Goal: Task Accomplishment & Management: Manage account settings

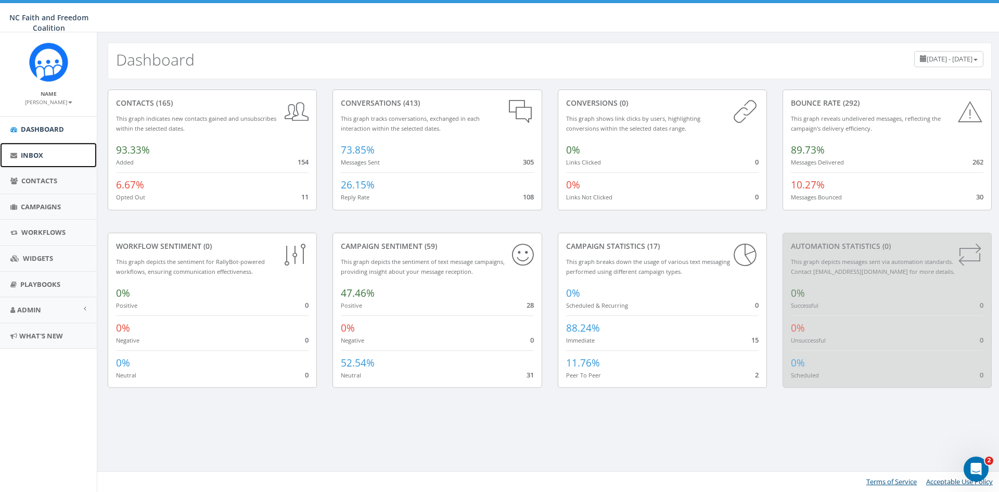
click at [40, 153] on span "Inbox" at bounding box center [32, 154] width 22 height 9
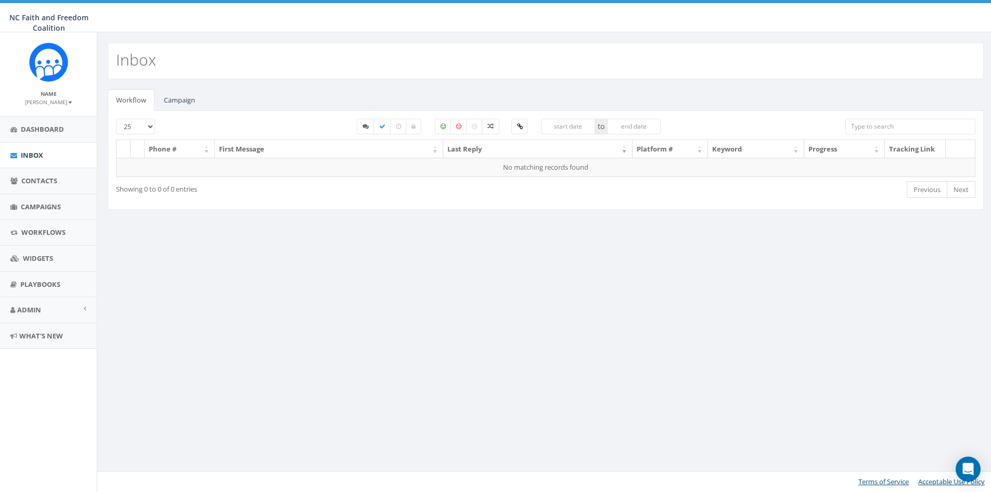
select select
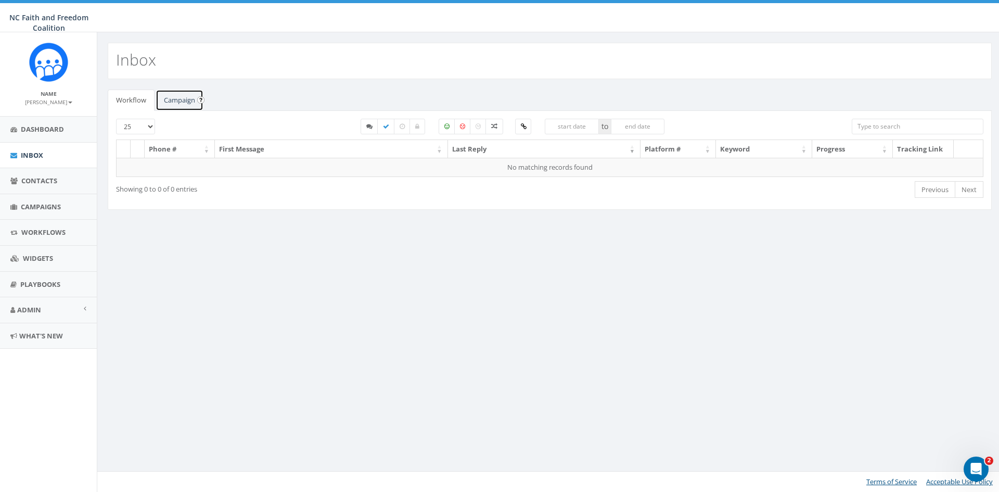
click at [178, 100] on link "Campaign" at bounding box center [180, 100] width 48 height 21
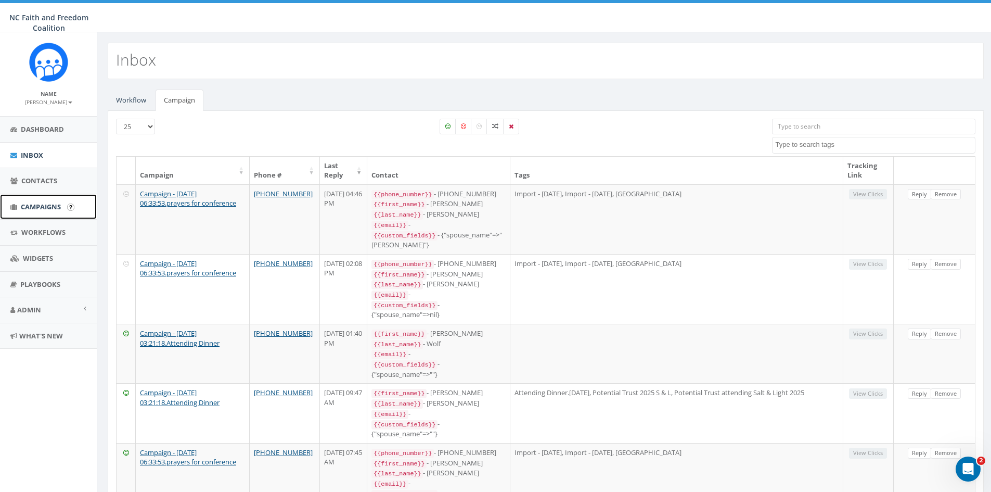
click at [47, 207] on span "Campaigns" at bounding box center [41, 206] width 40 height 9
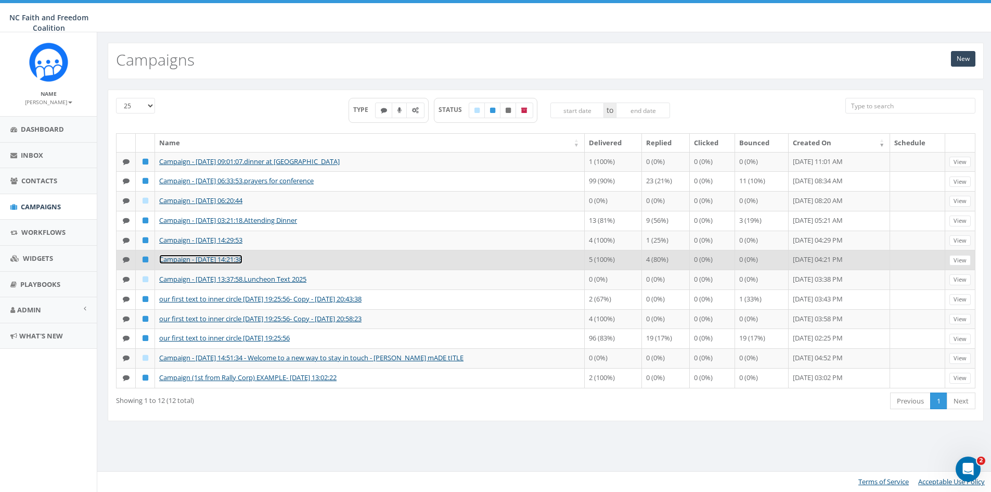
click at [238, 264] on link "Campaign - [DATE] 14:21:38" at bounding box center [200, 258] width 83 height 9
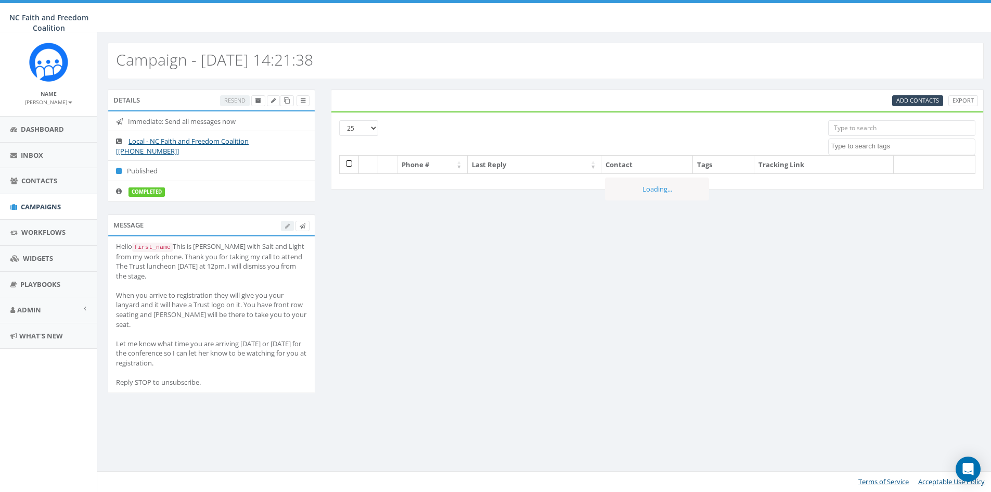
select select
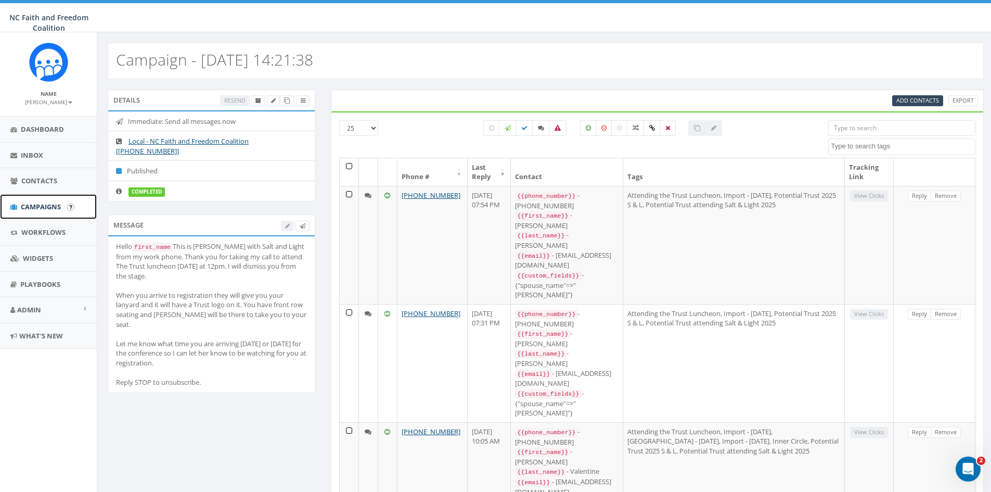
click at [42, 202] on span "Campaigns" at bounding box center [41, 206] width 40 height 9
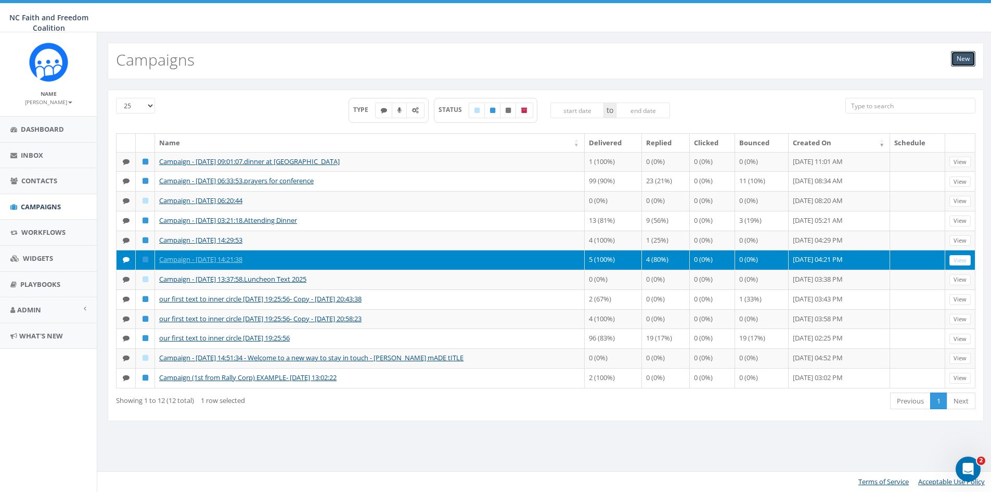
click at [962, 57] on link "New" at bounding box center [963, 59] width 24 height 16
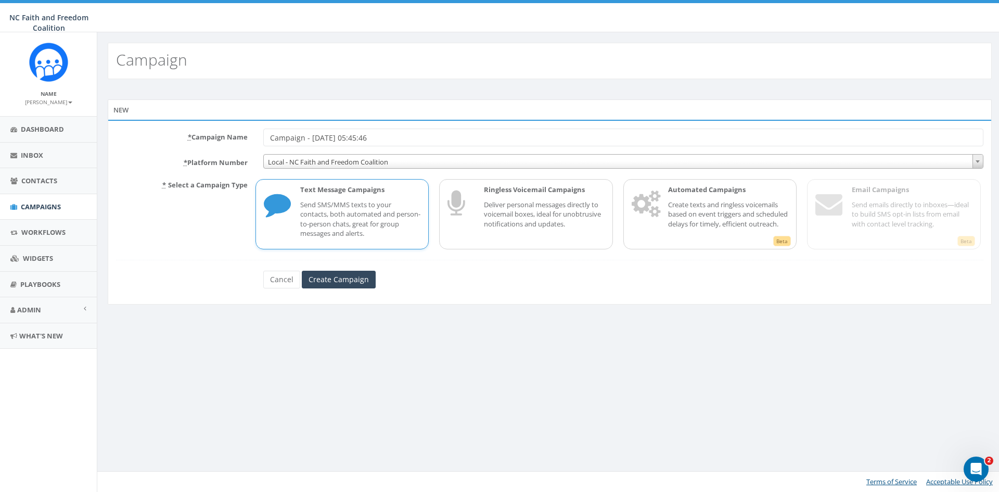
click at [345, 222] on p "Send SMS/MMS texts to your contacts, both automated and person-to-person chats,…" at bounding box center [360, 219] width 121 height 39
click at [354, 279] on input "Create Campaign" at bounding box center [339, 280] width 74 height 18
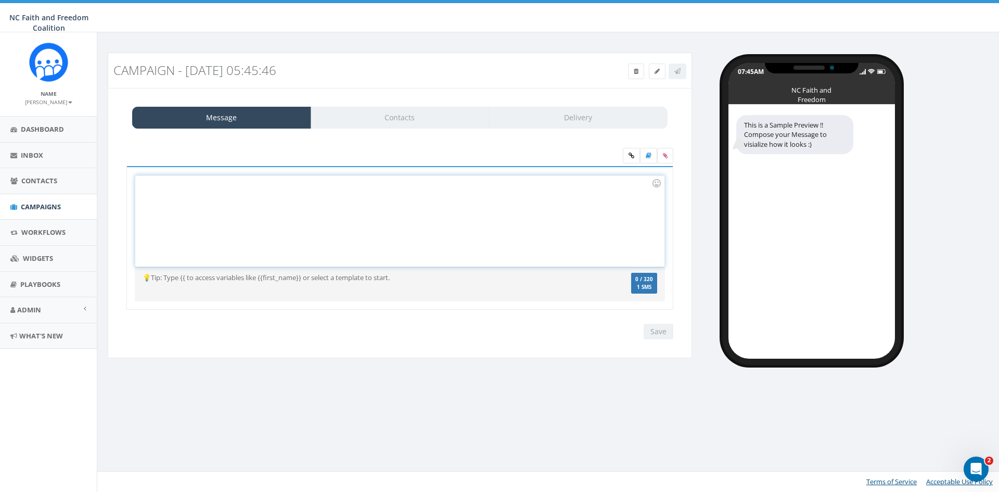
click at [228, 191] on div at bounding box center [399, 220] width 529 height 91
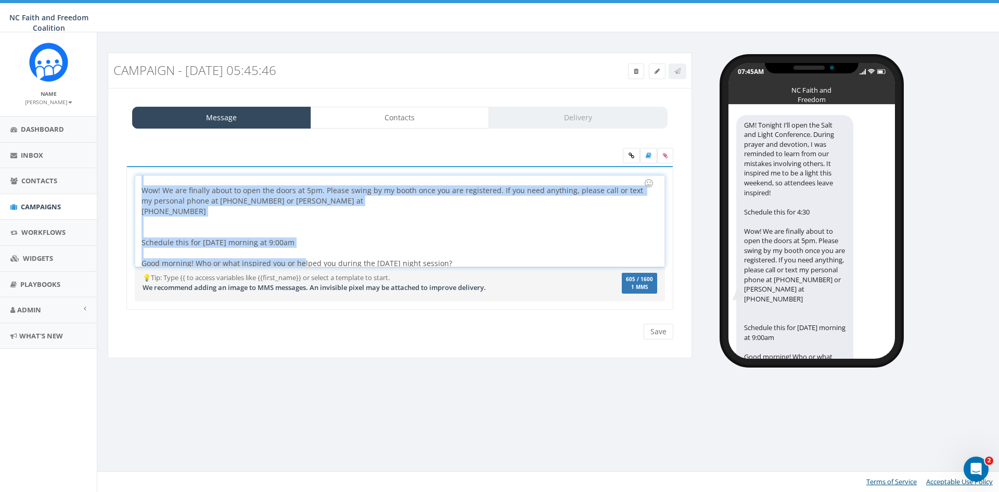
scroll to position [50, 0]
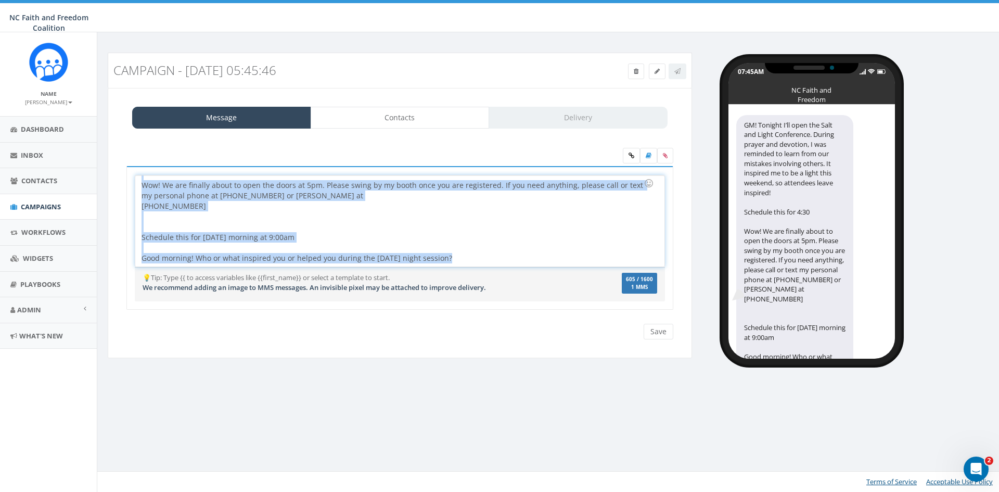
drag, startPoint x: 140, startPoint y: 215, endPoint x: 445, endPoint y: 258, distance: 308.5
click at [445, 258] on div "GM! Tonight I’ll open the Salt and Light Conference. During prayer and devotion…" at bounding box center [399, 220] width 529 height 91
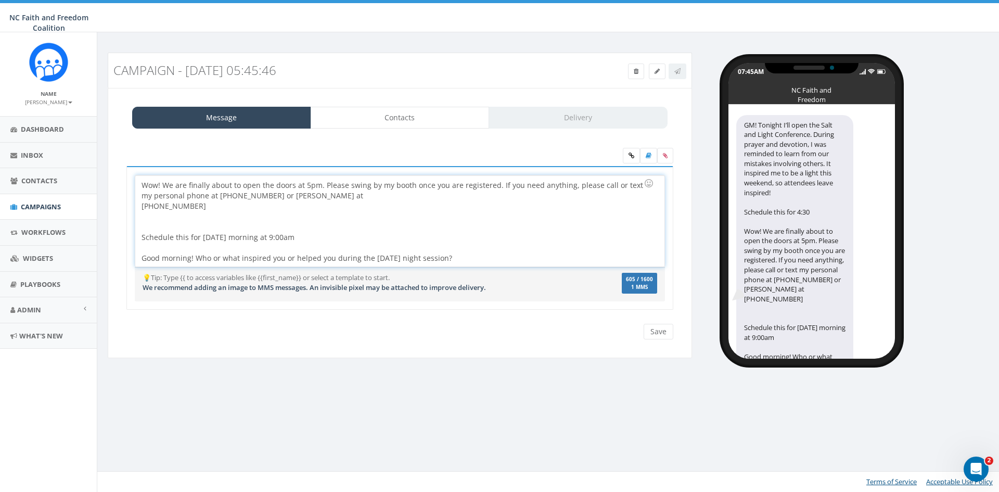
scroll to position [0, 0]
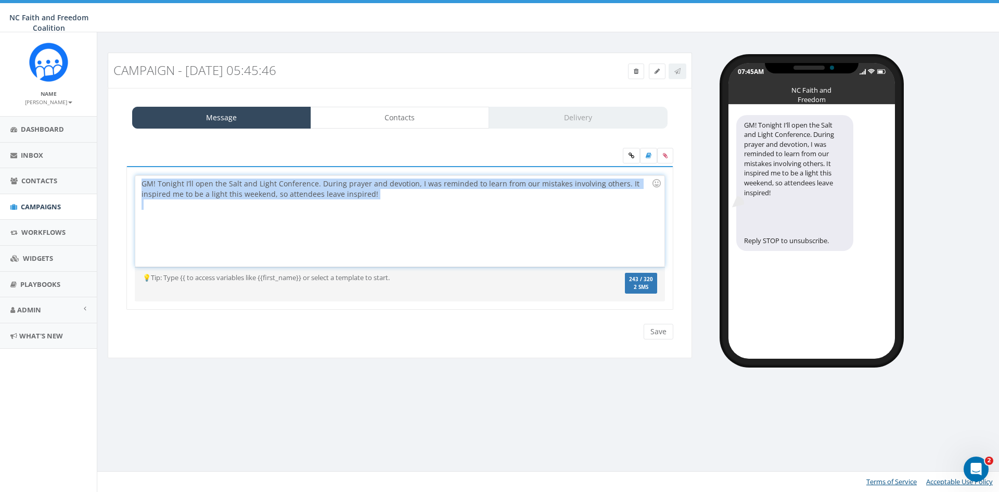
drag, startPoint x: 383, startPoint y: 201, endPoint x: 143, endPoint y: 183, distance: 241.1
click at [143, 183] on div "GM! Tonight I’ll open the Salt and Light Conference. During prayer and devotion…" at bounding box center [399, 220] width 529 height 91
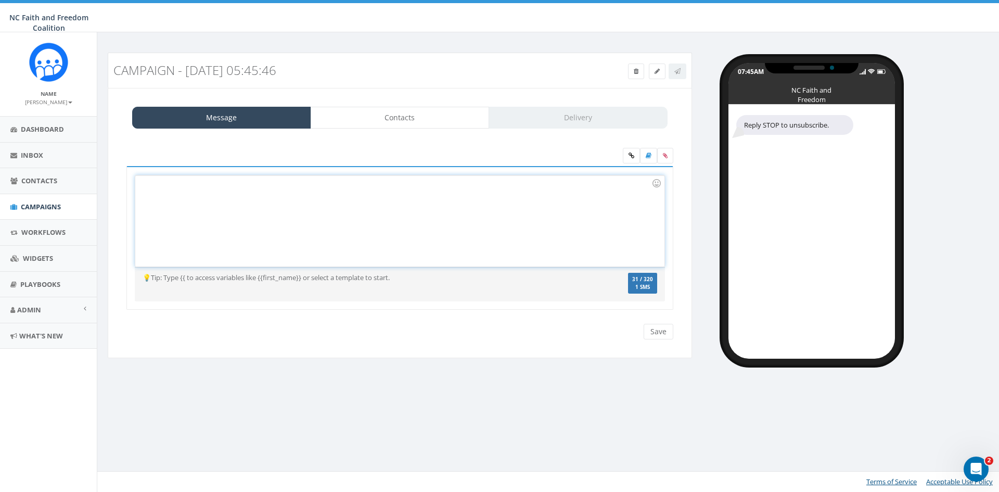
click at [182, 184] on div at bounding box center [397, 188] width 510 height 21
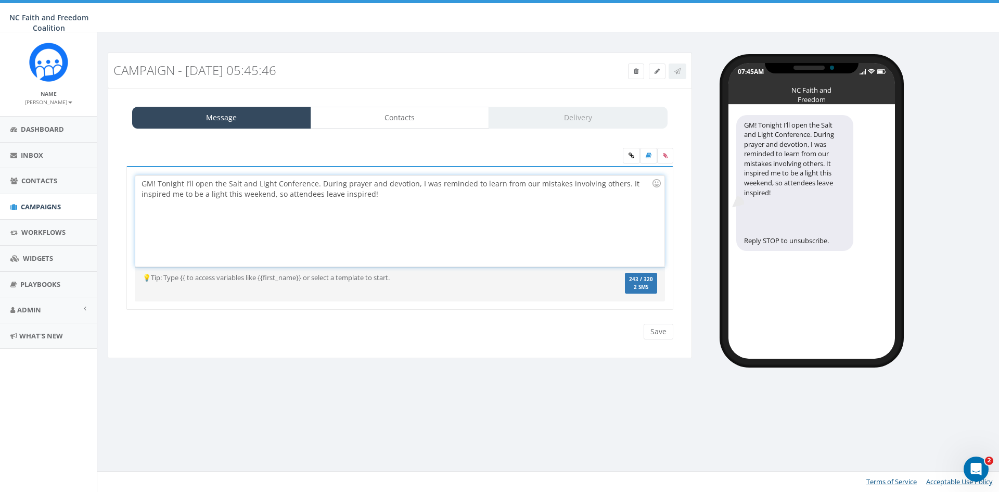
click at [286, 194] on div "GM! Tonight I’ll open the Salt and Light Conference. During prayer and devotion…" at bounding box center [399, 220] width 529 height 91
click at [350, 192] on div "GM! Tonight I’ll open the Salt and Light Conference. During prayer and devotion…" at bounding box center [399, 220] width 529 height 91
click at [297, 195] on div "GM! Tonight I’ll open the Salt and Light Conference. During prayer and devotion…" at bounding box center [399, 220] width 529 height 91
click at [282, 195] on div "GM! Tonight I’ll open the Salt and Light Conference. During prayer and devotion…" at bounding box center [399, 220] width 529 height 91
click at [315, 191] on div "GM! Tonight I’ll open the Salt and Light Conference. During prayer and devotion…" at bounding box center [399, 220] width 529 height 91
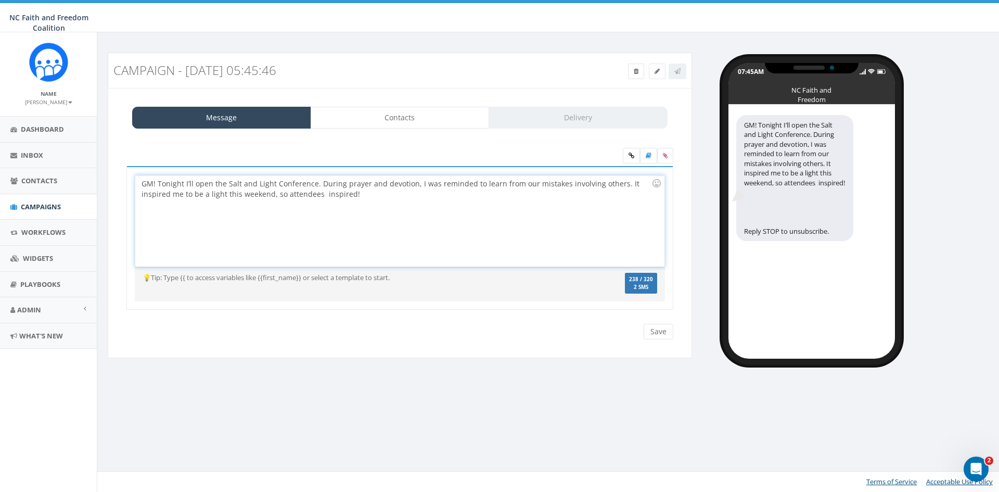
click at [320, 194] on div "GM! Tonight I’ll open the Salt and Light Conference. During prayer and devotion…" at bounding box center [399, 220] width 529 height 91
drag, startPoint x: 317, startPoint y: 184, endPoint x: 413, endPoint y: 188, distance: 95.3
click at [413, 188] on div "GM! Tonight I’ll open the Salt and Light Conference. During prayer and devotion…" at bounding box center [399, 220] width 529 height 91
click at [342, 185] on div "GM! Tonight I’ll open the Salt and Light Conference. During prayer and devotion…" at bounding box center [399, 220] width 529 height 91
click at [258, 195] on div "GM! Tonight I’ll open the Salt and Light Conference. During my morning prayer a…" at bounding box center [399, 220] width 529 height 91
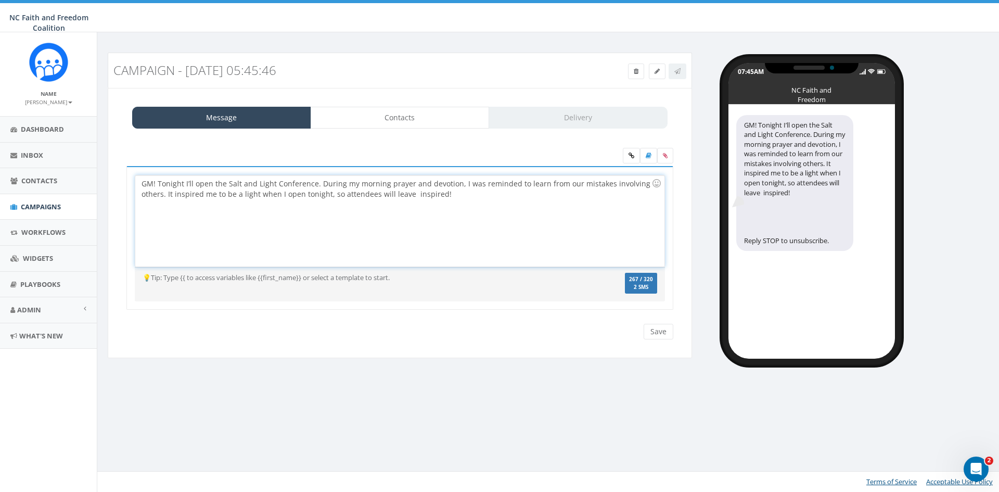
click at [410, 194] on div "GM! Tonight I’ll open the Salt and Light Conference. During my morning prayer a…" at bounding box center [399, 220] width 529 height 91
click at [408, 183] on div "GM! Tonight I’ll open the Salt and Light Conference. During my morning prayer a…" at bounding box center [399, 220] width 529 height 91
click at [316, 186] on div "GM! Tonight I’ll open the Salt and Light Conference. During my morning prayer a…" at bounding box center [399, 220] width 529 height 91
click at [166, 195] on div "GM! During my morning prayer and devotion, I was reminded to learn from our mis…" at bounding box center [399, 220] width 529 height 91
click at [656, 334] on input "Save" at bounding box center [659, 332] width 30 height 16
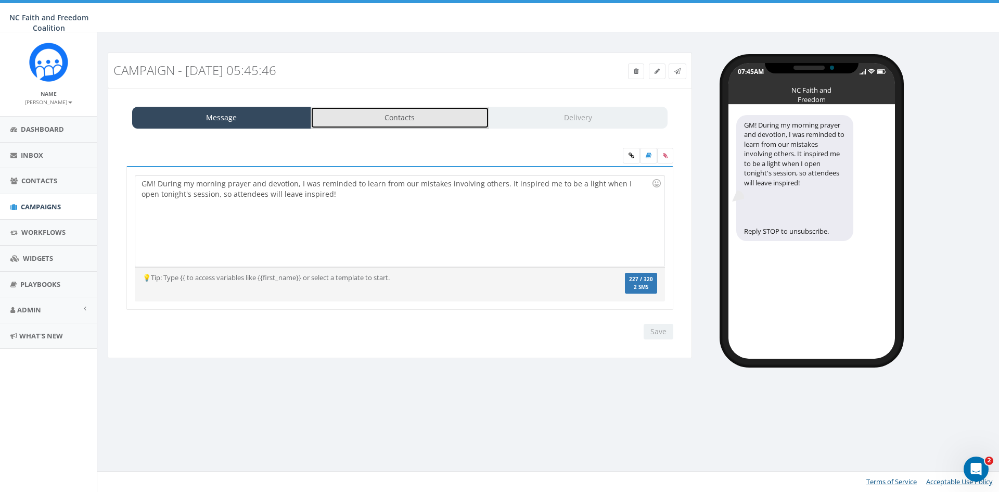
click at [373, 112] on link "Contacts" at bounding box center [400, 118] width 179 height 22
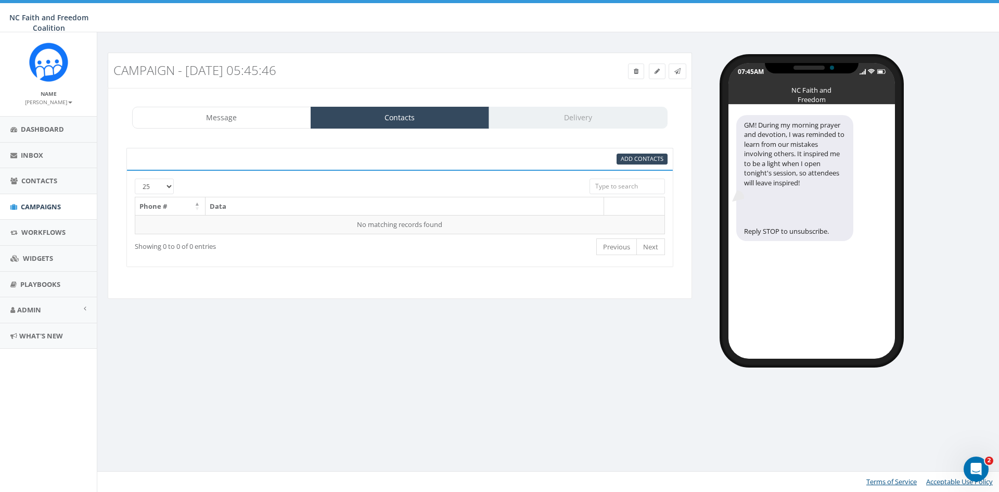
click at [622, 189] on input "search" at bounding box center [627, 186] width 75 height 16
click at [625, 157] on span "Add Contacts" at bounding box center [642, 159] width 43 height 8
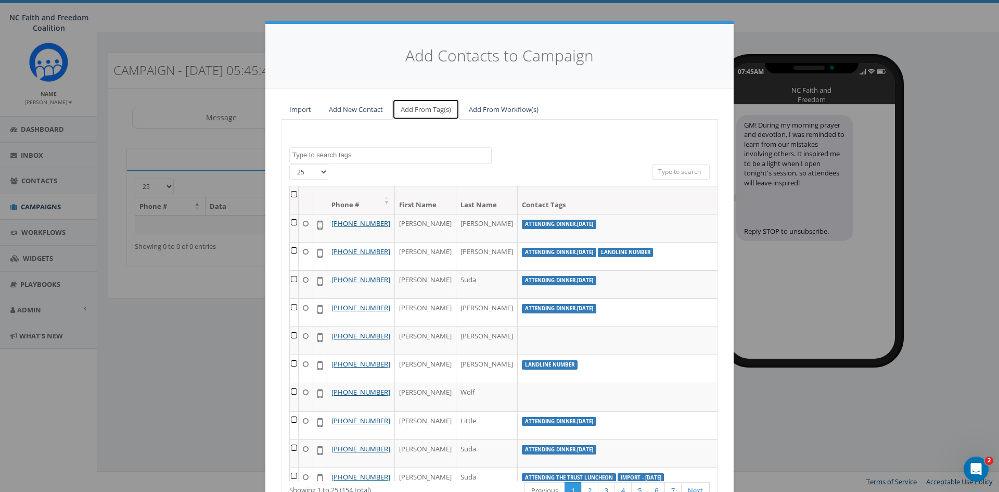
click at [426, 108] on link "Add From Tag(s)" at bounding box center [425, 109] width 67 height 21
click at [362, 160] on span at bounding box center [390, 155] width 202 height 17
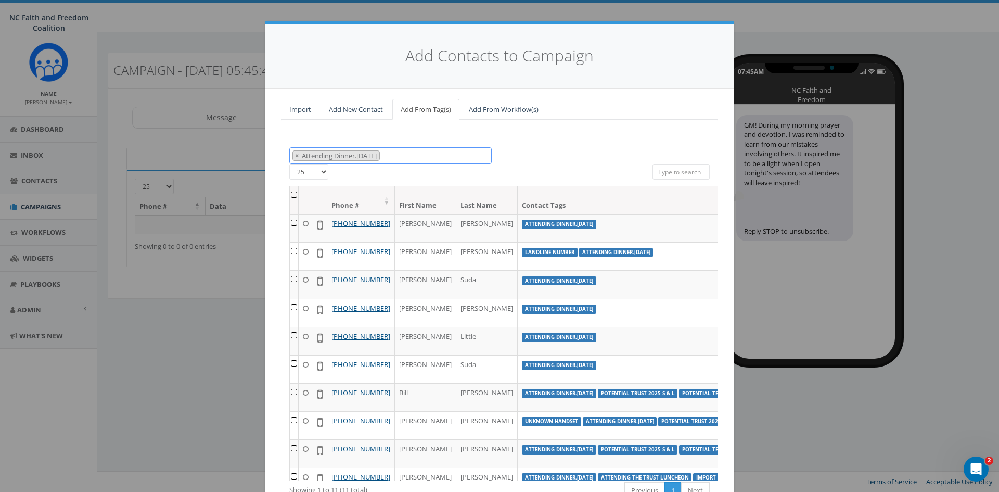
click at [389, 156] on span "× Attending Dinner.9.23.25" at bounding box center [390, 155] width 202 height 17
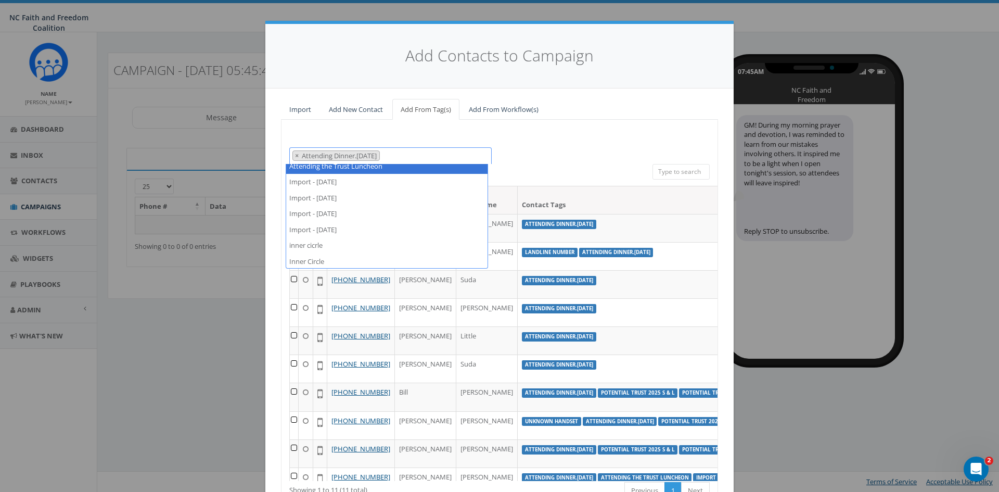
scroll to position [52, 0]
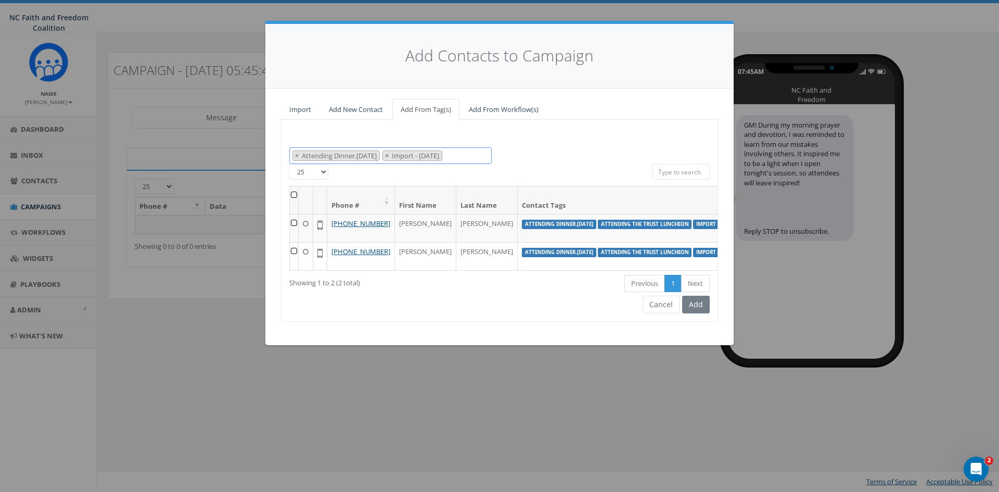
click at [479, 156] on span "× Attending Dinner.9.23.25 × Import - 09/22/2025" at bounding box center [390, 155] width 202 height 17
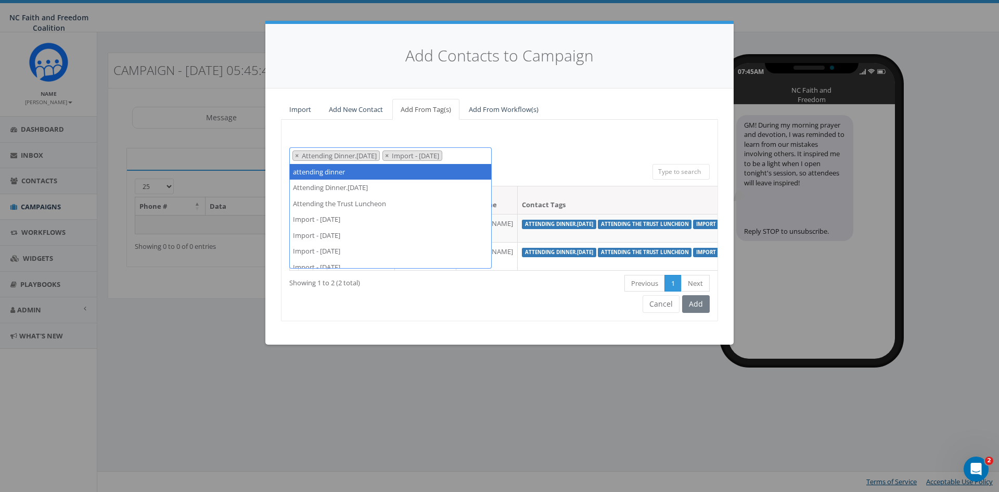
select select "attending dinner"
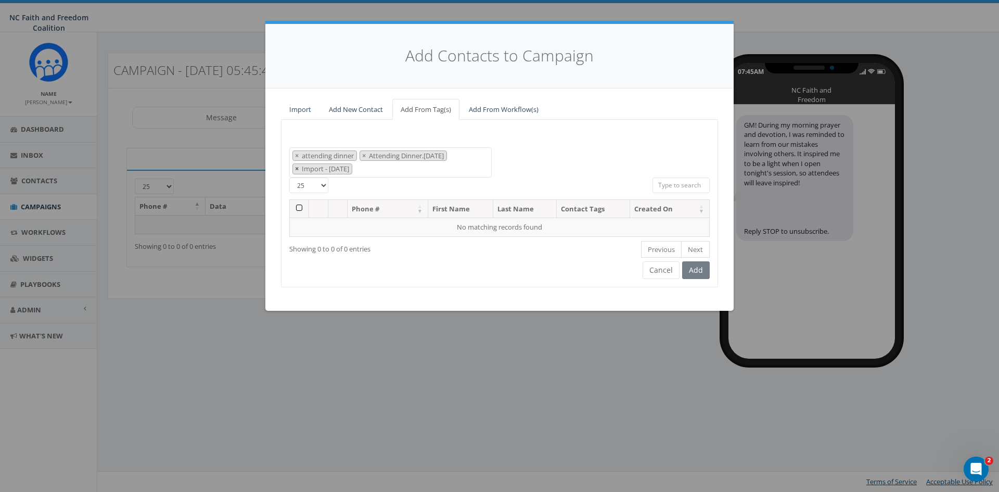
click at [294, 169] on button "×" at bounding box center [297, 169] width 8 height 10
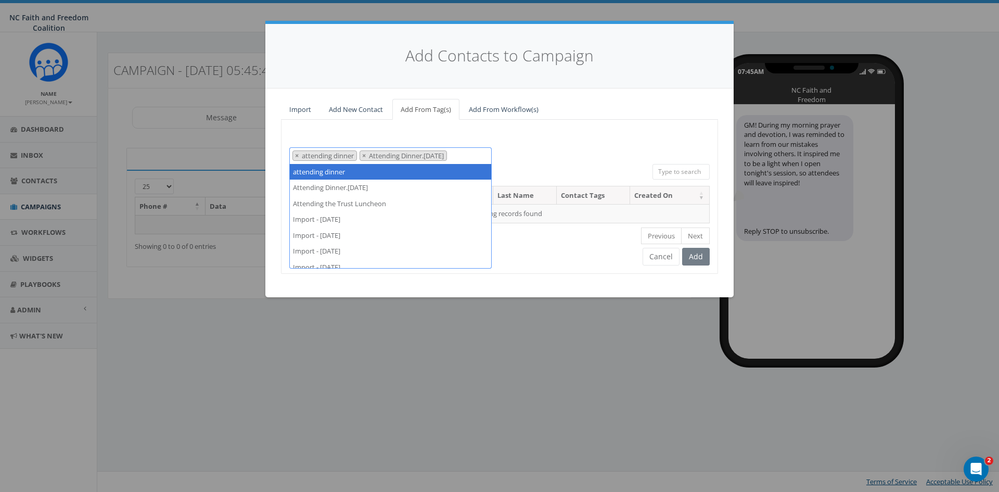
click at [510, 158] on div "attending dinner Attending Dinner.9.23.25 Attending the Trust Luncheon Import -…" at bounding box center [500, 155] width 436 height 17
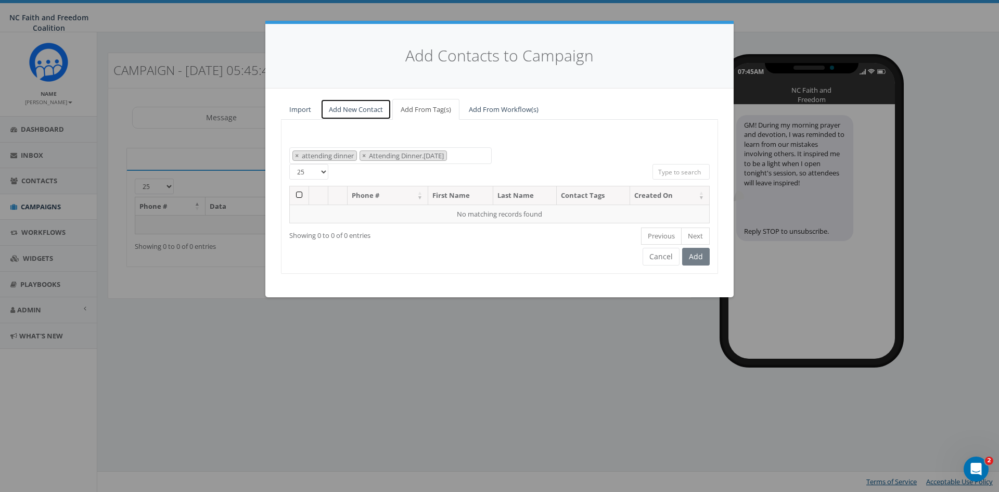
click at [363, 107] on link "Add New Contact" at bounding box center [356, 109] width 71 height 21
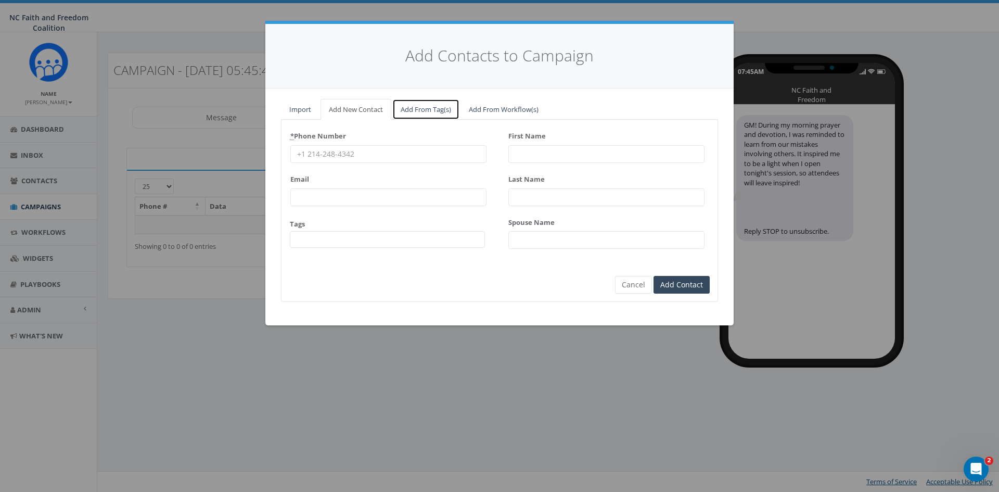
click at [418, 111] on link "Add From Tag(s)" at bounding box center [425, 109] width 67 height 21
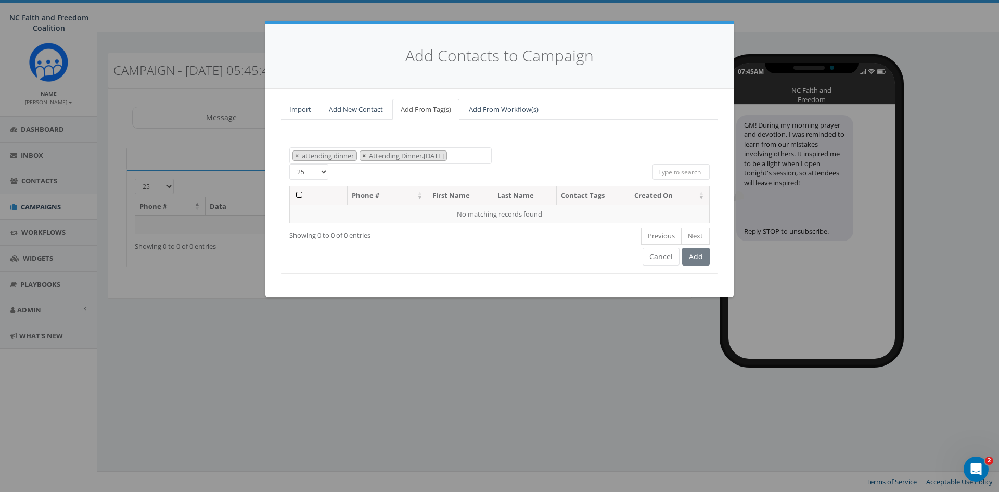
click at [364, 154] on span "×" at bounding box center [364, 155] width 4 height 9
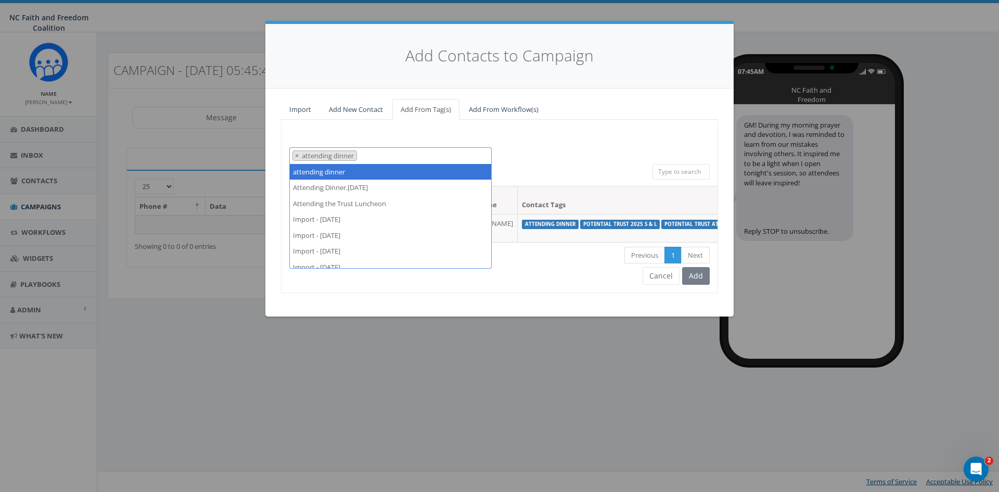
select select
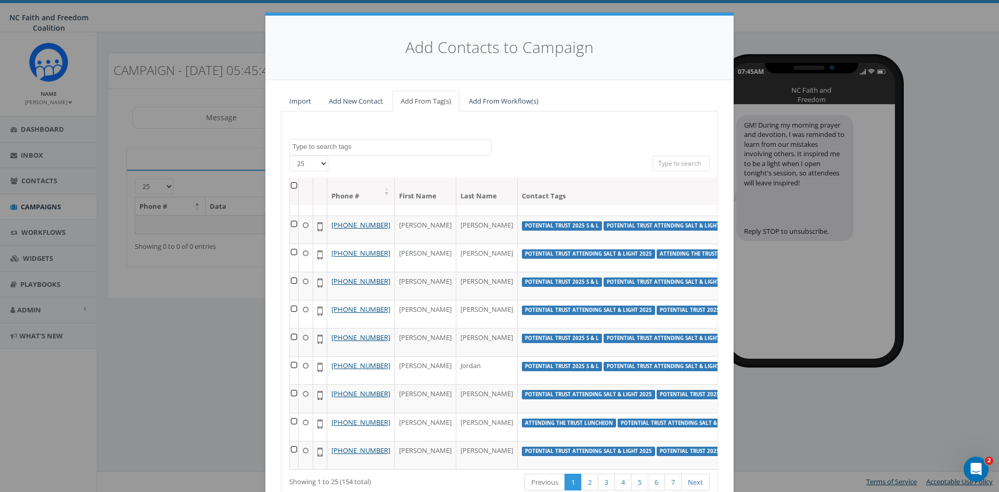
scroll to position [0, 0]
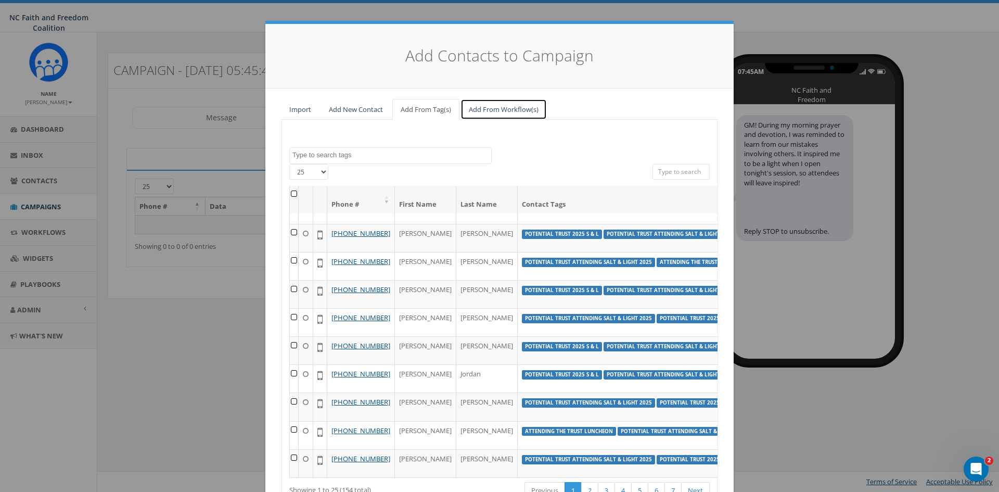
click at [474, 108] on link "Add From Workflow(s)" at bounding box center [504, 109] width 86 height 21
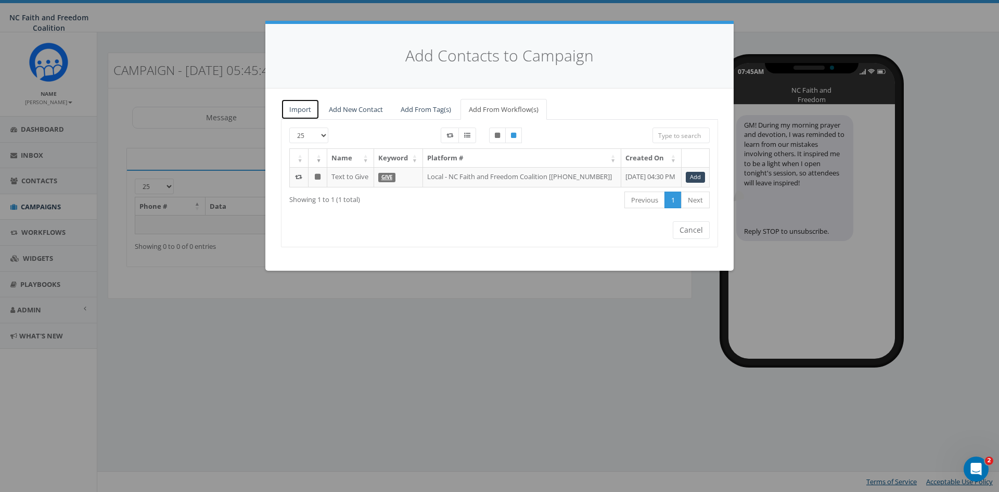
click at [302, 105] on link "Import" at bounding box center [300, 109] width 39 height 21
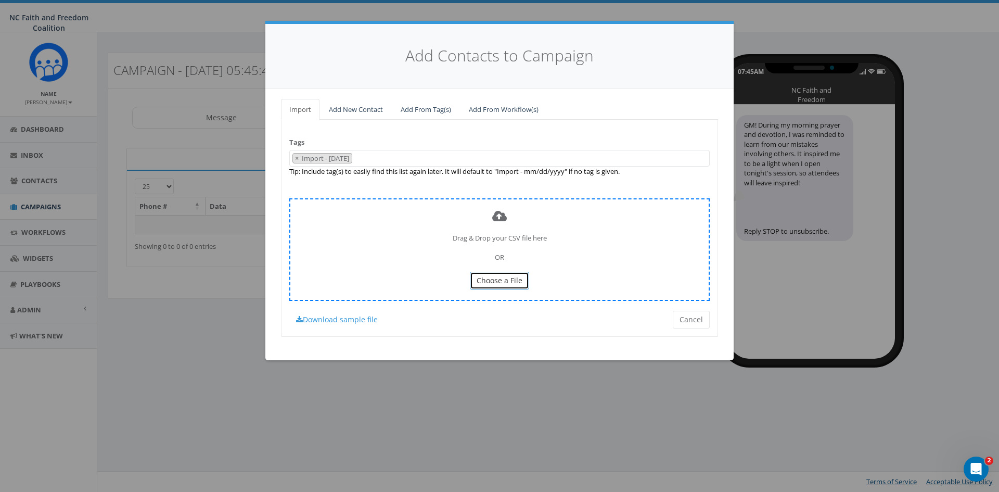
click at [500, 283] on span "Choose a File" at bounding box center [500, 280] width 46 height 10
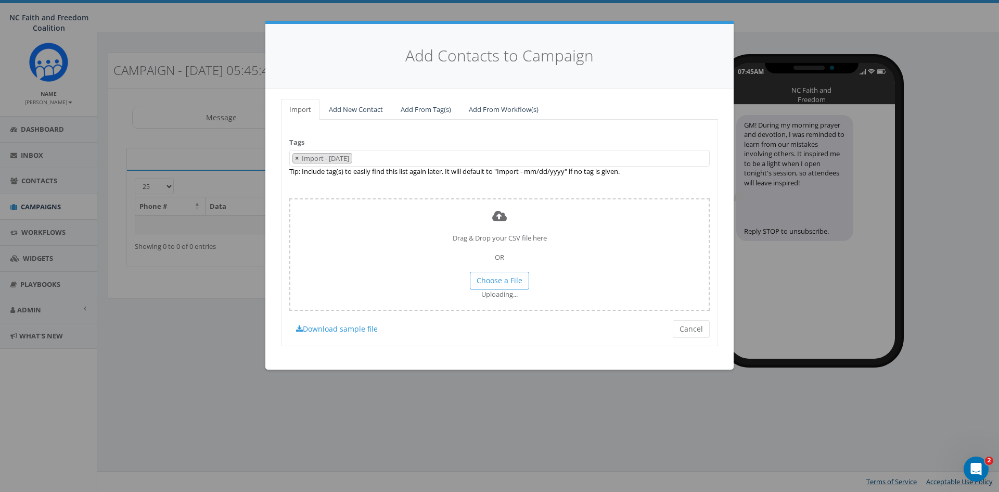
click at [298, 158] on span "×" at bounding box center [297, 158] width 4 height 9
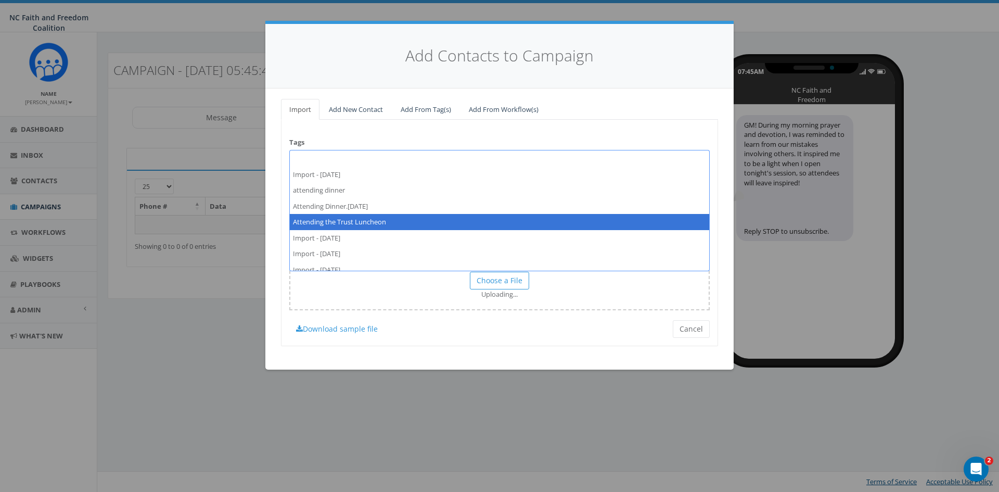
select select "Attending the Trust Luncheon"
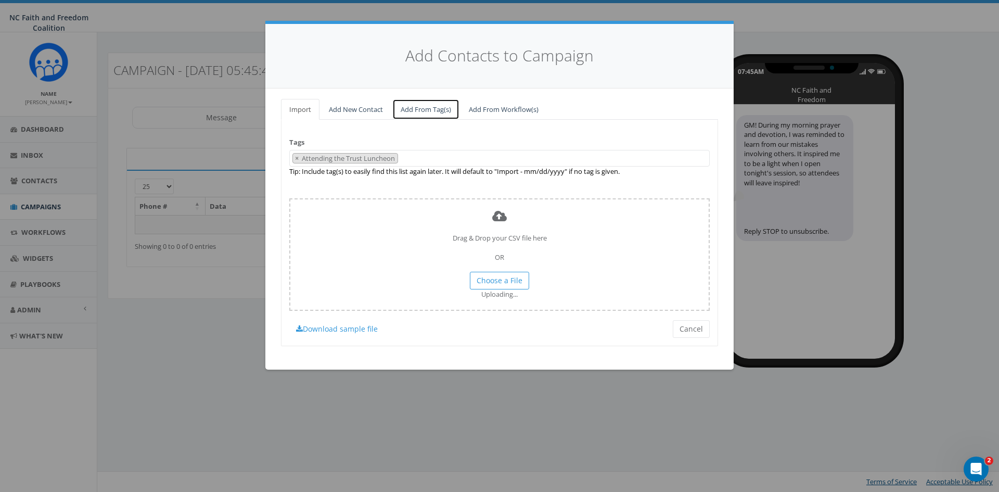
click at [422, 105] on link "Add From Tag(s)" at bounding box center [425, 109] width 67 height 21
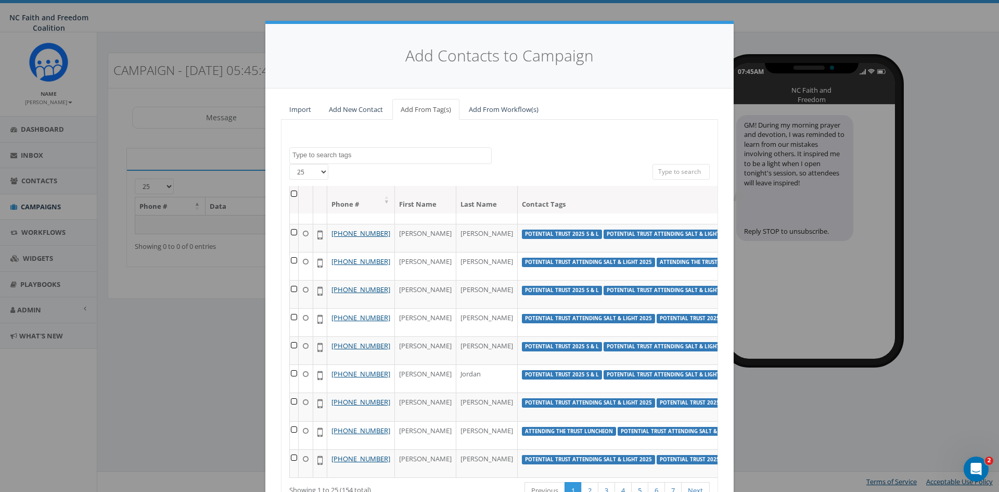
click at [351, 155] on textarea "Search" at bounding box center [391, 154] width 199 height 9
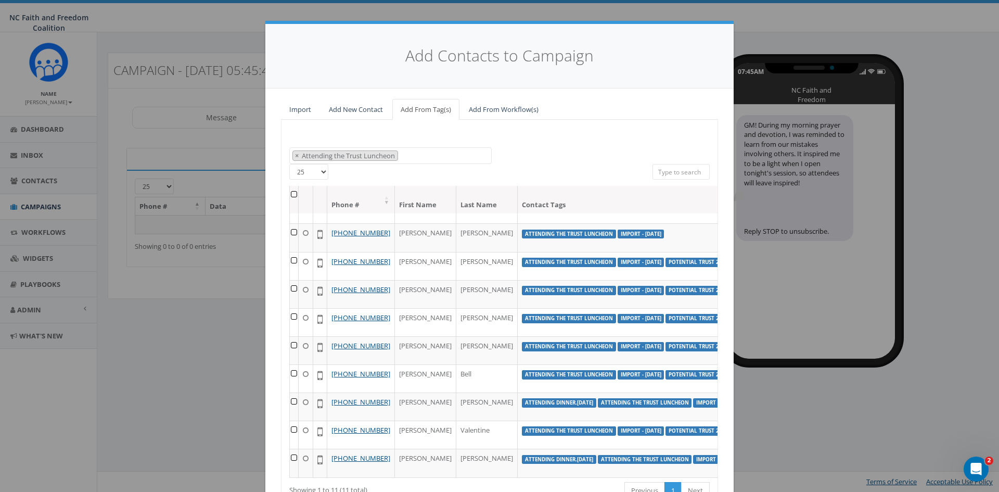
click at [595, 164] on div "All 0 contact(s) on current page All 154 contact(s) filtered" at bounding box center [499, 175] width 291 height 22
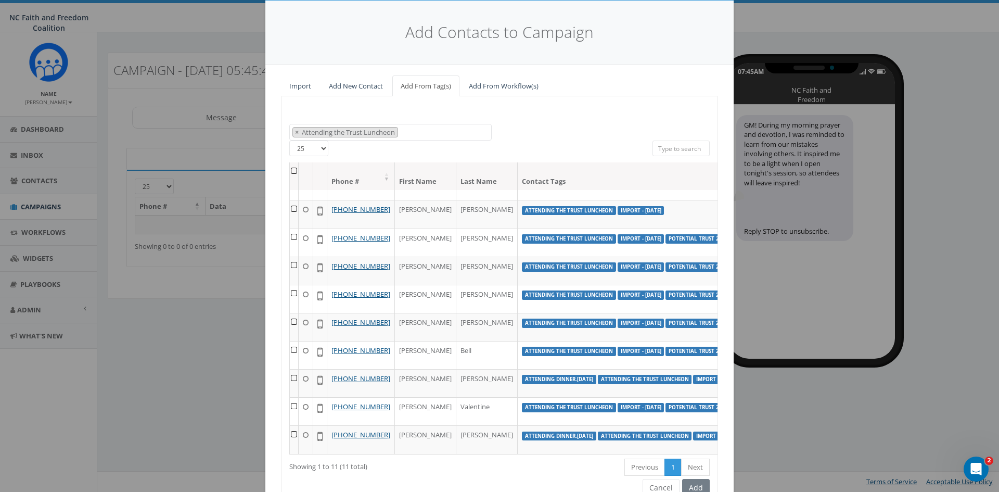
click at [421, 132] on span "× Attending the Trust Luncheon" at bounding box center [390, 132] width 202 height 17
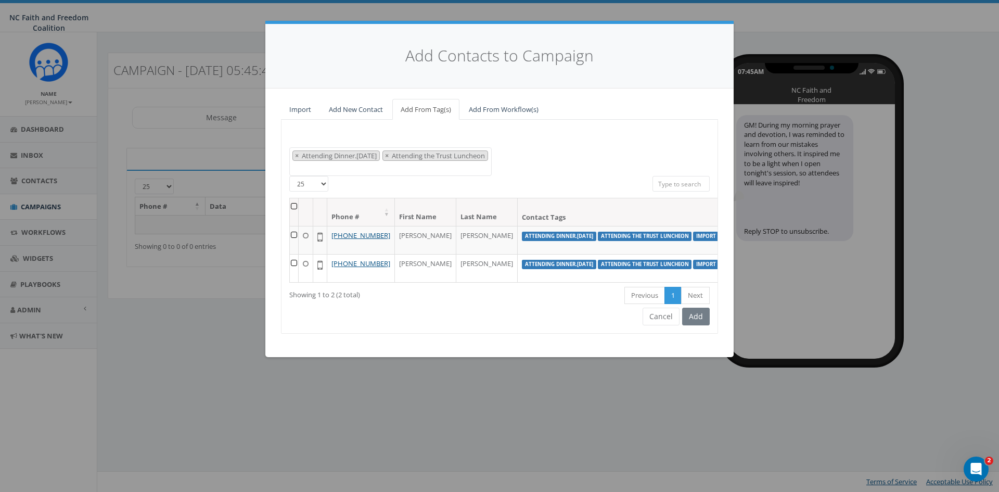
scroll to position [0, 0]
click at [298, 152] on span "×" at bounding box center [297, 155] width 4 height 9
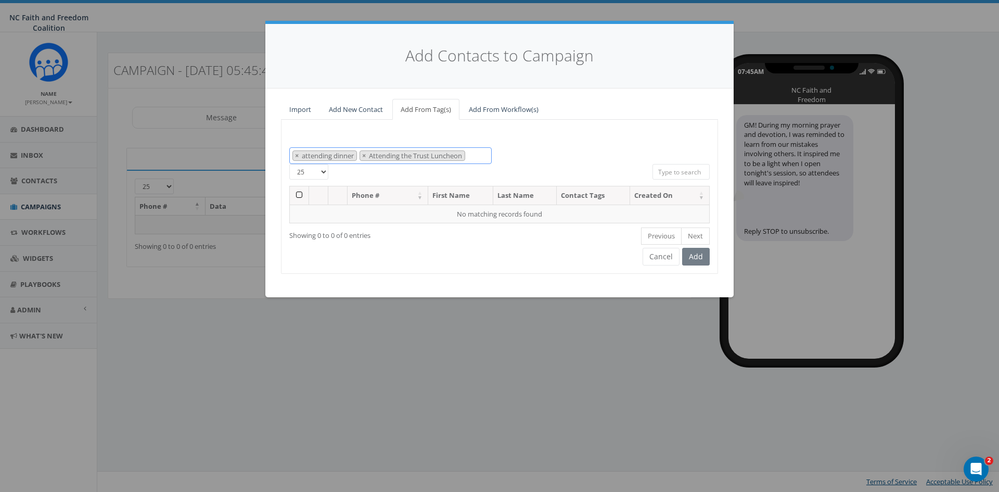
click at [370, 154] on Luncheon "Attending the Trust Luncheon" at bounding box center [416, 155] width 97 height 9
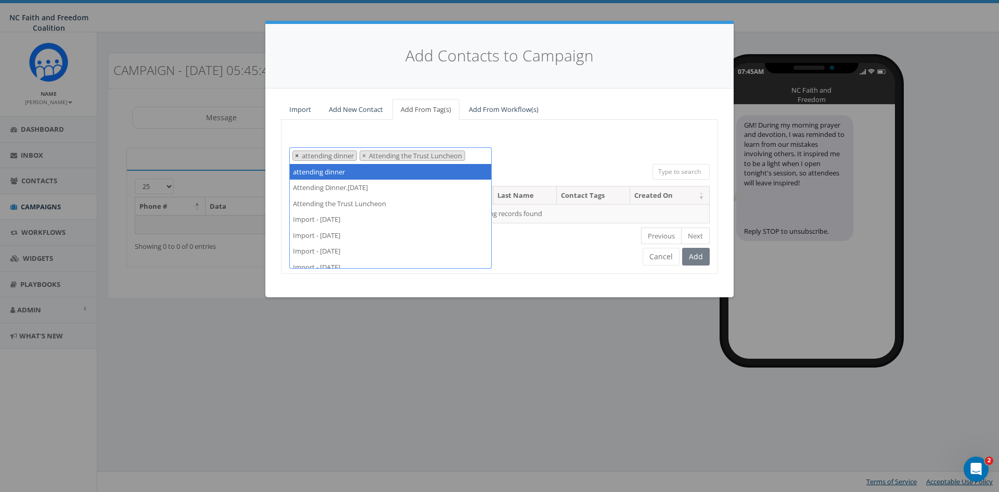
click at [296, 153] on span "×" at bounding box center [297, 155] width 4 height 9
select select "Attending the Trust Luncheon"
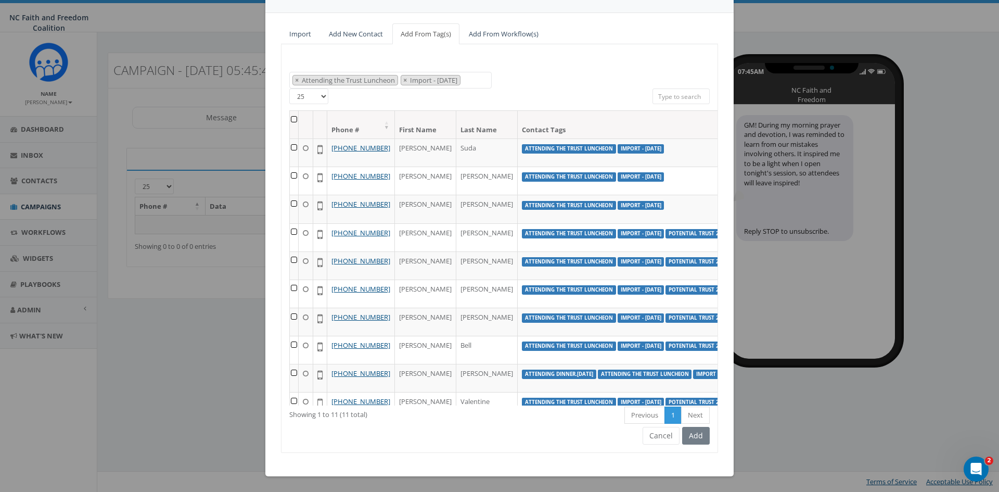
click at [403, 79] on span "×" at bounding box center [405, 79] width 4 height 9
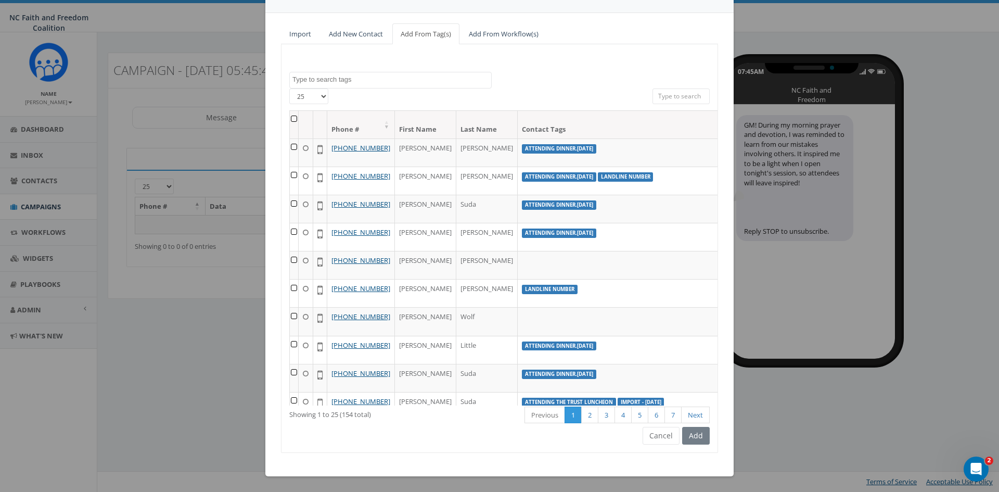
click at [355, 80] on textarea "Search" at bounding box center [391, 79] width 199 height 9
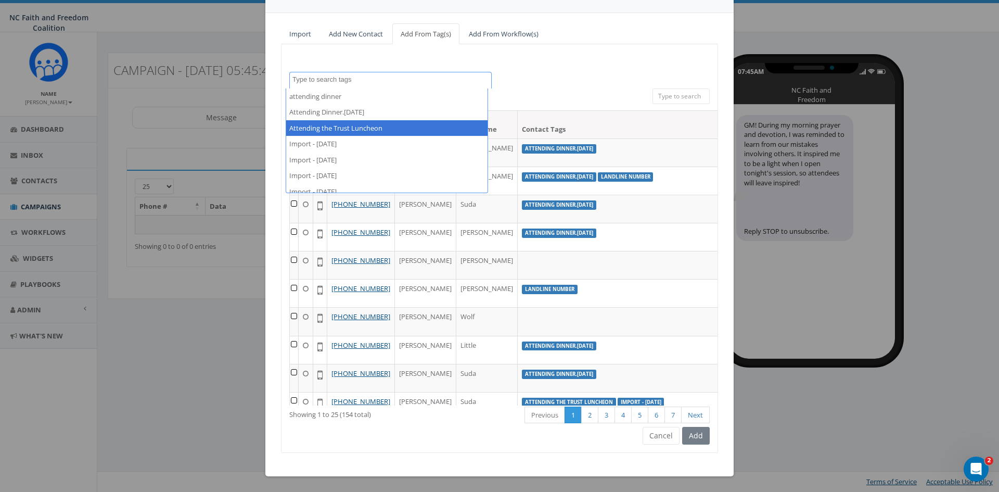
select select "Attending the Trust Luncheon"
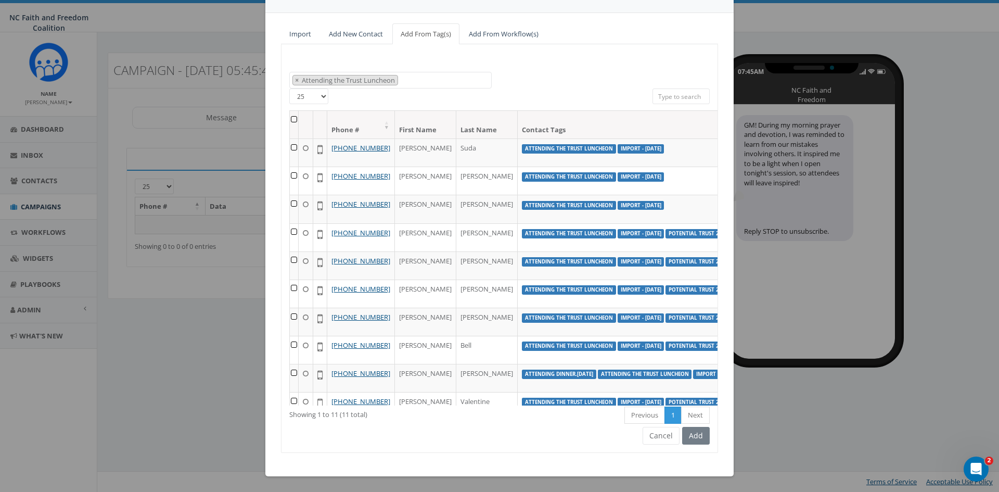
click at [689, 435] on div "Add" at bounding box center [695, 436] width 30 height 18
click at [290, 116] on th at bounding box center [294, 125] width 9 height 28
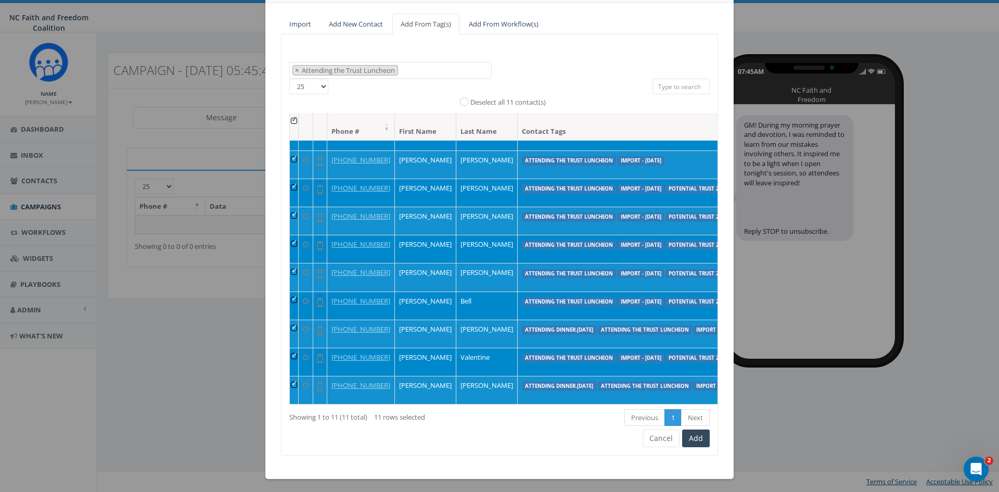
scroll to position [88, 0]
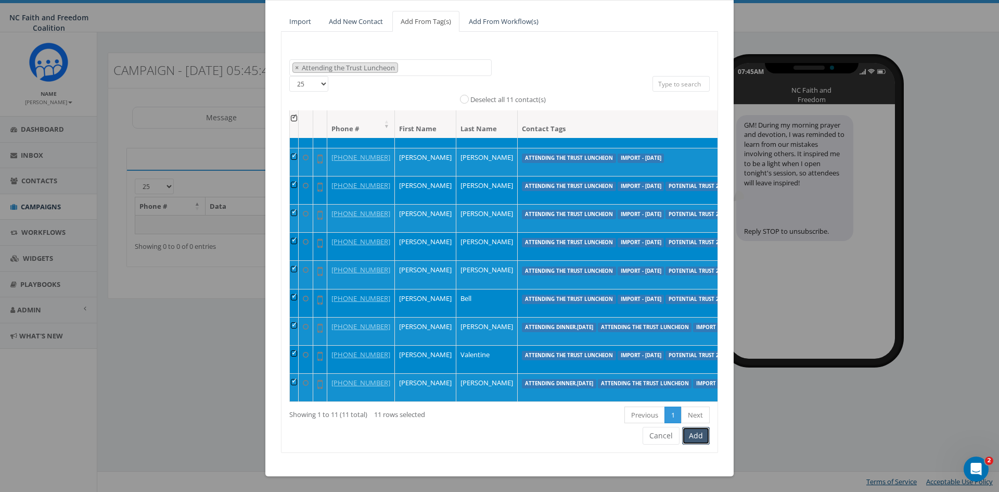
click at [696, 433] on button "Add" at bounding box center [696, 436] width 28 height 18
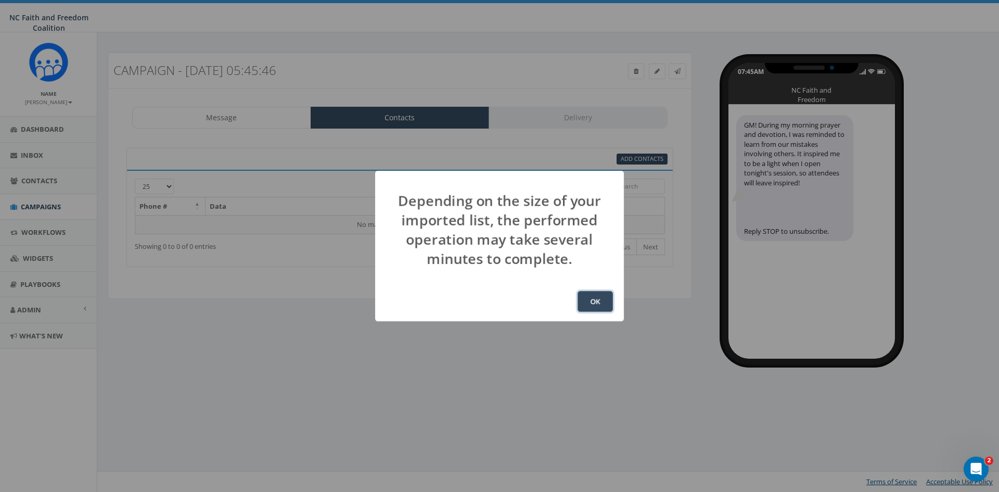
click at [599, 298] on button "OK" at bounding box center [595, 301] width 35 height 21
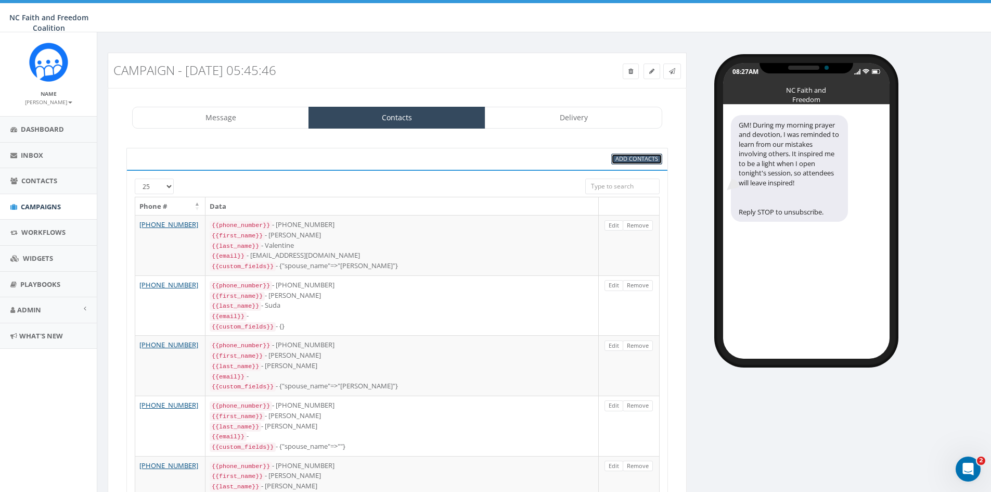
click at [633, 159] on span "Add Contacts" at bounding box center [637, 159] width 43 height 8
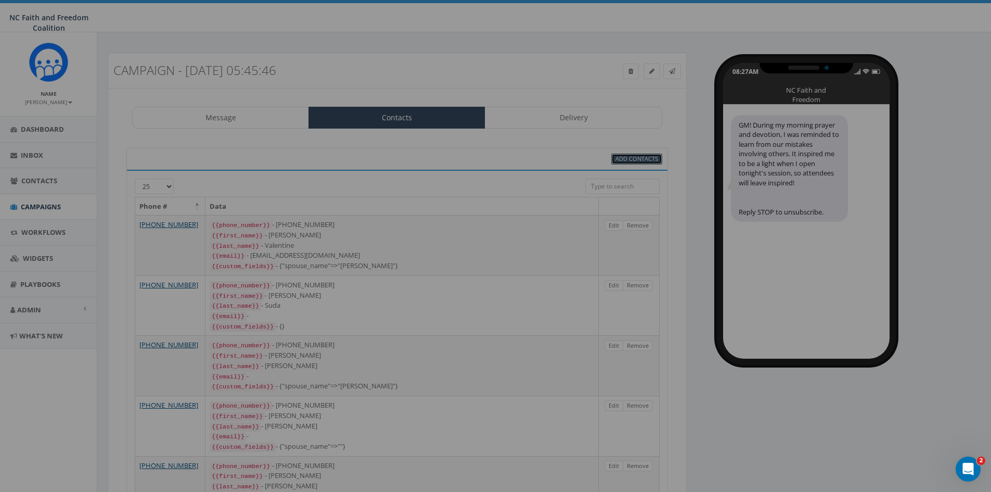
select select
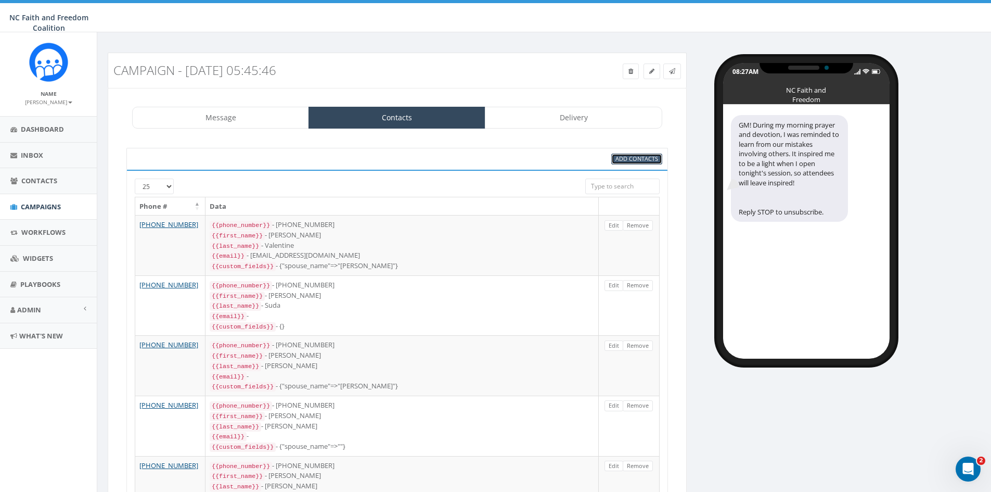
click at [621, 159] on span "Add Contacts" at bounding box center [637, 159] width 43 height 8
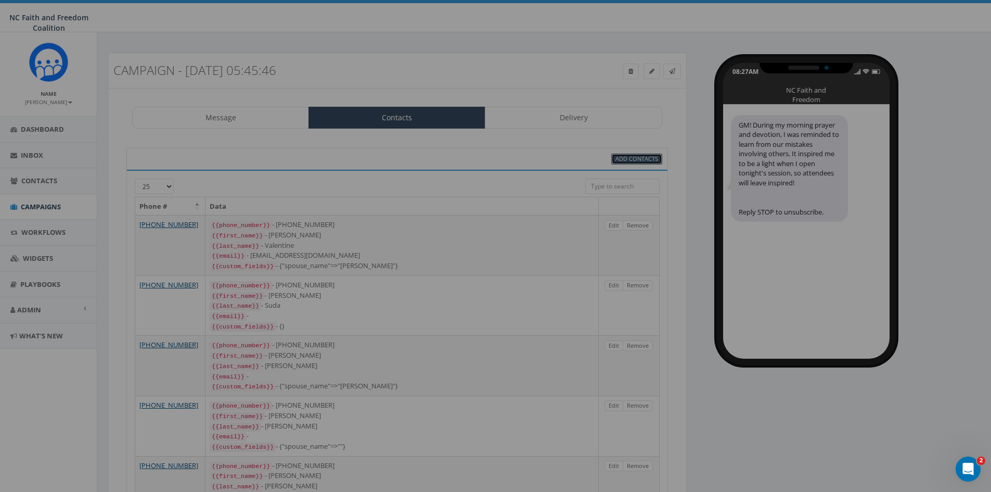
select select
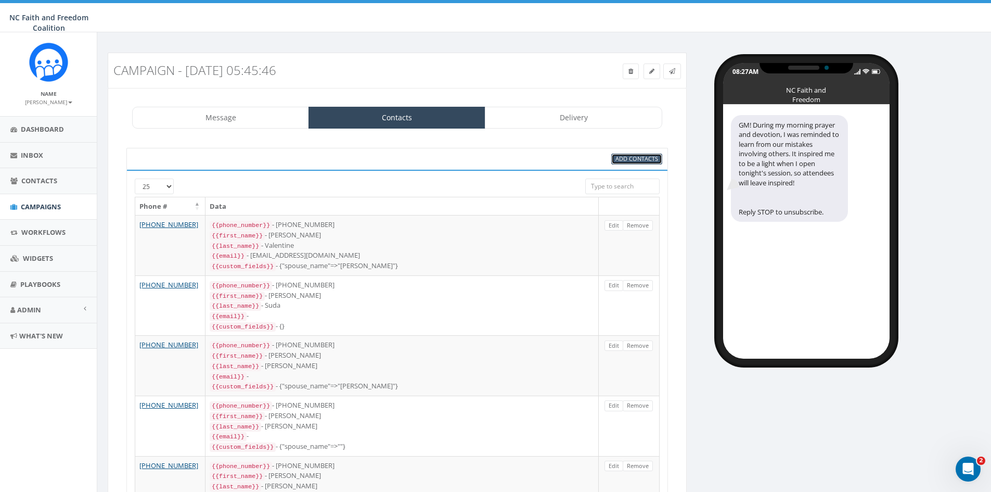
click at [640, 158] on span "Add Contacts" at bounding box center [637, 159] width 43 height 8
select select
click at [573, 120] on link "Delivery" at bounding box center [573, 118] width 177 height 22
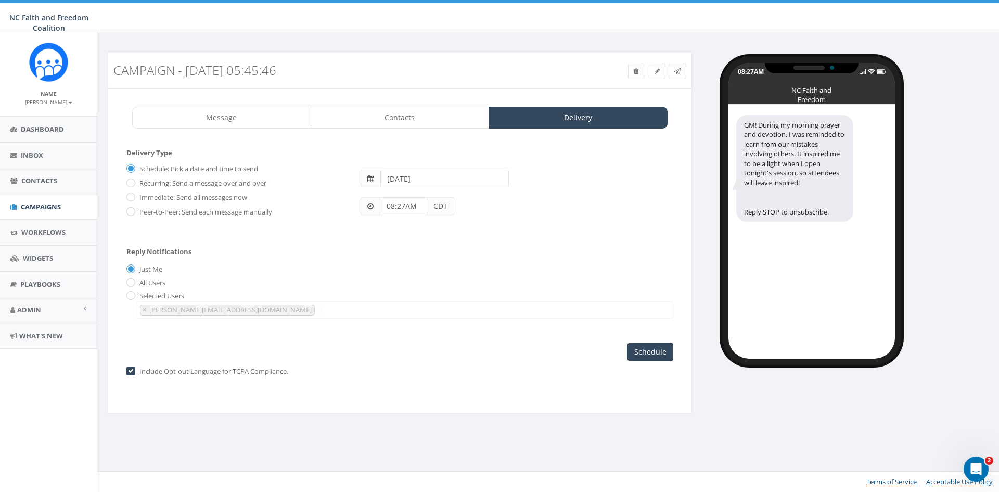
click at [368, 177] on span at bounding box center [370, 178] width 7 height 7
click at [368, 178] on span at bounding box center [370, 178] width 7 height 7
click at [427, 178] on input "[DATE]" at bounding box center [444, 179] width 129 height 18
click at [467, 273] on td "26" at bounding box center [470, 277] width 16 height 16
type input "[DATE]"
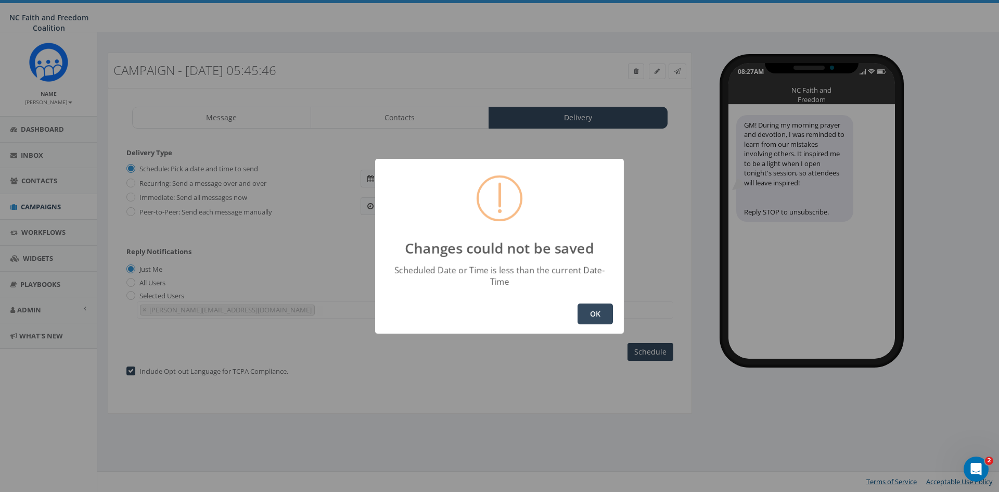
click at [589, 304] on button "OK" at bounding box center [595, 313] width 35 height 21
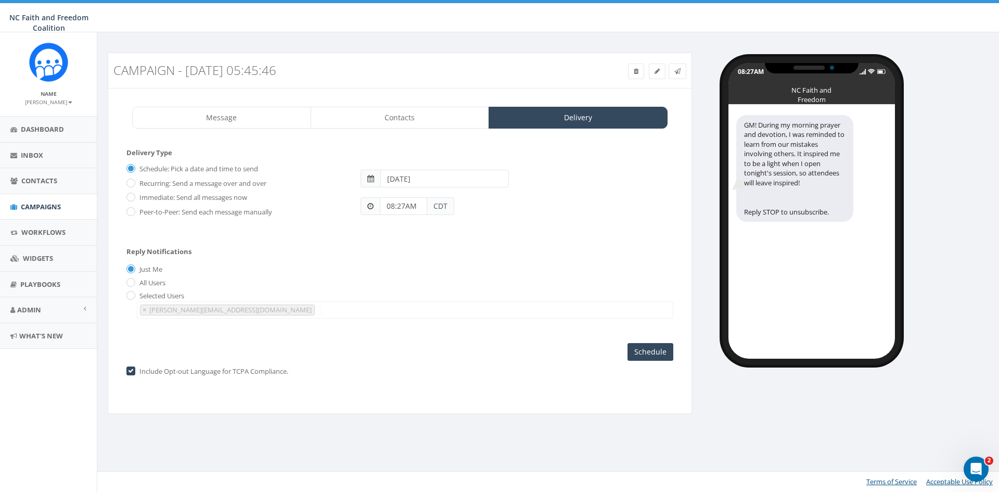
click at [432, 203] on span "CDT" at bounding box center [440, 206] width 27 height 18
click at [369, 176] on span at bounding box center [370, 178] width 7 height 7
click at [649, 357] on input "Schedule" at bounding box center [651, 352] width 46 height 18
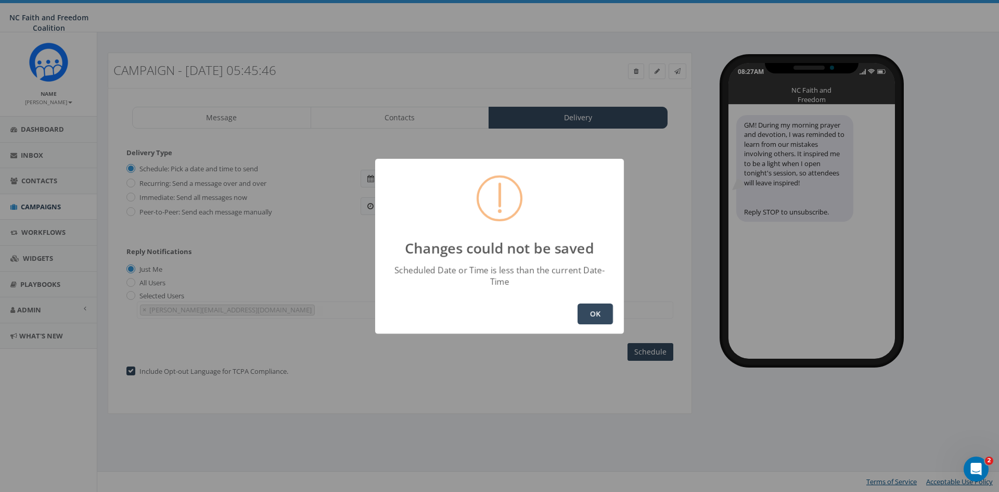
click at [605, 317] on button "OK" at bounding box center [595, 313] width 35 height 21
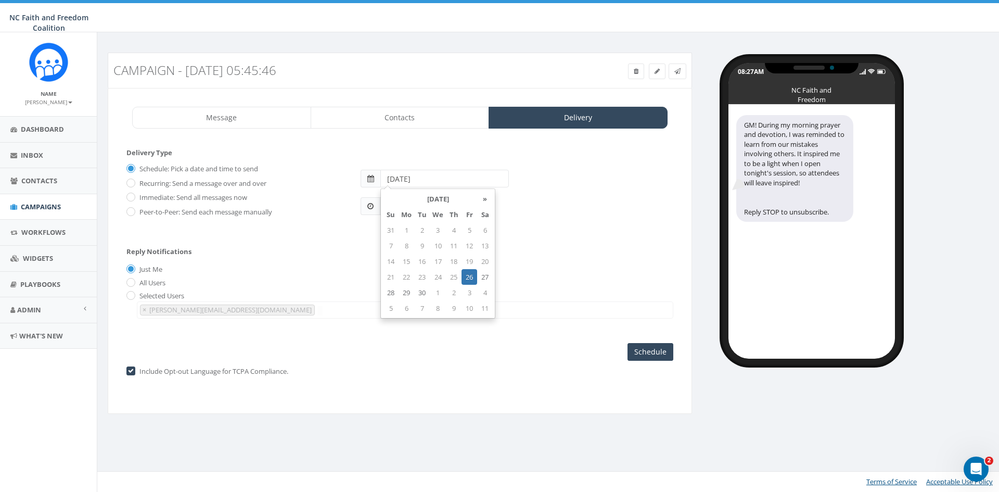
click at [430, 181] on input "2025-09-26" at bounding box center [444, 179] width 129 height 18
click at [505, 200] on body "NC Faith and Freedom Coalition NC Faith and Freedom Coalition Profile Sign Out …" at bounding box center [499, 246] width 999 height 492
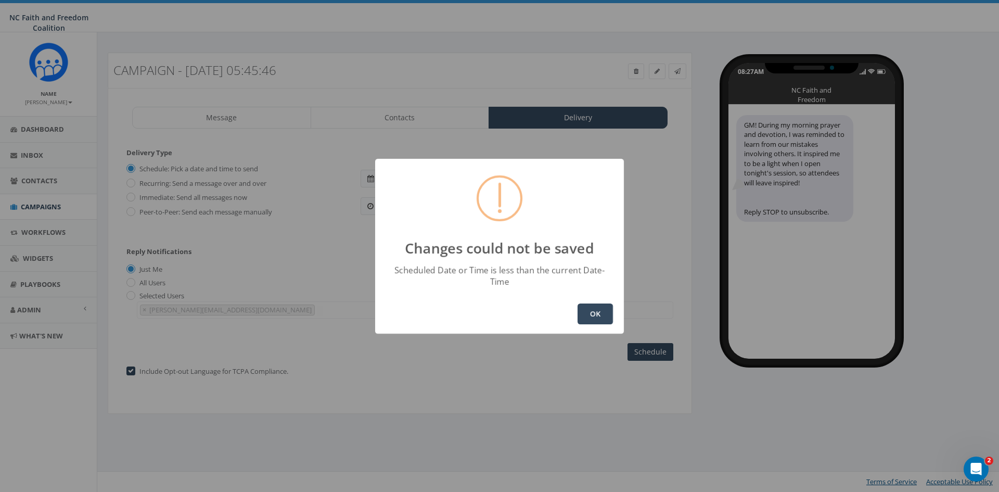
click at [602, 305] on button "OK" at bounding box center [595, 313] width 35 height 21
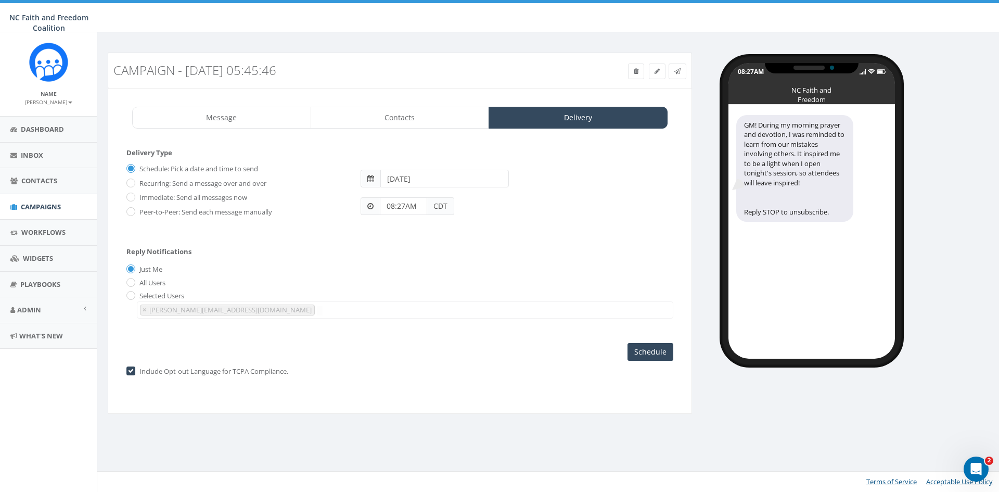
click at [402, 200] on input "08:27AM" at bounding box center [403, 206] width 47 height 18
click at [394, 181] on button "AM" at bounding box center [396, 177] width 16 height 16
click at [405, 97] on div "1 2 3 4 5 6 7 8 9 10 11 12 00 05 10 15 20 25 30 35 40 45 50 55" at bounding box center [439, 116] width 104 height 104
click at [391, 175] on button "AM" at bounding box center [396, 177] width 16 height 16
click at [441, 206] on span "CDT" at bounding box center [440, 206] width 27 height 18
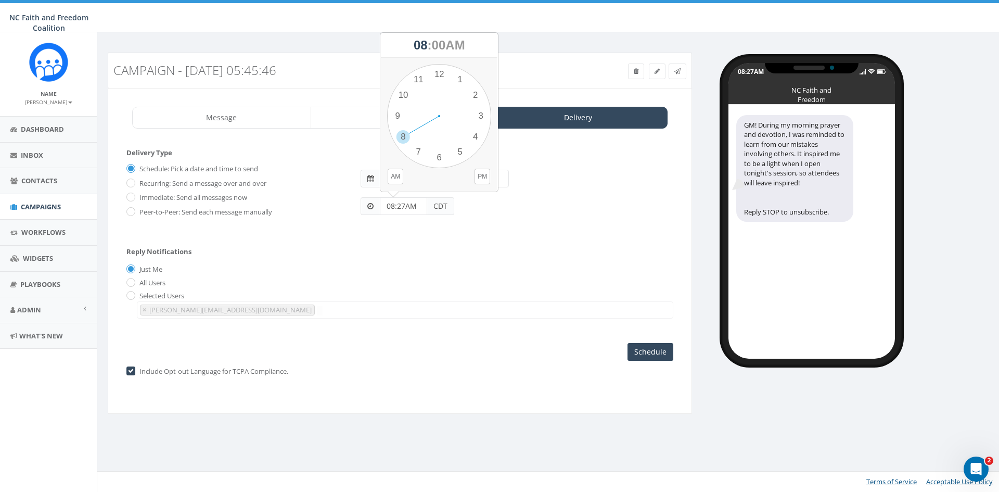
click at [419, 206] on input "08:27AM" at bounding box center [403, 206] width 47 height 18
click at [398, 118] on div "1 2 3 4 5 6 7 8 9 10 11 12 00 05 10 15 20 25 30 35 40 45 50 55" at bounding box center [439, 116] width 104 height 104
click at [433, 156] on div "1 2 3 4 5 6 7 8 9 10 11 12 00 05 10 15 20 25 30 35 40 45 50 55" at bounding box center [439, 116] width 104 height 104
type input "09:30AM"
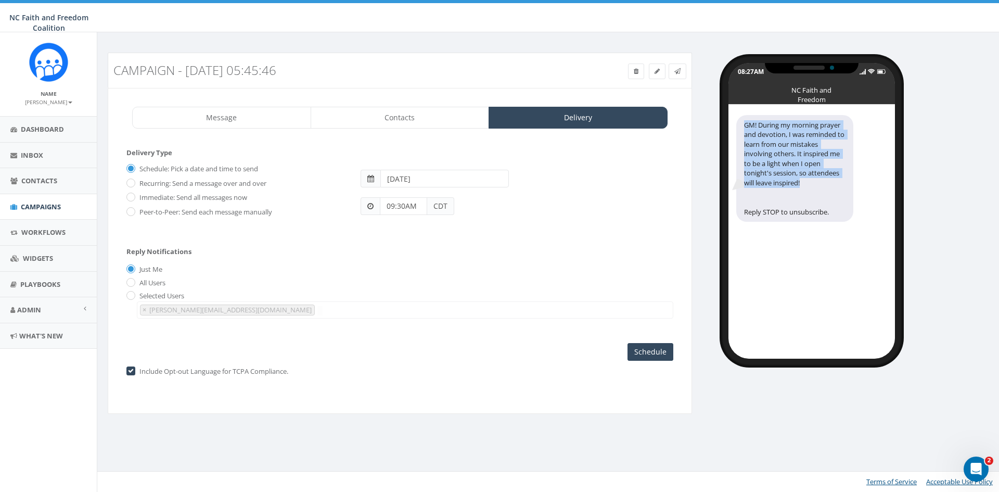
drag, startPoint x: 808, startPoint y: 183, endPoint x: 745, endPoint y: 122, distance: 88.0
click at [745, 122] on div "GM! During my morning prayer and devotion, I was reminded to learn from our mis…" at bounding box center [794, 168] width 117 height 107
copy div "GM! During my morning prayer and devotion, I was reminded to learn from our mis…"
click at [637, 356] on input "Schedule" at bounding box center [651, 352] width 46 height 18
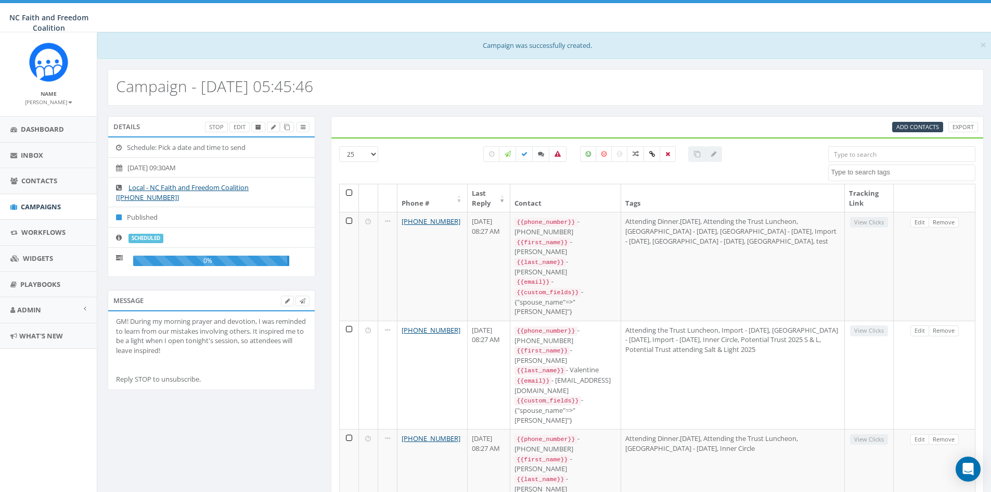
select select
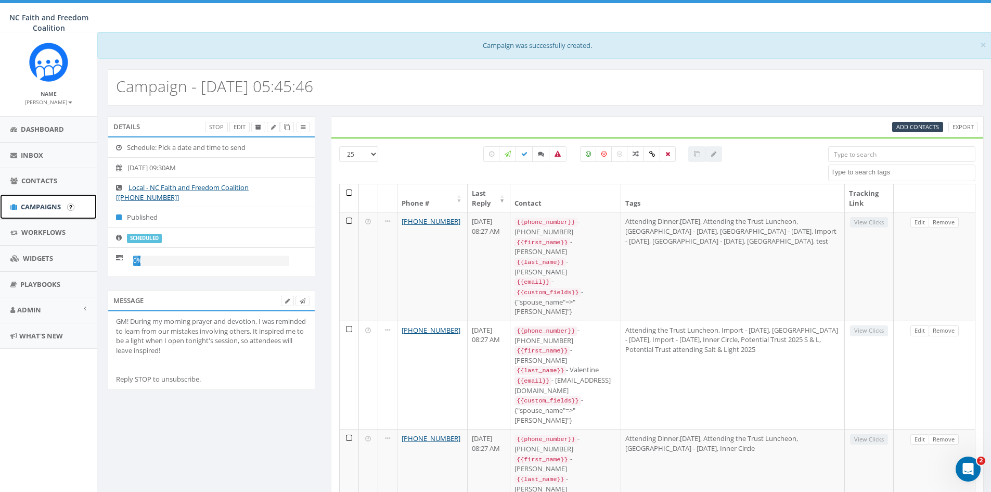
click at [30, 202] on span "Campaigns" at bounding box center [41, 206] width 40 height 9
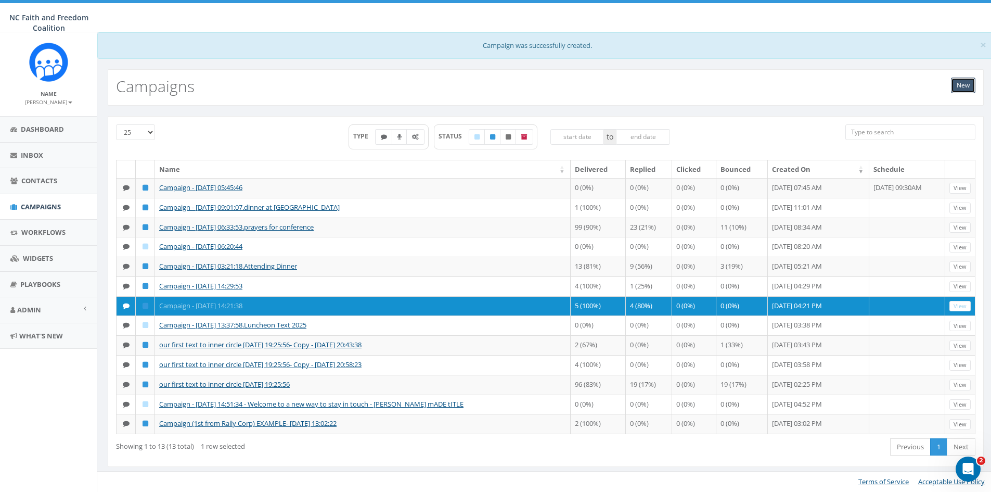
click at [965, 84] on link "New" at bounding box center [963, 86] width 24 height 16
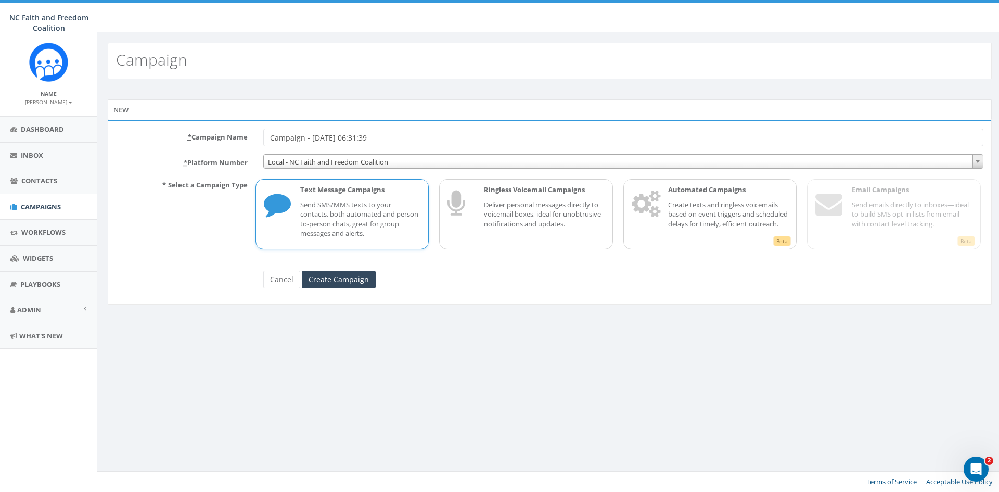
click at [355, 205] on p "Send SMS/MMS texts to your contacts, both automated and person-to-person chats,…" at bounding box center [360, 219] width 121 height 39
click at [343, 276] on input "Create Campaign" at bounding box center [339, 280] width 74 height 18
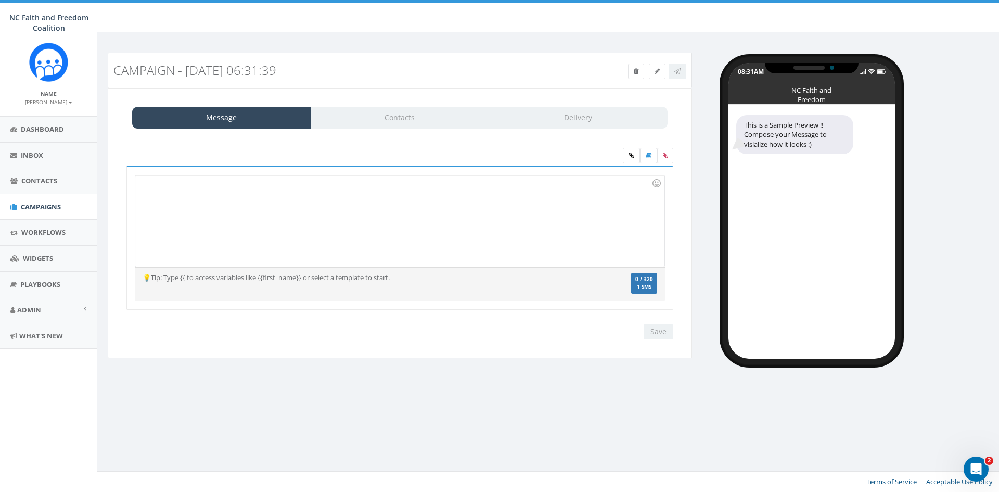
click at [192, 182] on div at bounding box center [399, 220] width 529 height 91
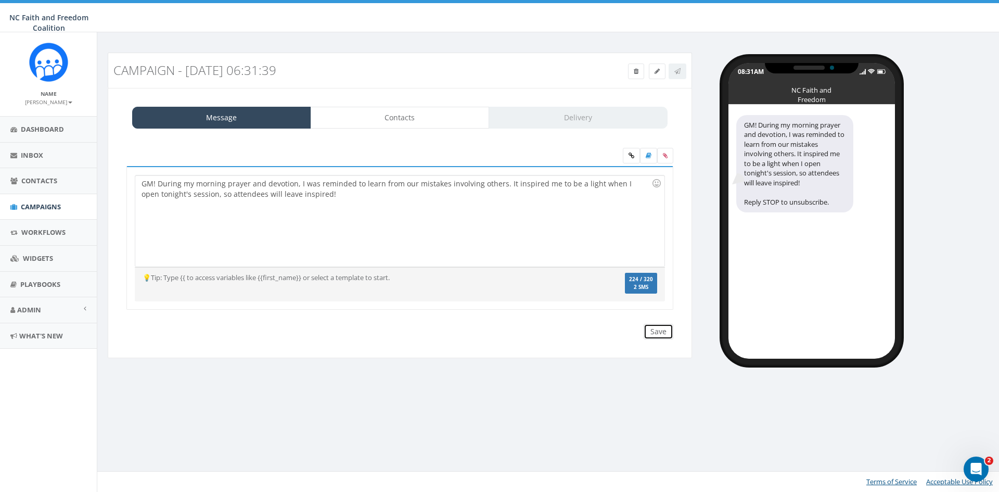
click at [649, 331] on input "Save" at bounding box center [659, 332] width 30 height 16
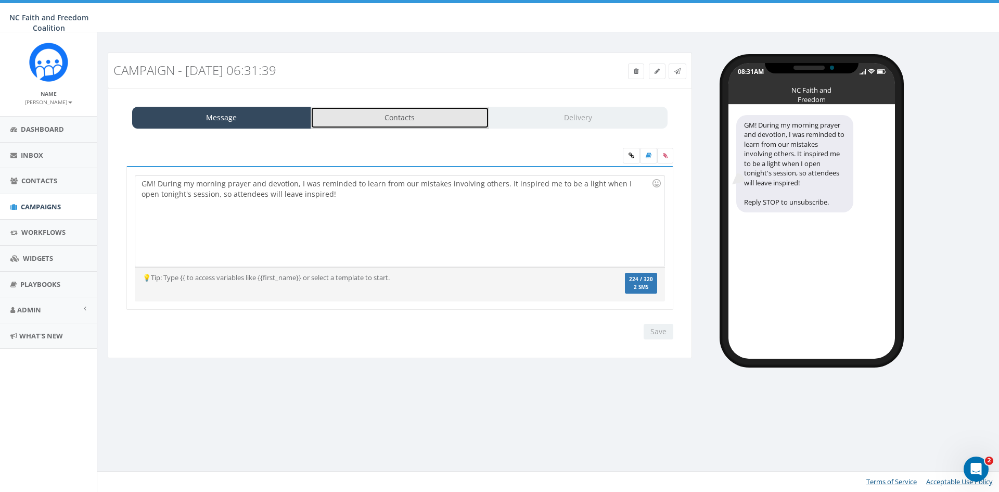
click at [378, 113] on link "Contacts" at bounding box center [400, 118] width 179 height 22
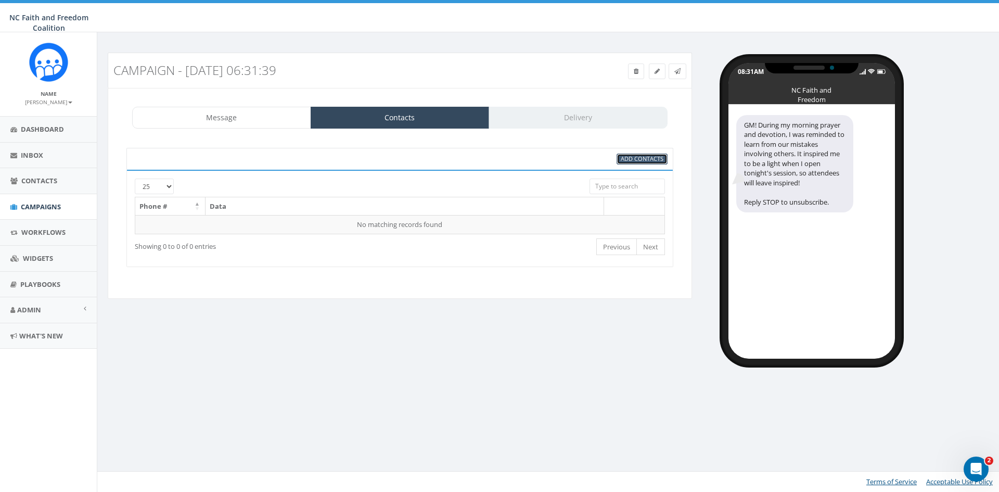
click at [633, 157] on span "Add Contacts" at bounding box center [642, 159] width 43 height 8
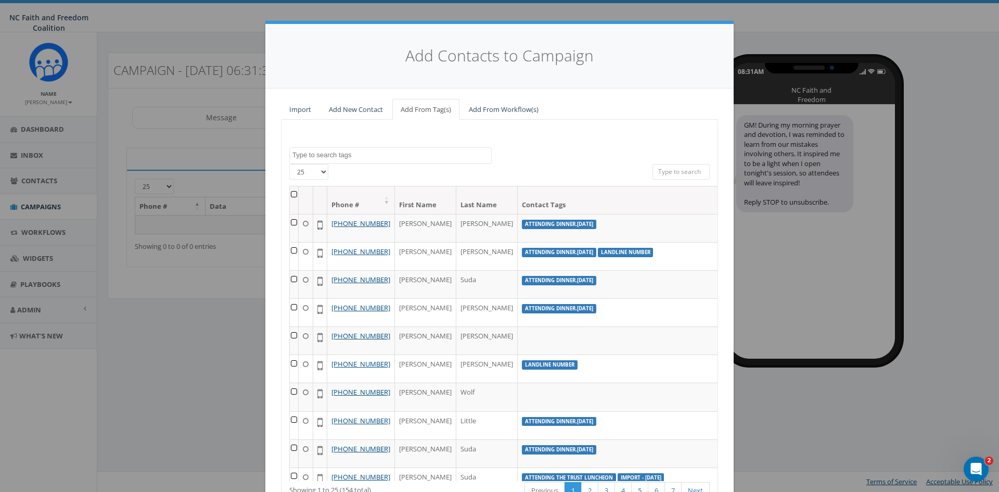
click at [359, 157] on textarea "Search" at bounding box center [391, 154] width 199 height 9
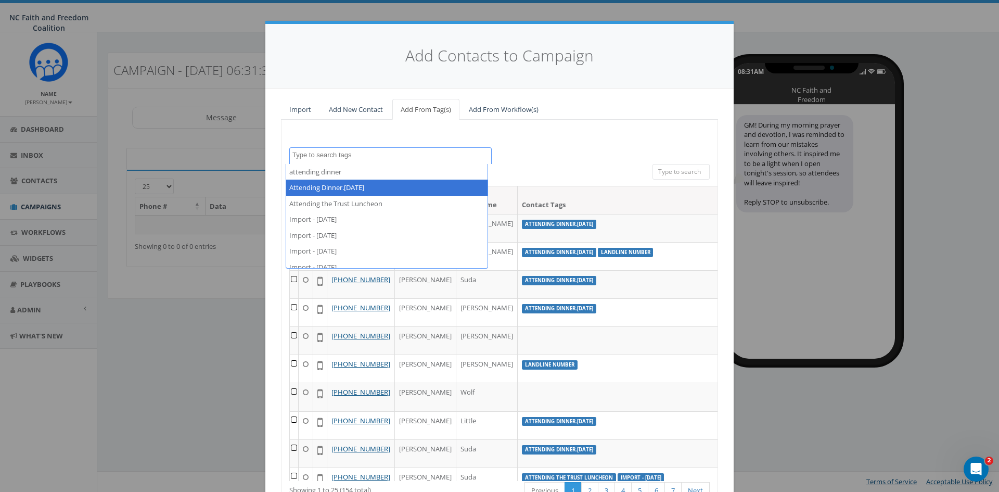
select select "Attending Dinner.[DATE]"
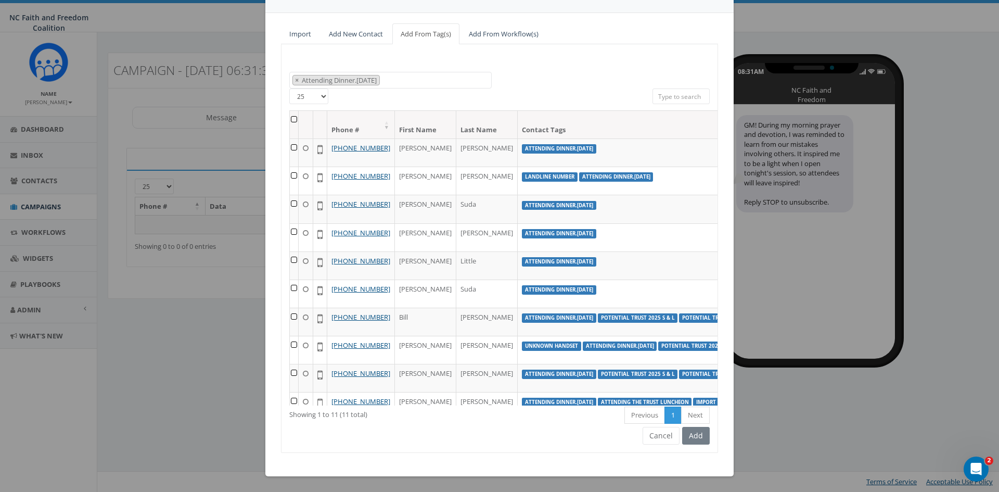
click at [290, 118] on th at bounding box center [294, 125] width 9 height 28
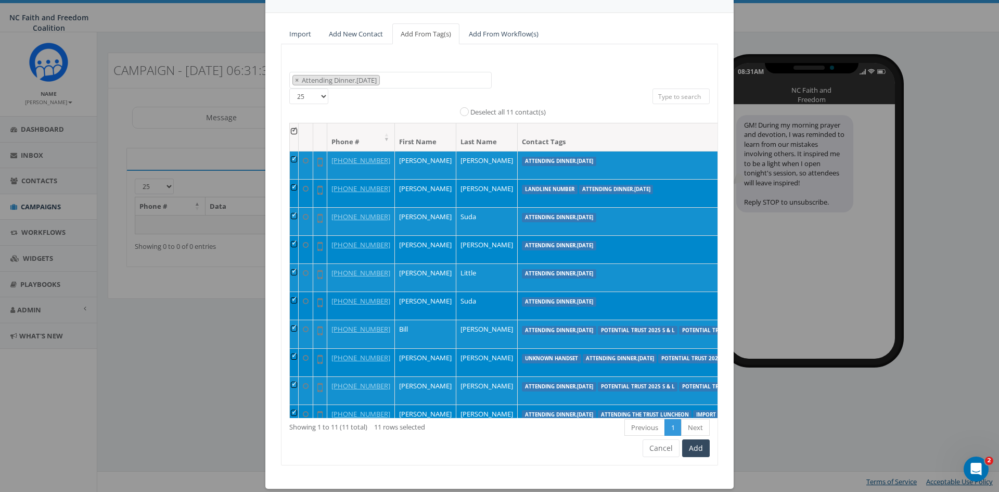
scroll to position [52, 0]
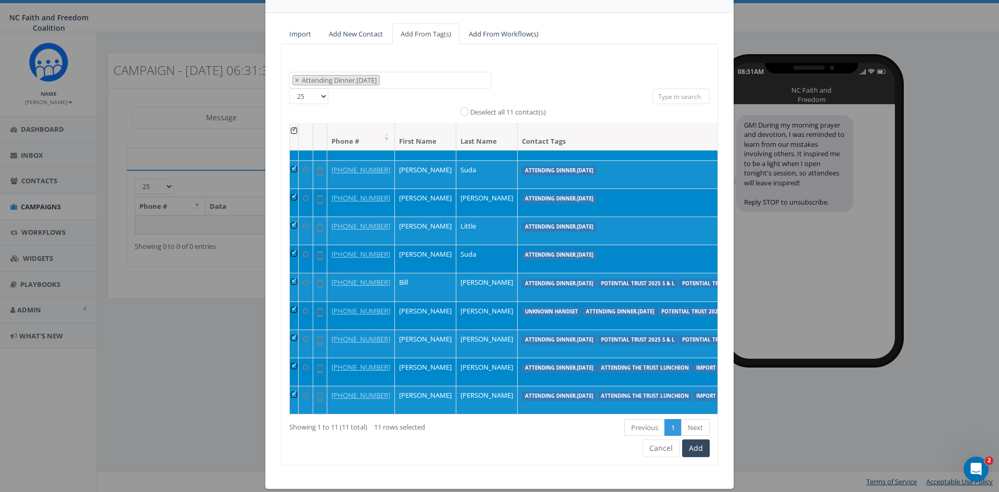
click at [290, 273] on td at bounding box center [294, 259] width 9 height 28
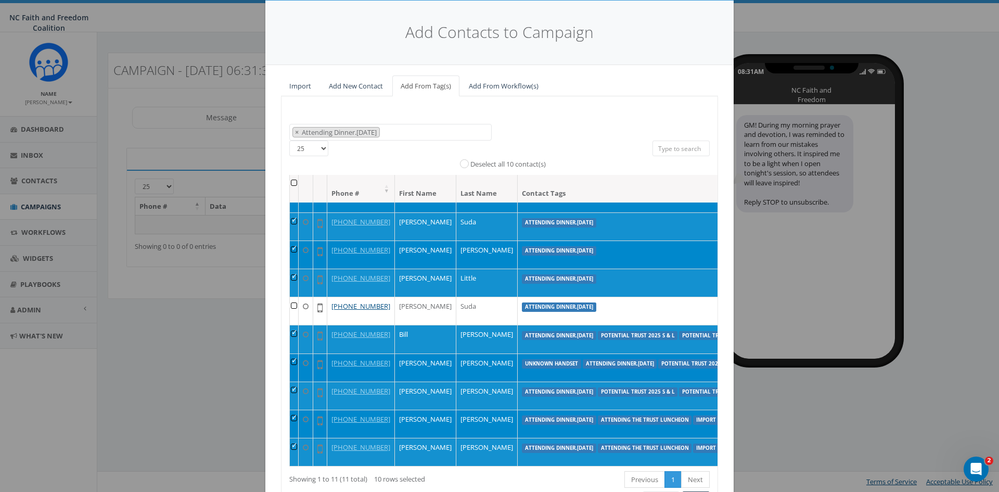
scroll to position [75, 0]
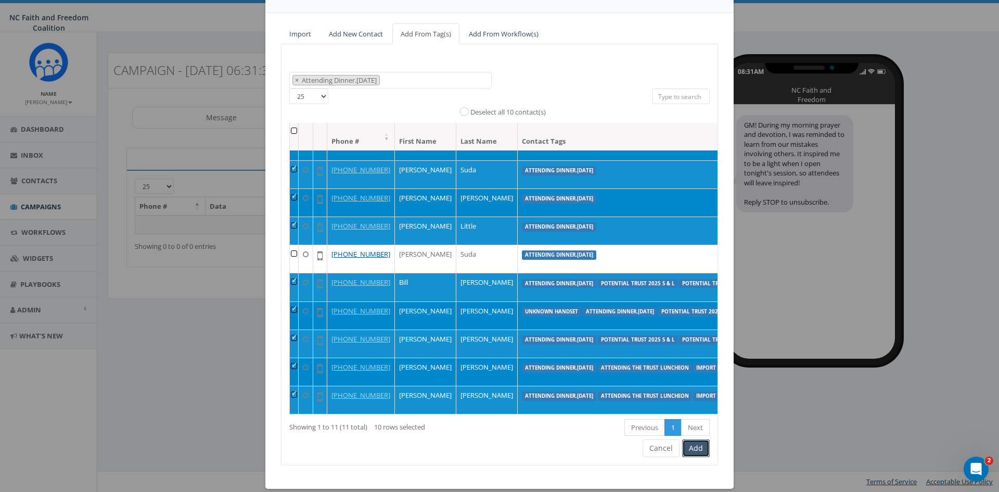
click at [683, 446] on button "Add" at bounding box center [696, 448] width 28 height 18
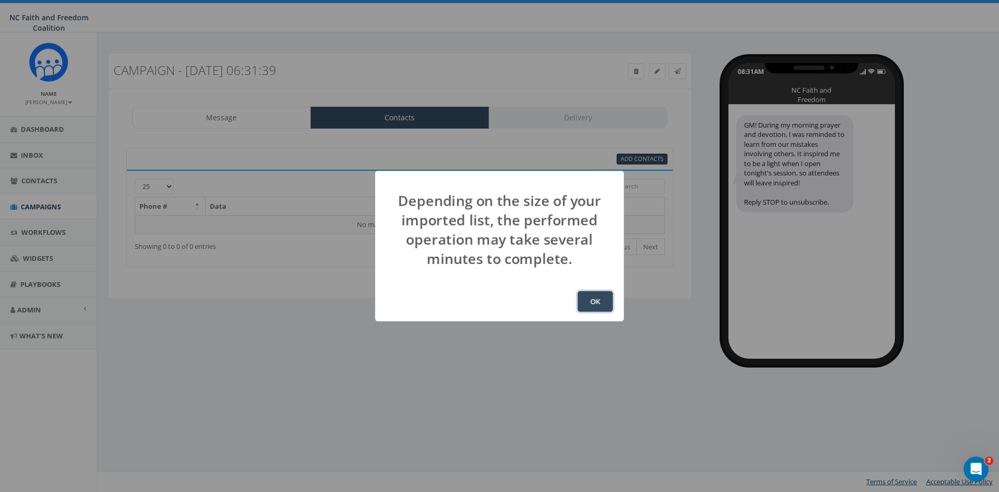
click at [594, 304] on button "OK" at bounding box center [595, 301] width 35 height 21
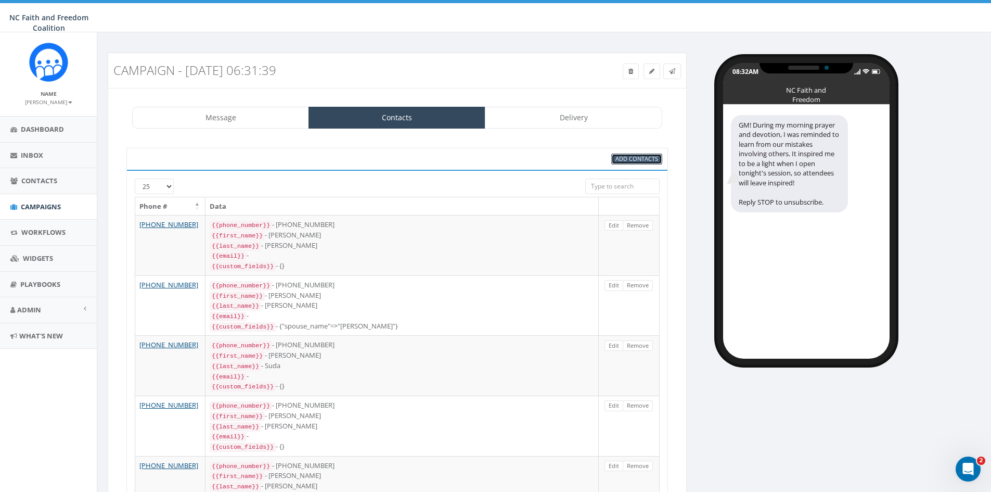
click at [632, 159] on span "Add Contacts" at bounding box center [637, 159] width 43 height 8
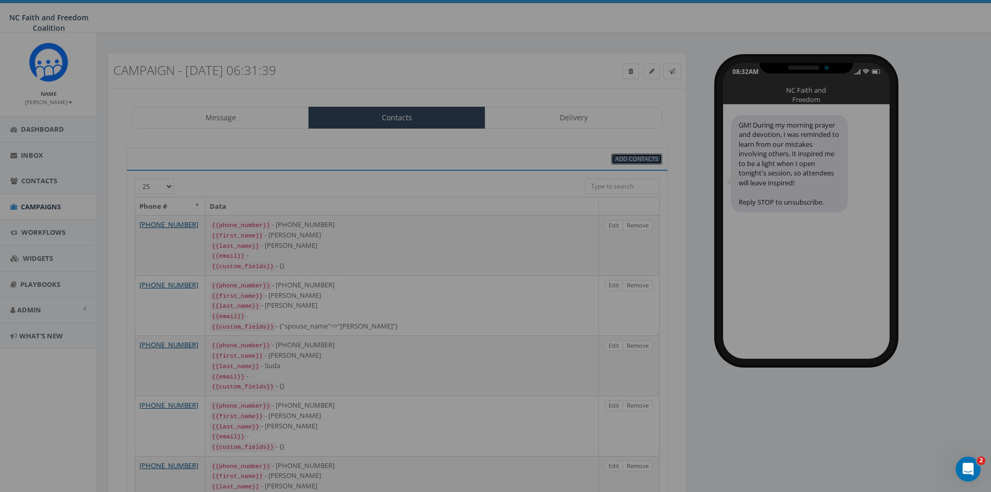
select select
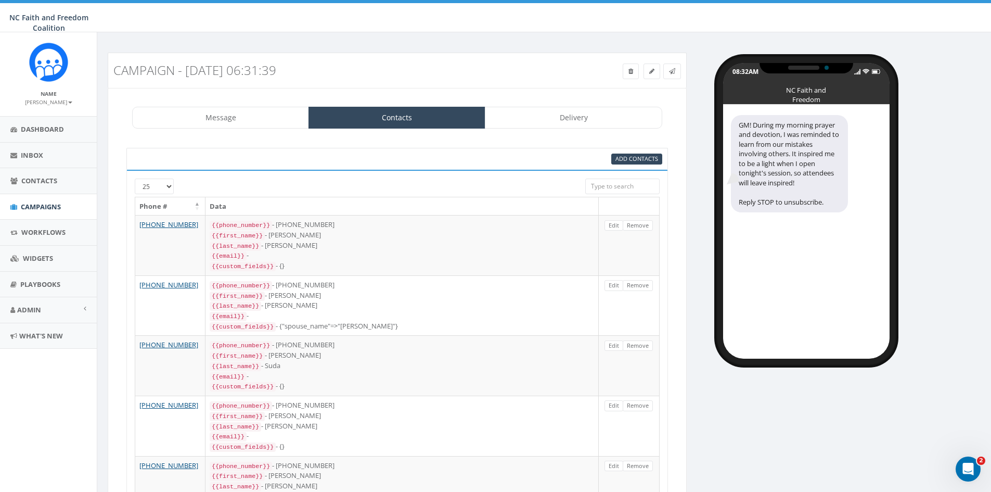
click at [621, 188] on input "search" at bounding box center [622, 186] width 74 height 16
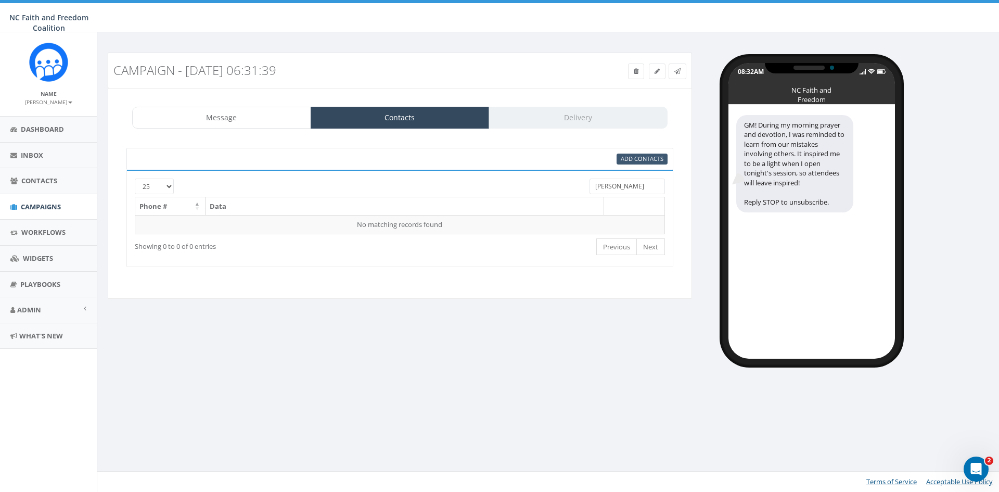
type input "[PERSON_NAME]"
click at [634, 159] on span "Add Contacts" at bounding box center [642, 159] width 43 height 8
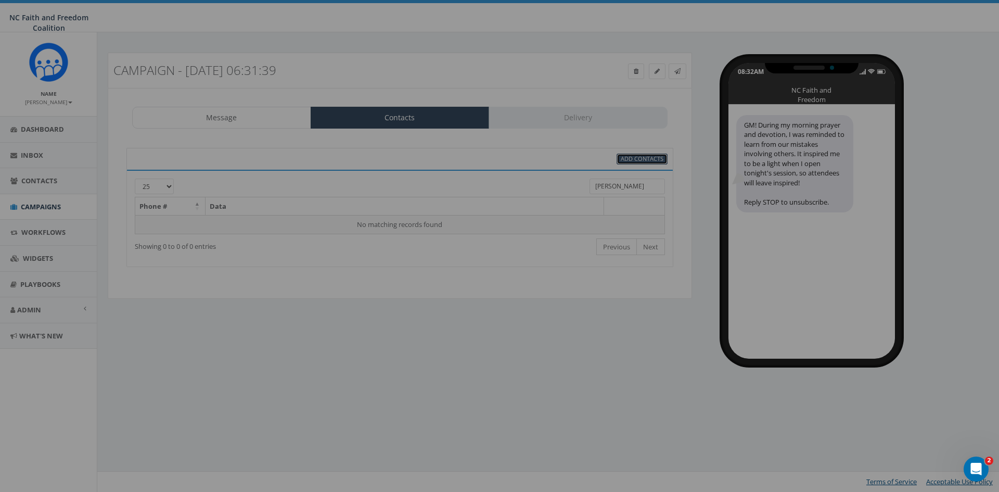
select select
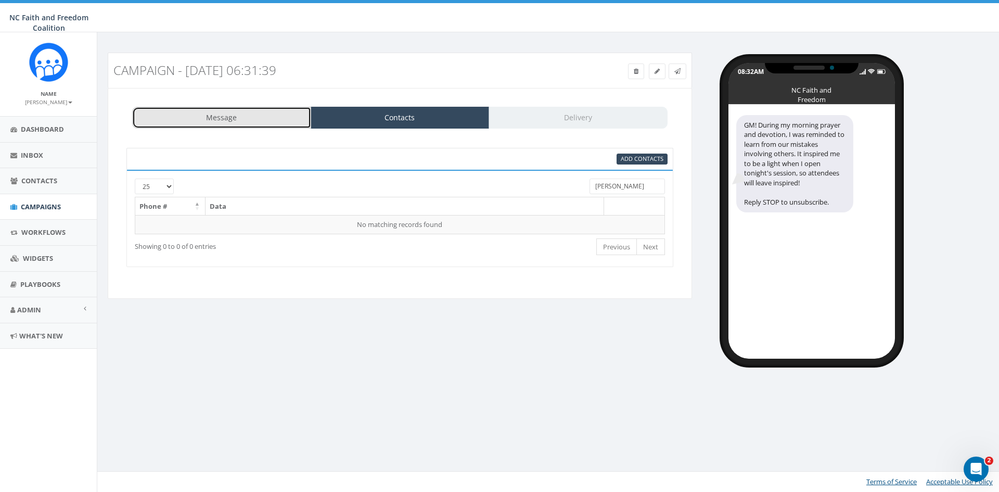
click at [249, 116] on link "Message" at bounding box center [221, 118] width 179 height 22
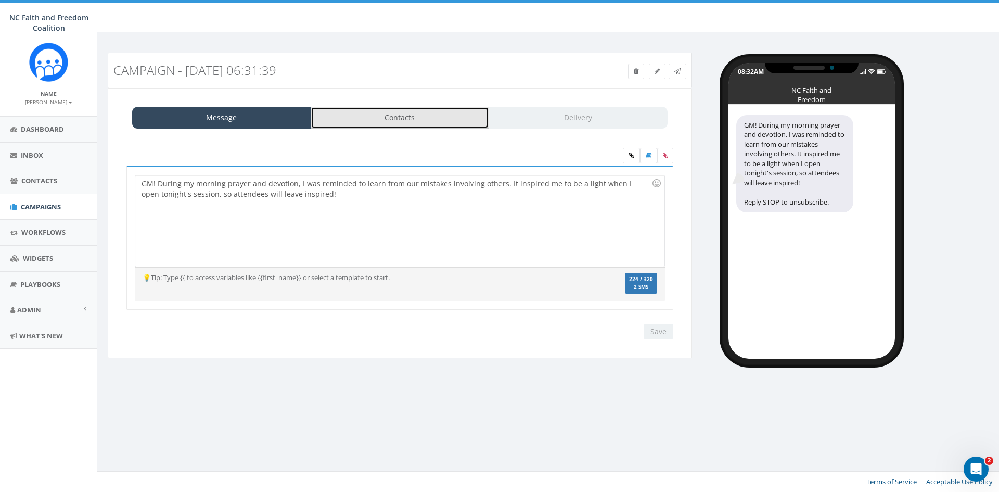
click at [364, 110] on link "Contacts" at bounding box center [400, 118] width 179 height 22
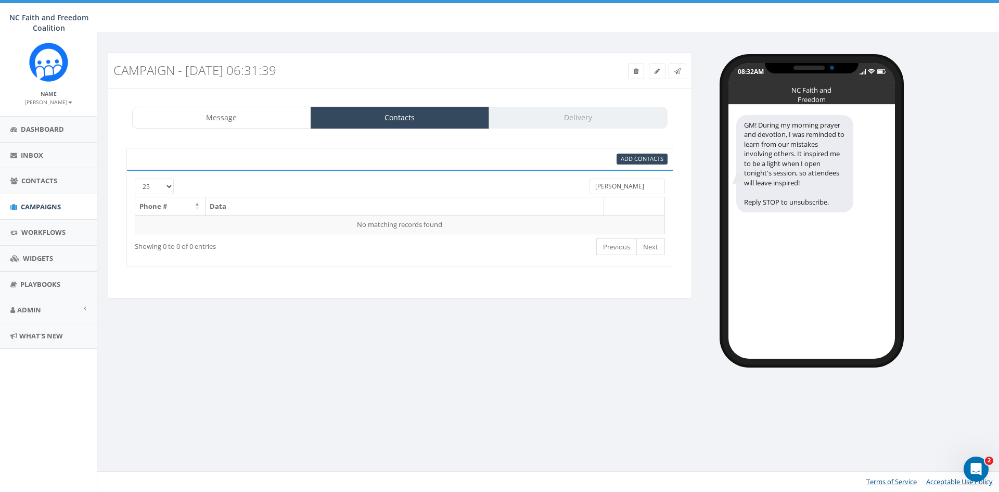
drag, startPoint x: 622, startPoint y: 185, endPoint x: 586, endPoint y: 186, distance: 35.4
click at [586, 186] on div "[PERSON_NAME]" at bounding box center [627, 187] width 91 height 18
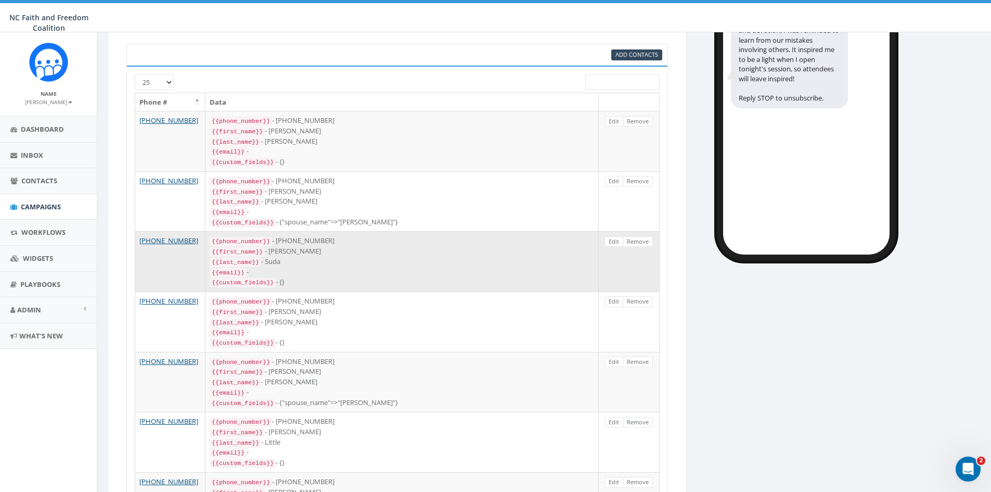
scroll to position [156, 0]
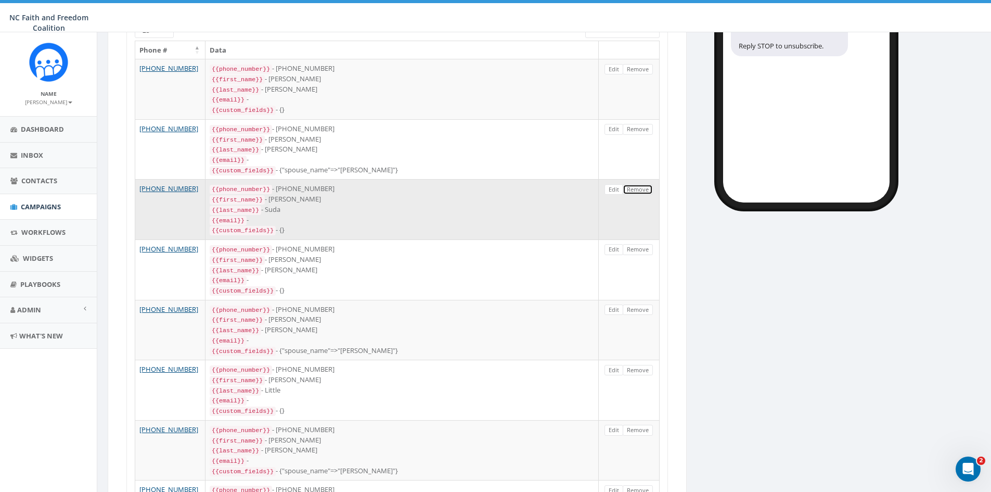
click at [632, 184] on link "Remove" at bounding box center [638, 189] width 30 height 11
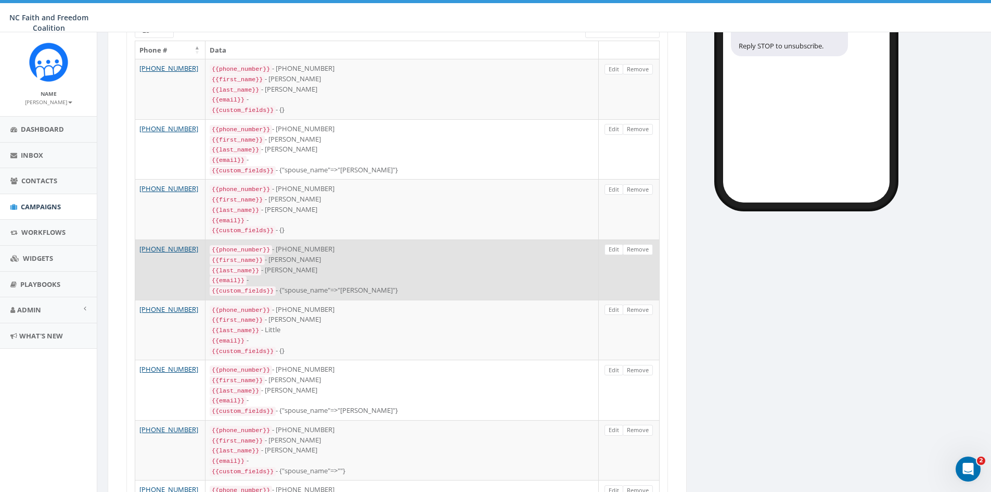
scroll to position [208, 0]
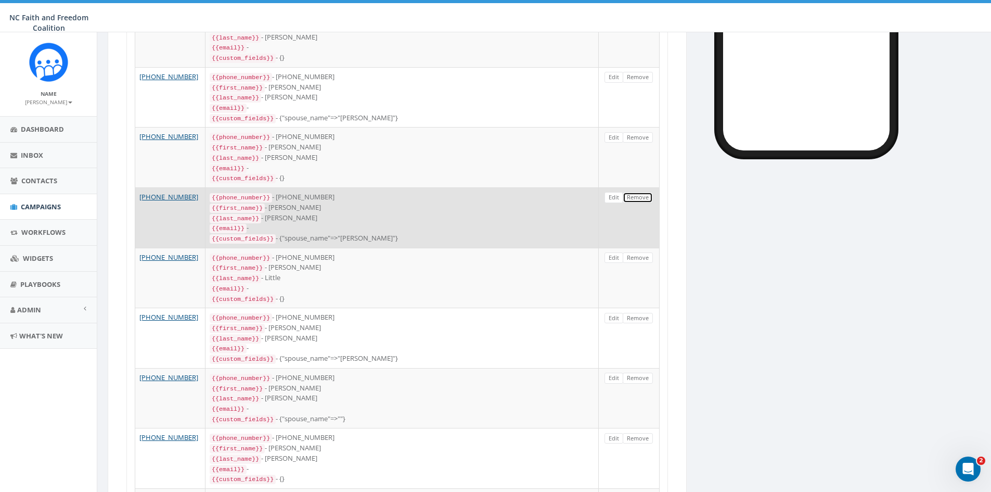
click at [634, 192] on link "Remove" at bounding box center [638, 197] width 30 height 11
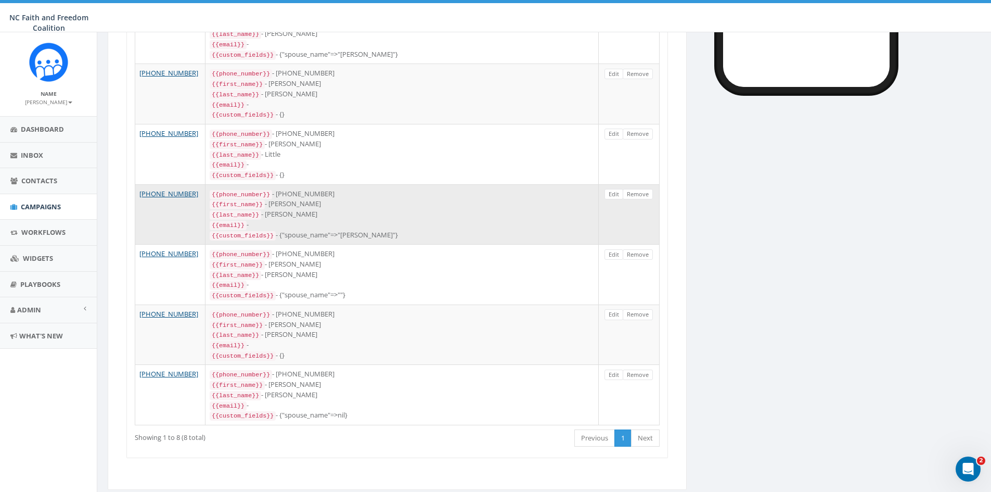
scroll to position [272, 0]
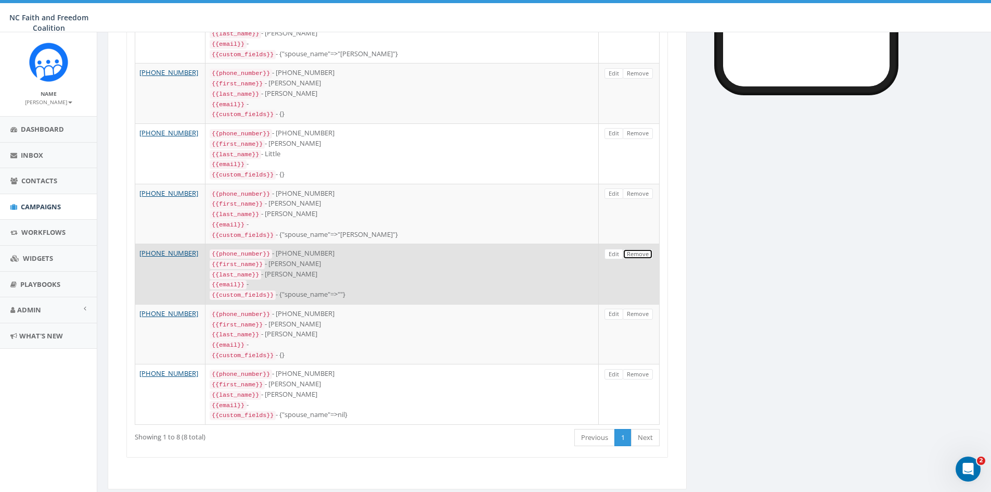
click at [644, 249] on link "Remove" at bounding box center [638, 254] width 30 height 11
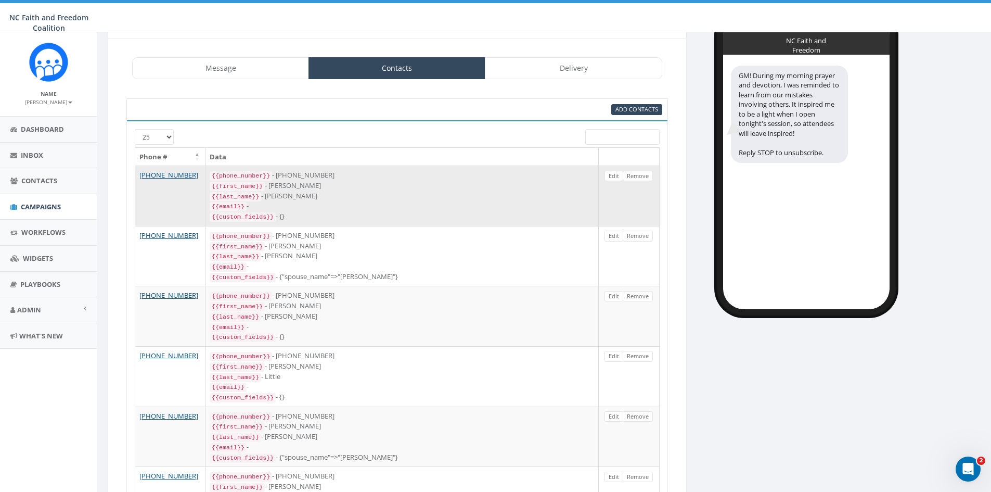
scroll to position [7, 0]
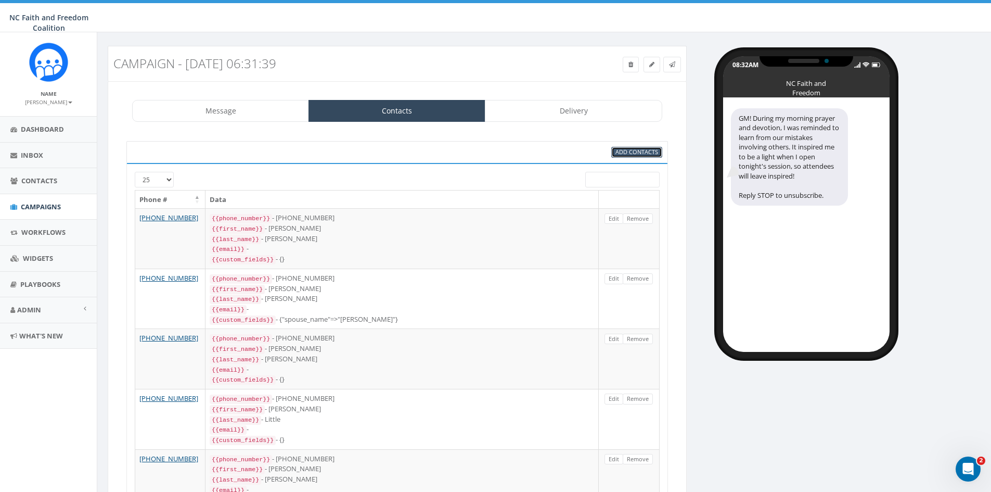
click at [619, 152] on span "Add Contacts" at bounding box center [637, 152] width 43 height 8
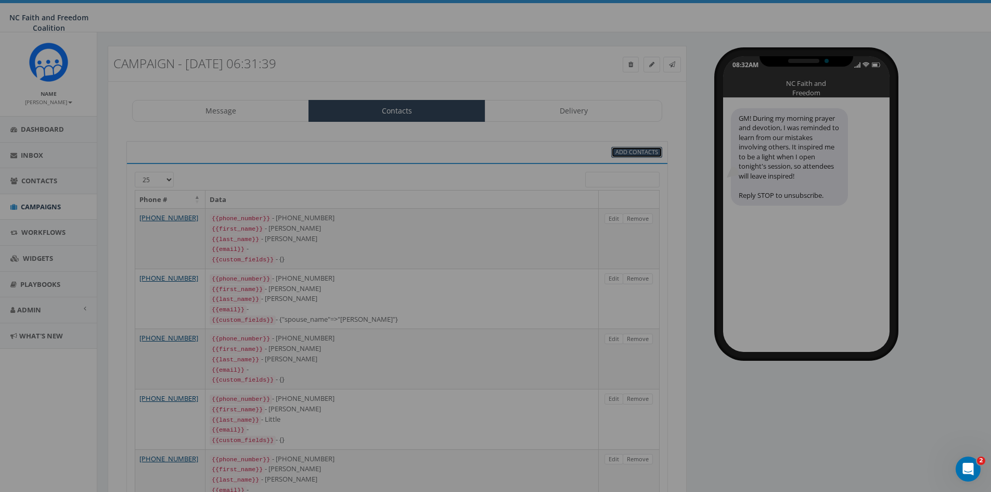
select select
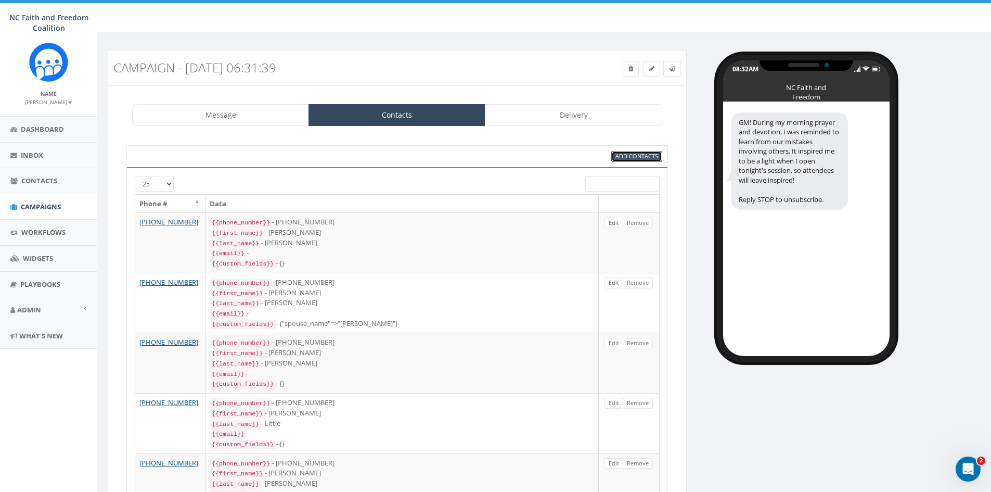
scroll to position [0, 0]
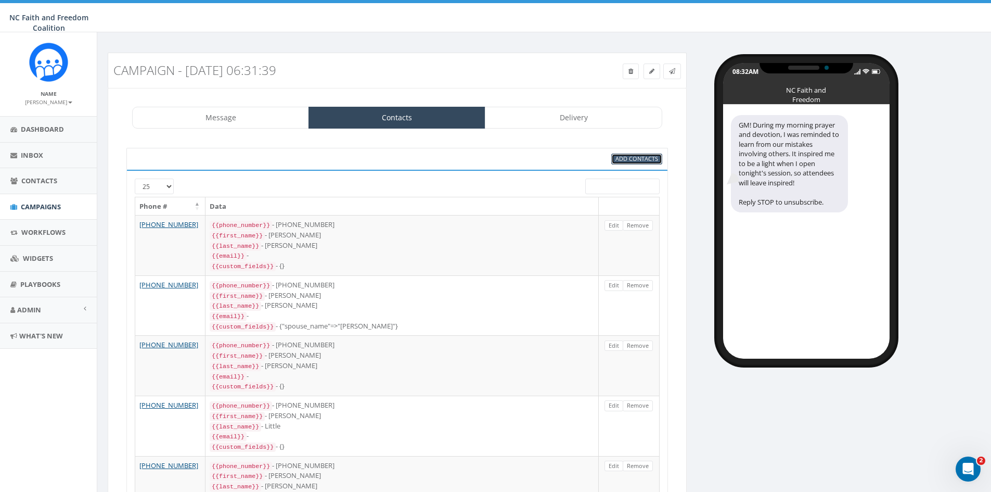
click at [633, 158] on span "Add Contacts" at bounding box center [637, 159] width 43 height 8
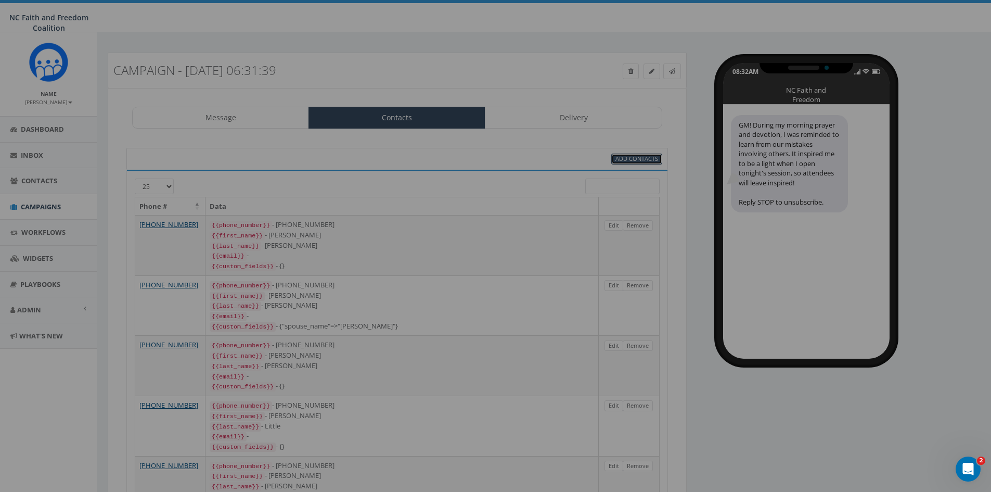
select select
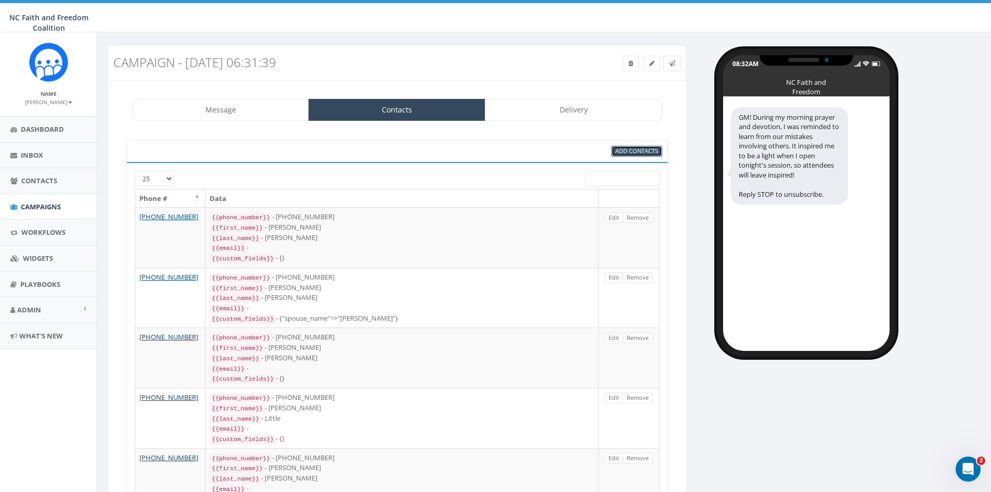
scroll to position [7, 0]
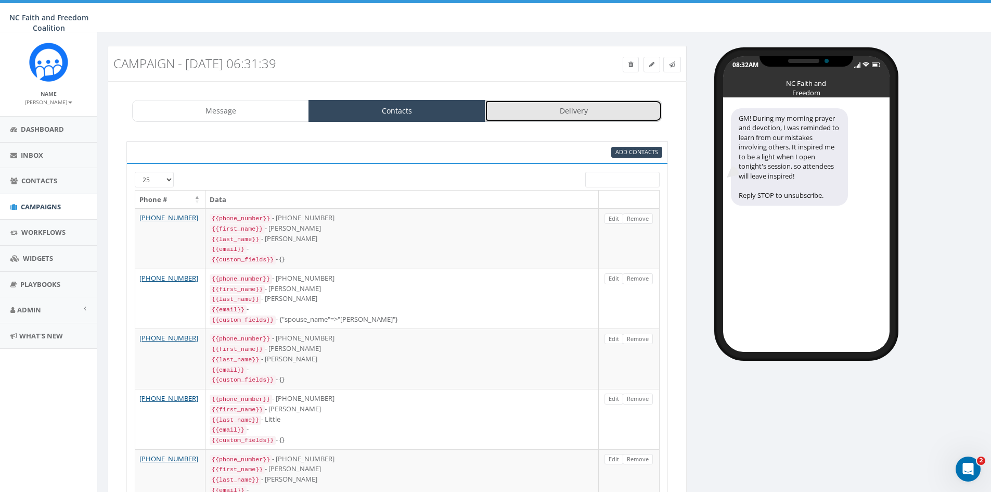
click at [544, 111] on link "Delivery" at bounding box center [573, 111] width 177 height 22
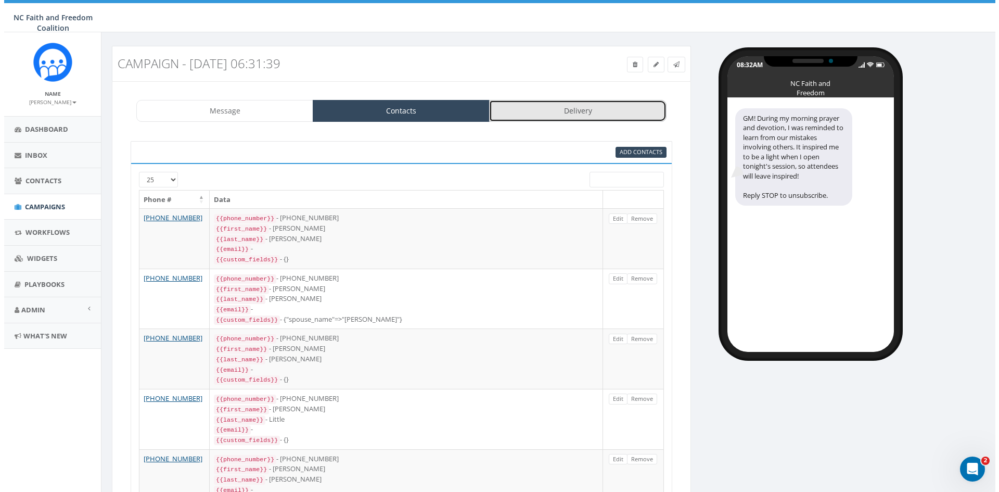
scroll to position [0, 0]
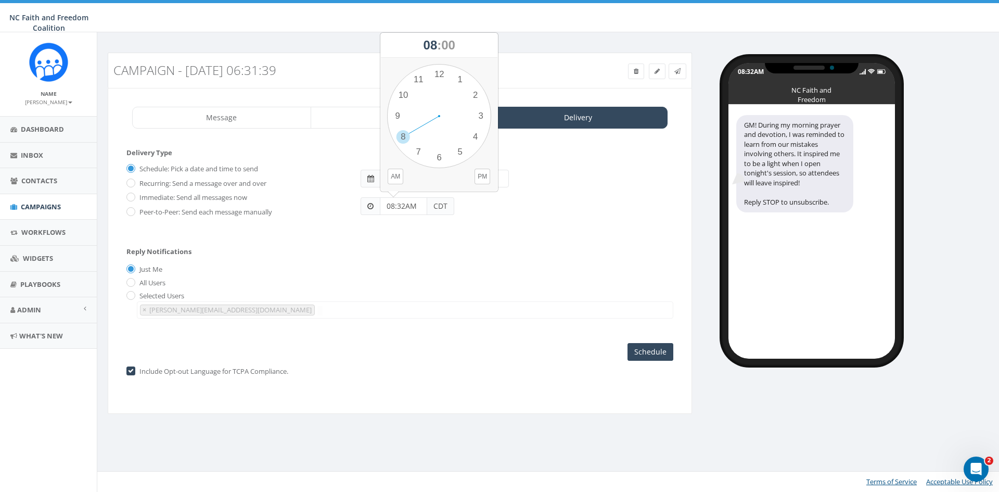
click at [419, 208] on input "08:32AM" at bounding box center [403, 206] width 47 height 18
click at [398, 110] on div "1 2 3 4 5 6 7 8 9 10 11 12 00 05 10 15 20 25 30 35 40 45 50 55" at bounding box center [439, 116] width 104 height 104
click at [442, 156] on div "1 2 3 4 5 6 7 8 9 10 11 12 00 05 10 15 20 25 30 35 40 45 50 55" at bounding box center [439, 116] width 104 height 104
type input "09:30PM"
click at [425, 177] on input "2025-09-27" at bounding box center [444, 179] width 129 height 18
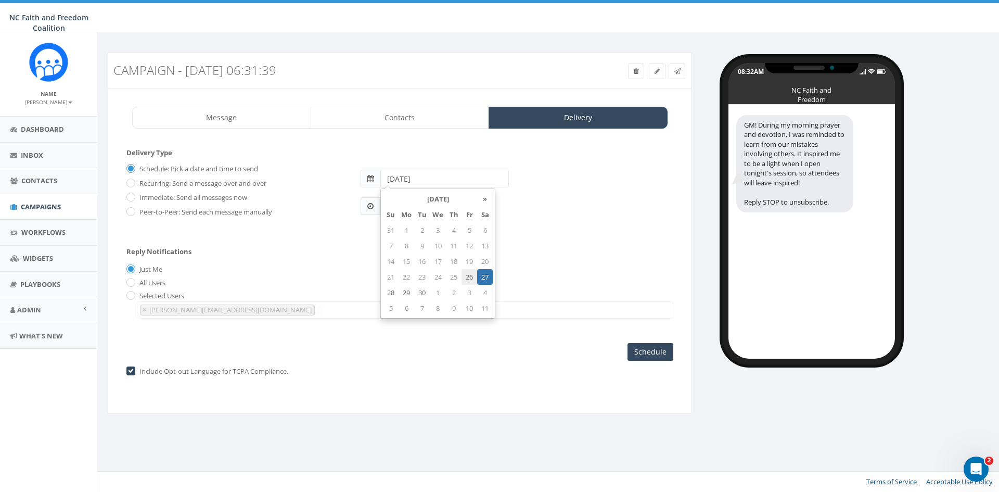
click at [469, 275] on td "26" at bounding box center [470, 277] width 16 height 16
type input "2025-09-26"
click at [637, 354] on input "Schedule" at bounding box center [651, 352] width 46 height 18
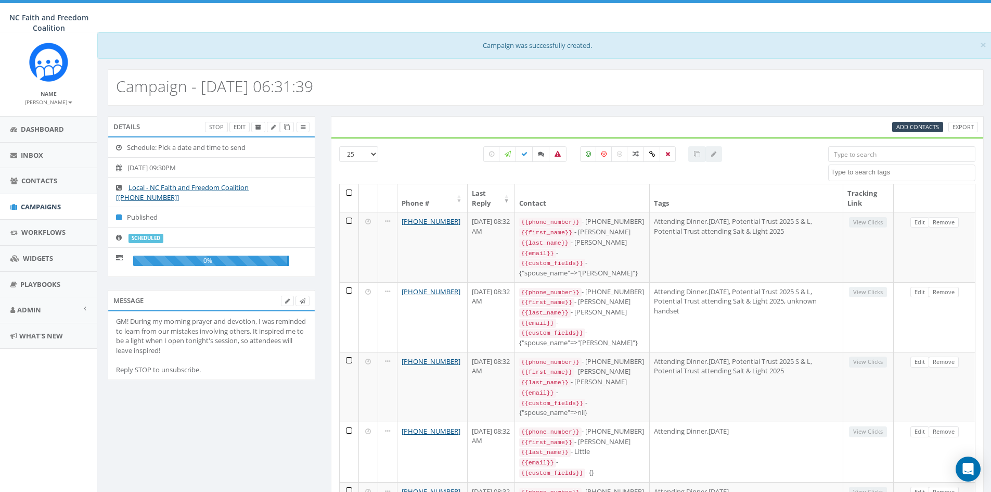
select select
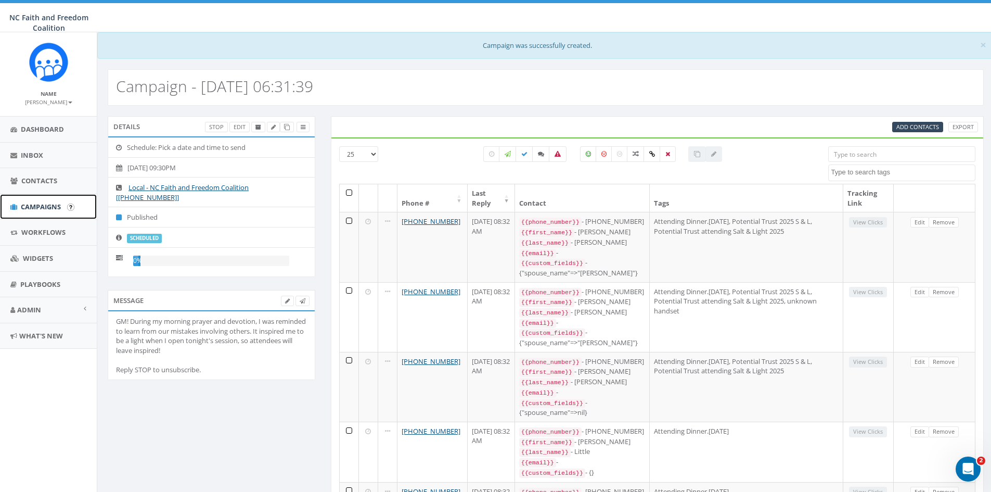
click at [38, 203] on span "Campaigns" at bounding box center [41, 206] width 40 height 9
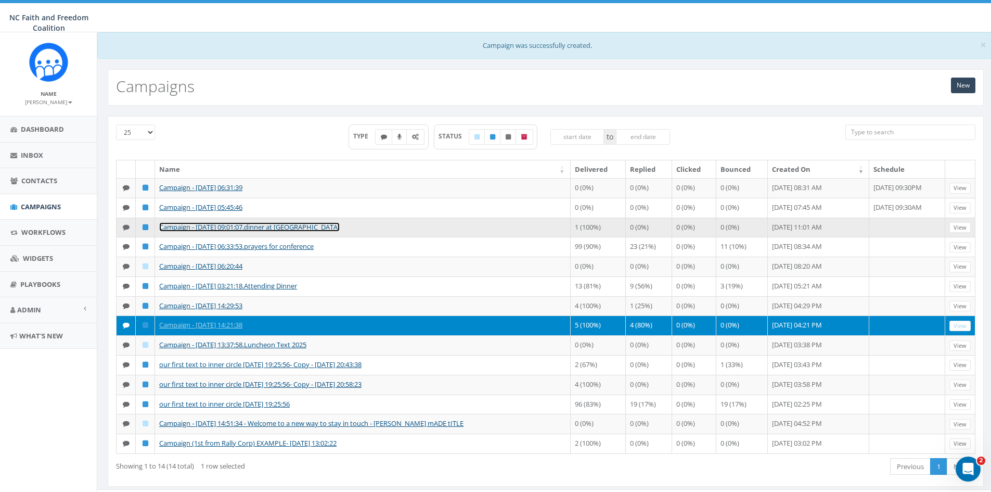
click at [194, 232] on link "Campaign - [DATE] 09:01:07.dinner at [GEOGRAPHIC_DATA]" at bounding box center [249, 226] width 181 height 9
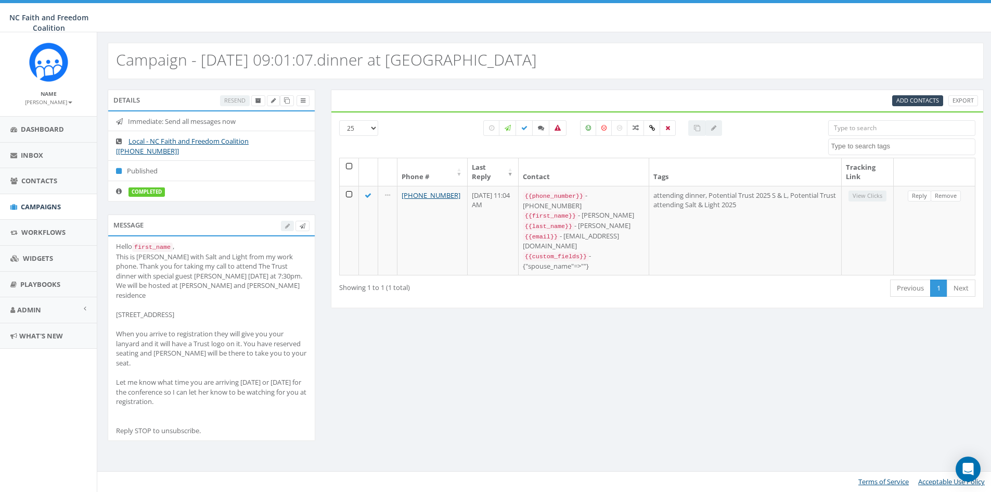
select select
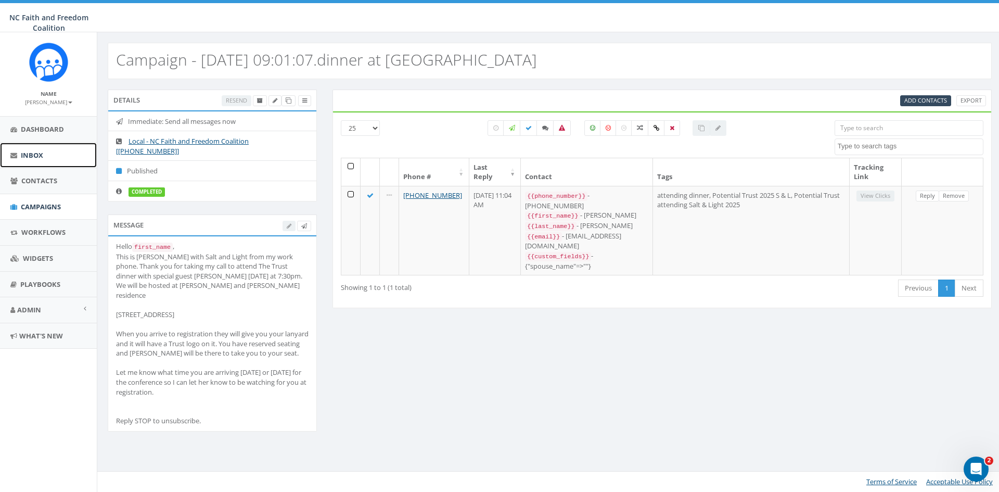
click at [40, 150] on span "Inbox" at bounding box center [32, 154] width 22 height 9
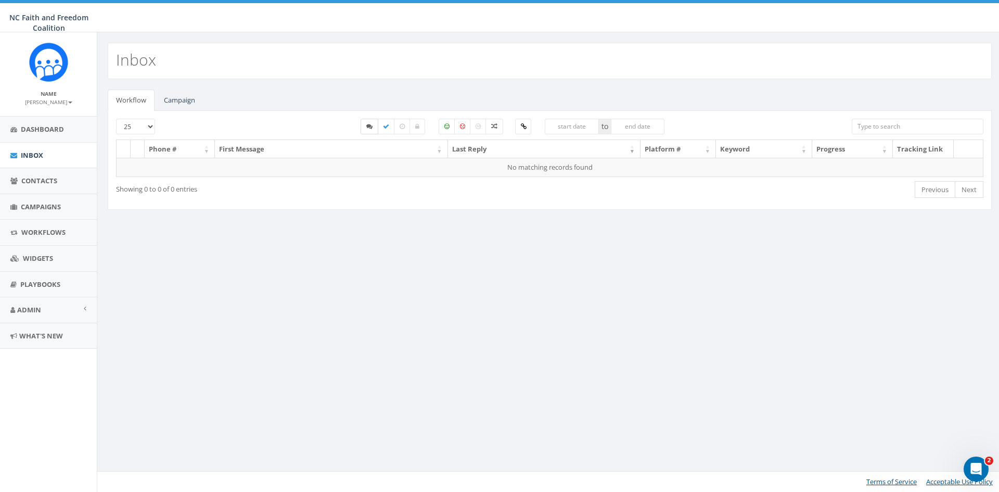
click at [368, 127] on icon at bounding box center [369, 126] width 6 height 6
checkbox input "false"
click at [859, 127] on input "search" at bounding box center [918, 127] width 132 height 16
type input "[PERSON_NAME]"
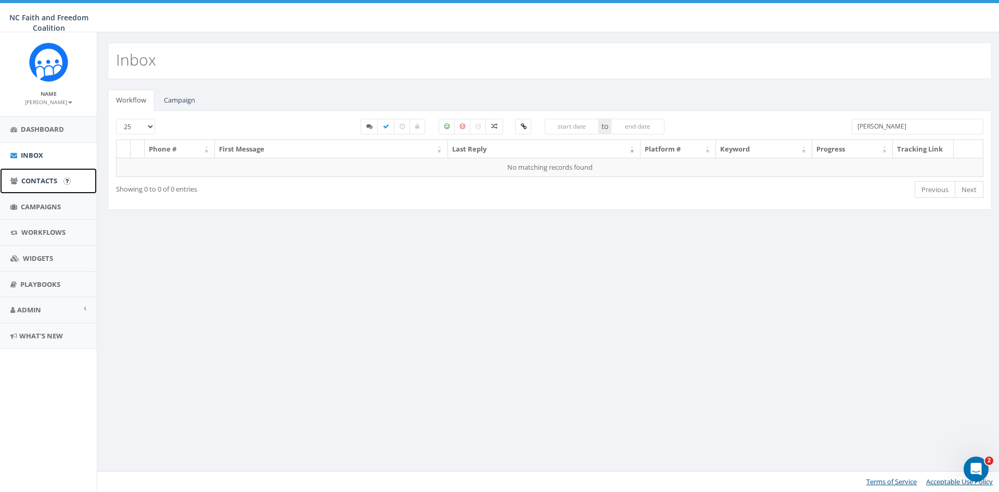
click at [52, 177] on span "Contacts" at bounding box center [39, 180] width 36 height 9
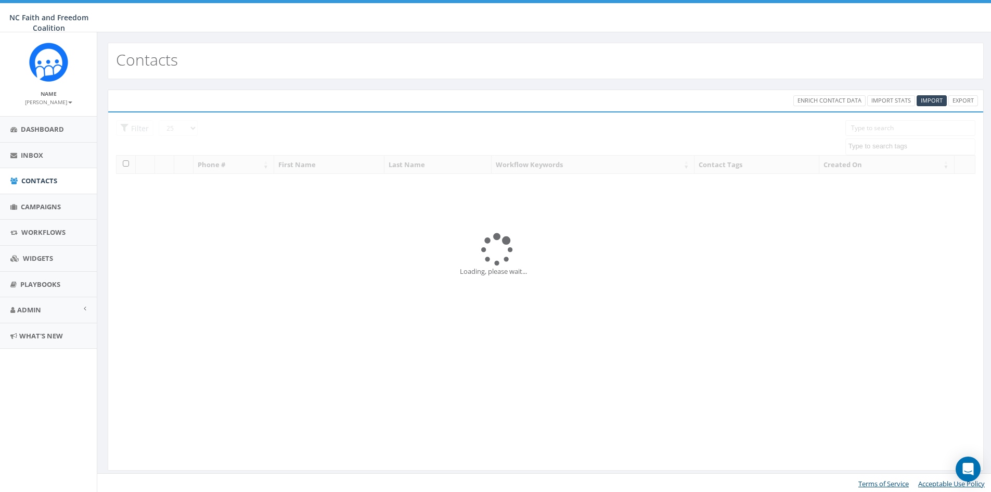
select select
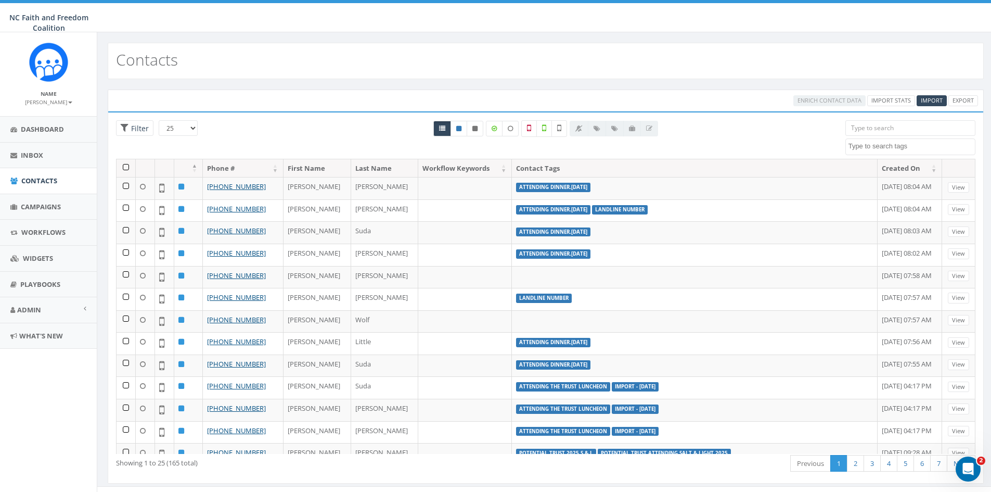
click at [875, 126] on input "search" at bounding box center [911, 128] width 130 height 16
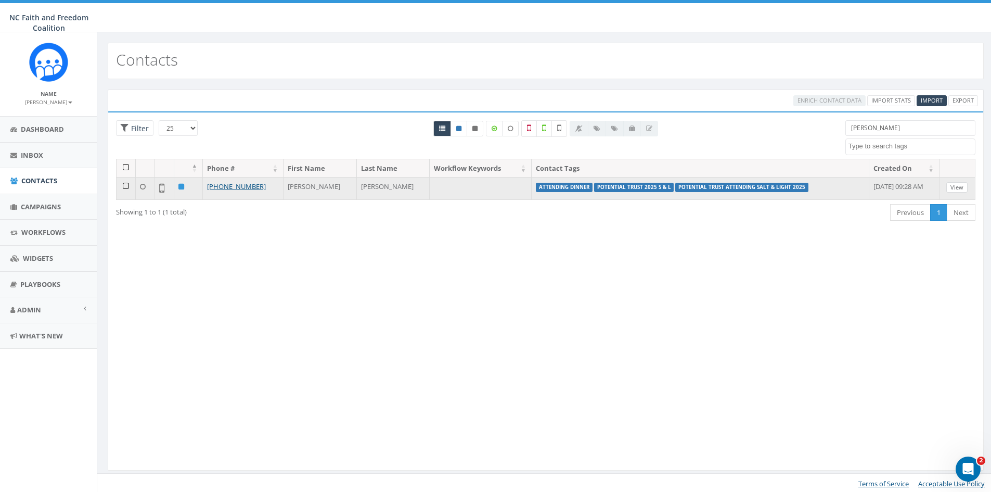
type input "[PERSON_NAME]"
click at [963, 190] on link "View" at bounding box center [957, 187] width 21 height 11
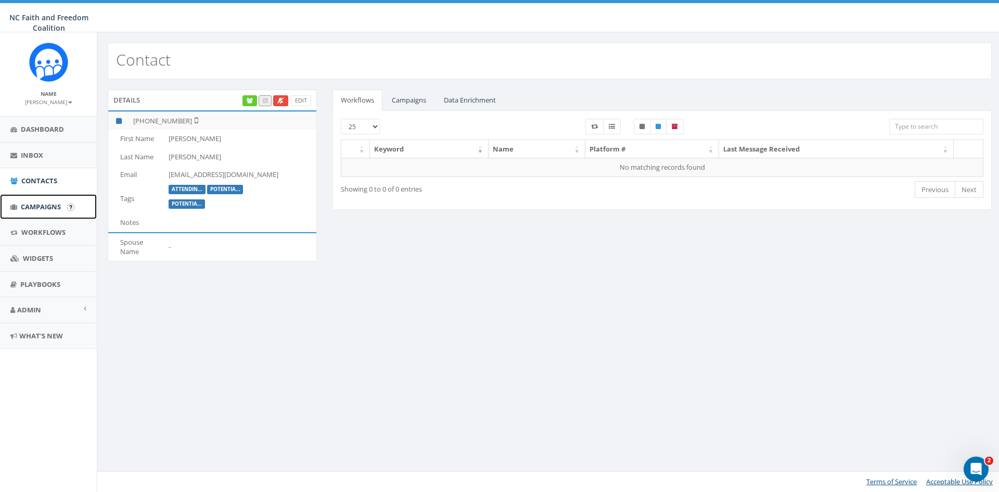
click at [40, 206] on span "Campaigns" at bounding box center [41, 206] width 40 height 9
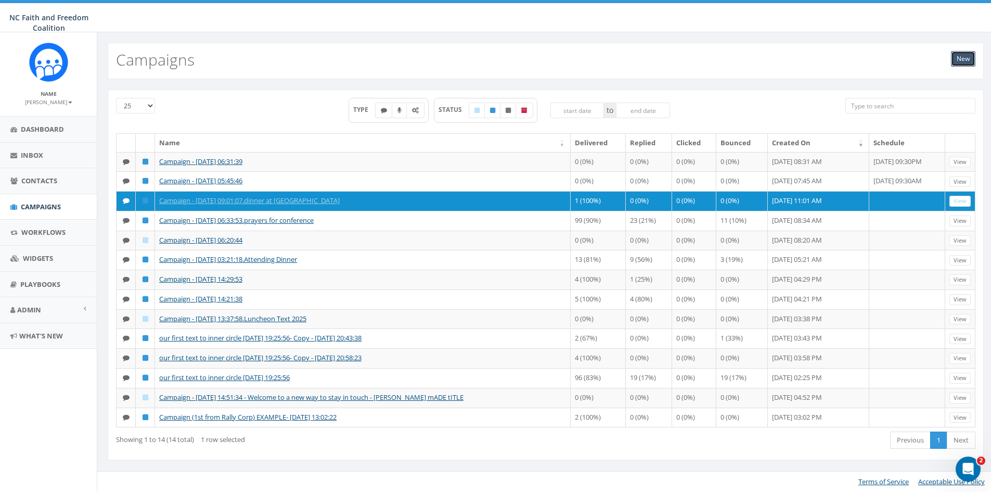
click at [959, 52] on link "New" at bounding box center [963, 59] width 24 height 16
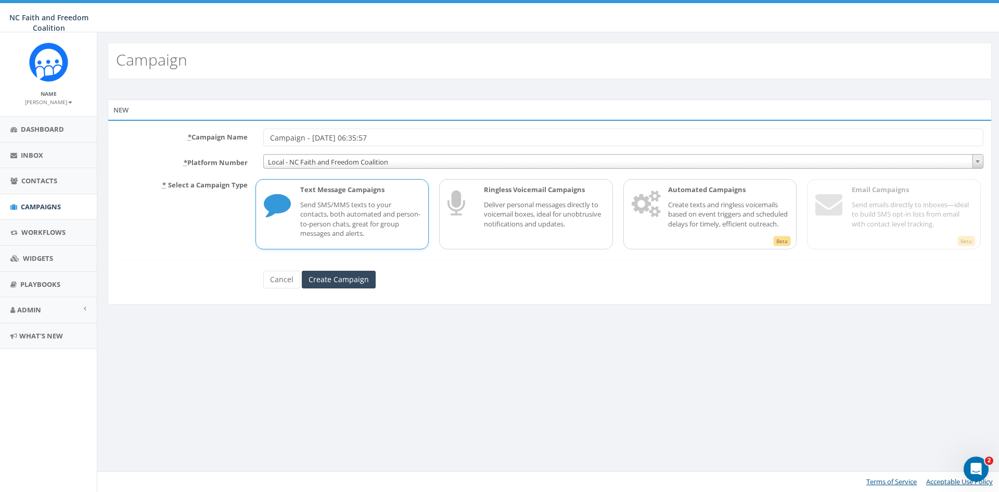
click at [317, 206] on p "Send SMS/MMS texts to your contacts, both automated and person-to-person chats,…" at bounding box center [360, 219] width 121 height 39
click at [356, 275] on input "Create Campaign" at bounding box center [339, 280] width 74 height 18
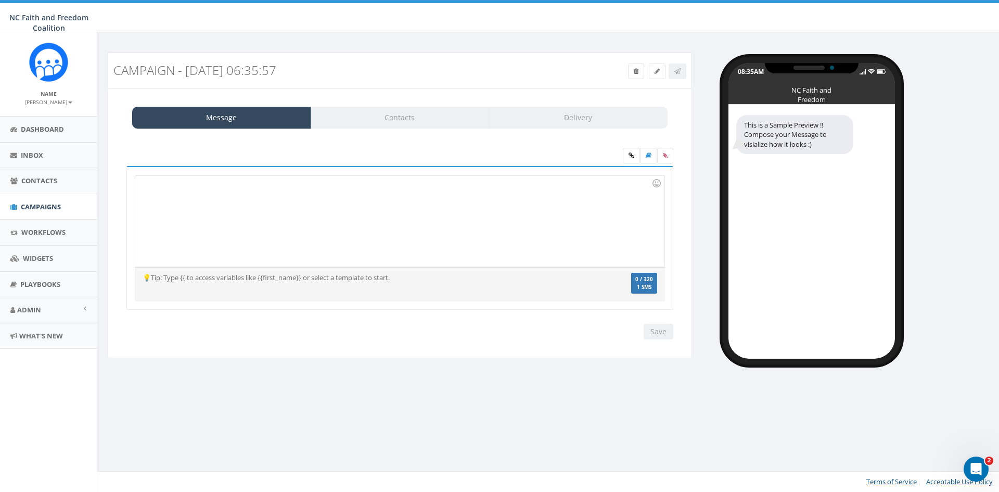
click at [225, 182] on div at bounding box center [399, 220] width 529 height 91
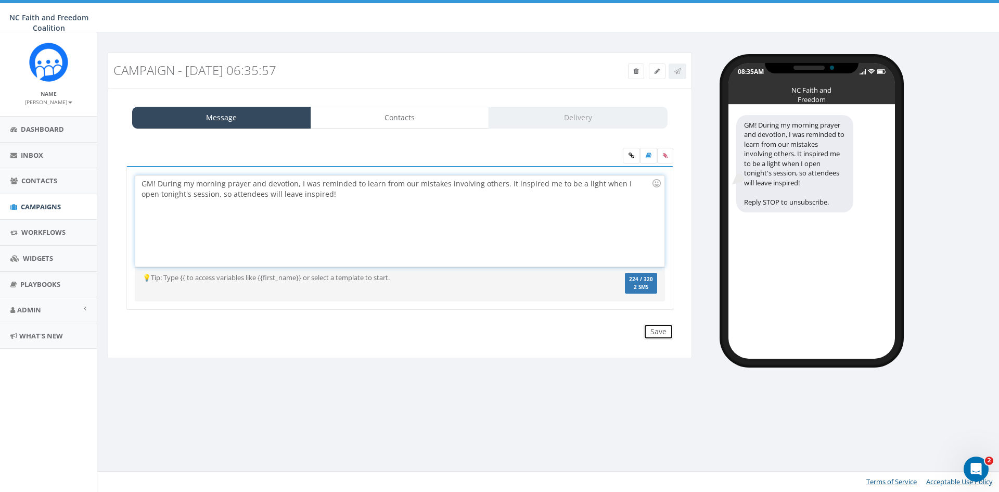
click at [657, 336] on input "Save" at bounding box center [659, 332] width 30 height 16
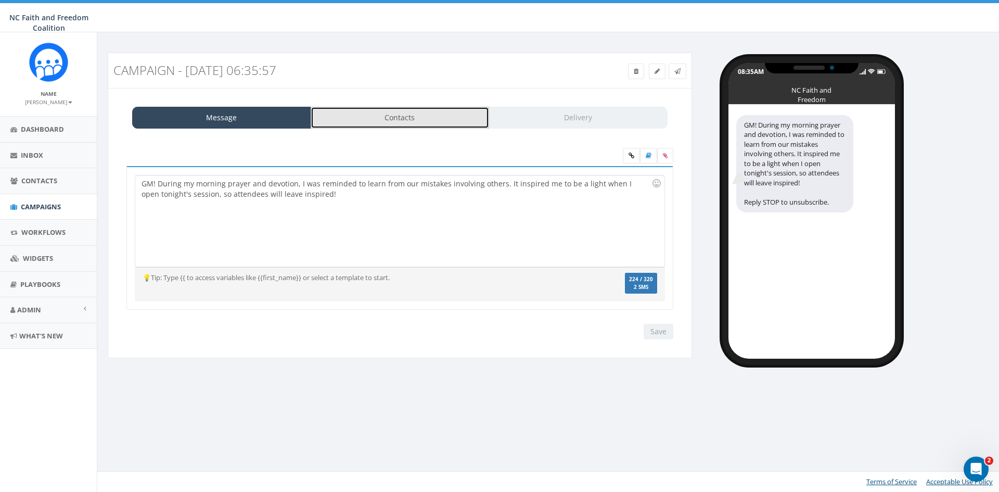
click at [400, 110] on link "Contacts" at bounding box center [400, 118] width 179 height 22
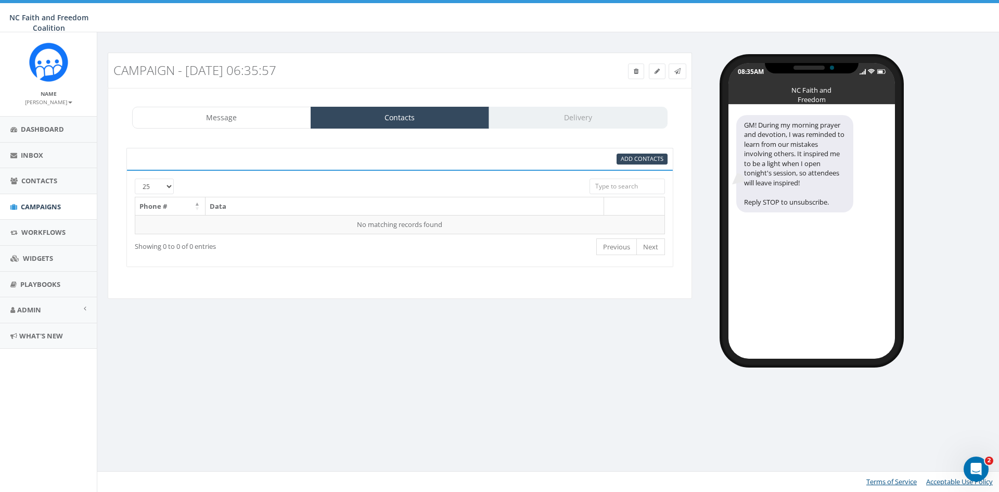
click at [617, 185] on input "search" at bounding box center [627, 186] width 75 height 16
type input "[PERSON_NAME]"
click at [636, 156] on span "Add Contacts" at bounding box center [642, 159] width 43 height 8
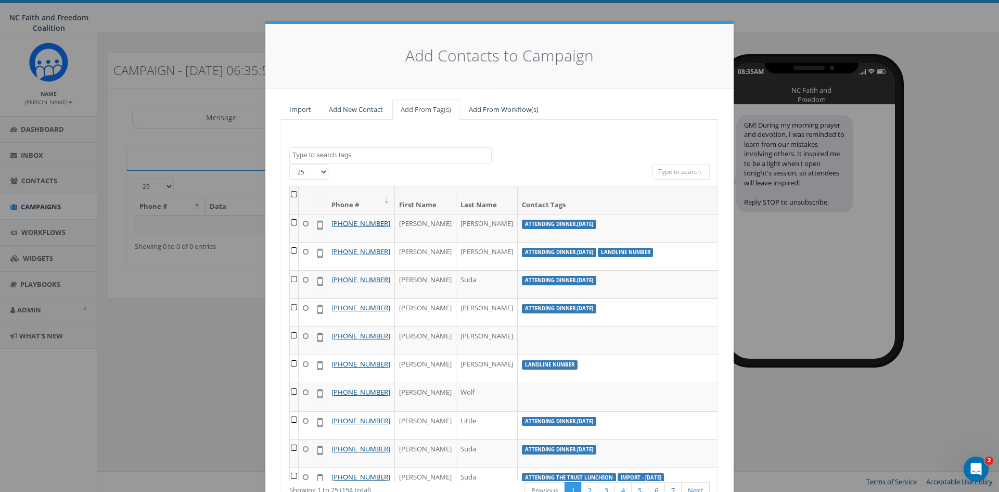
click at [379, 151] on textarea "Search" at bounding box center [391, 154] width 199 height 9
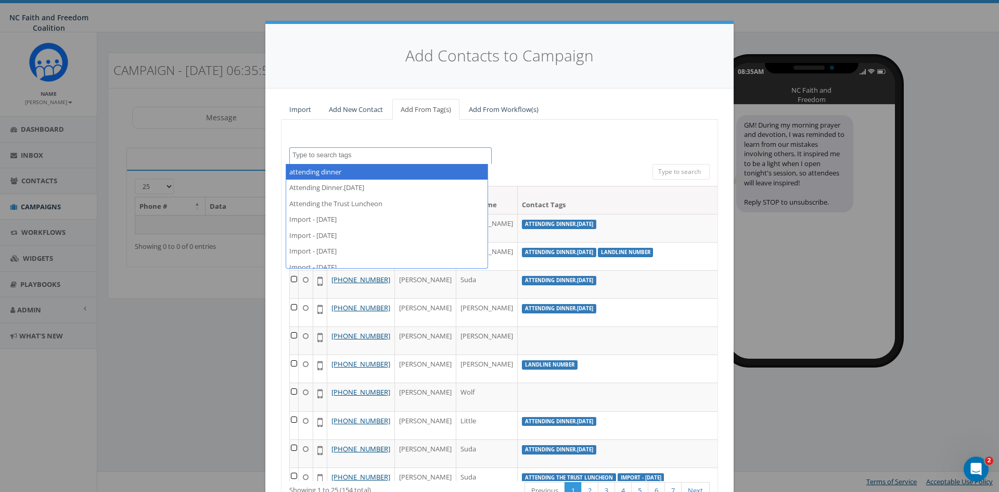
select select "attending dinner"
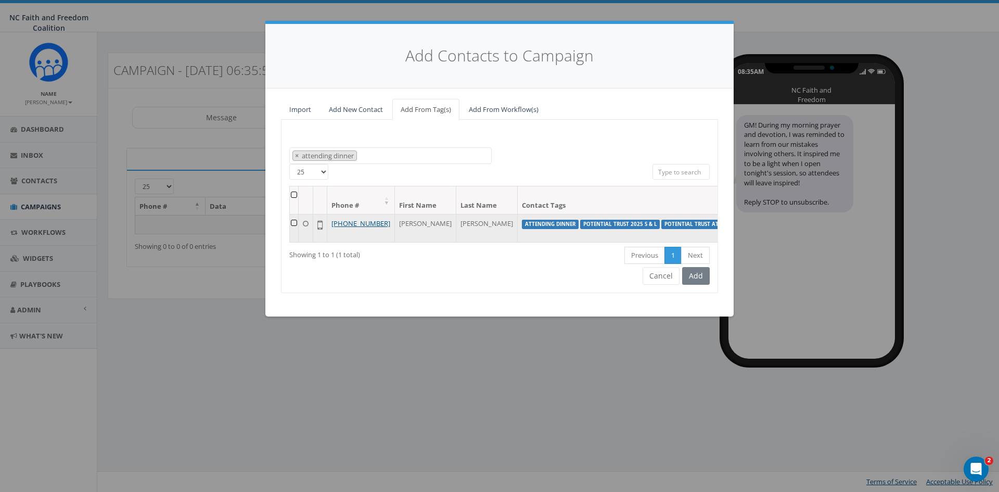
click at [293, 223] on td at bounding box center [294, 228] width 9 height 28
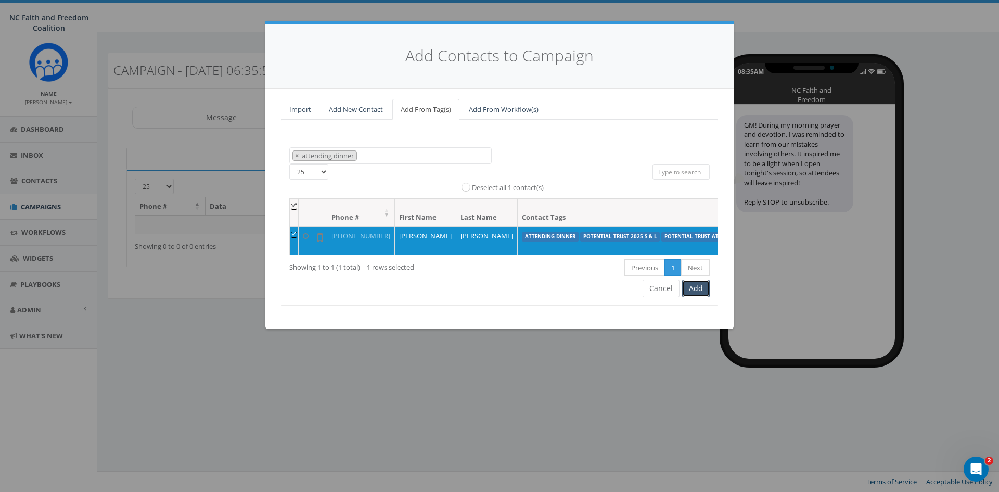
click at [697, 297] on button "Add" at bounding box center [696, 288] width 28 height 18
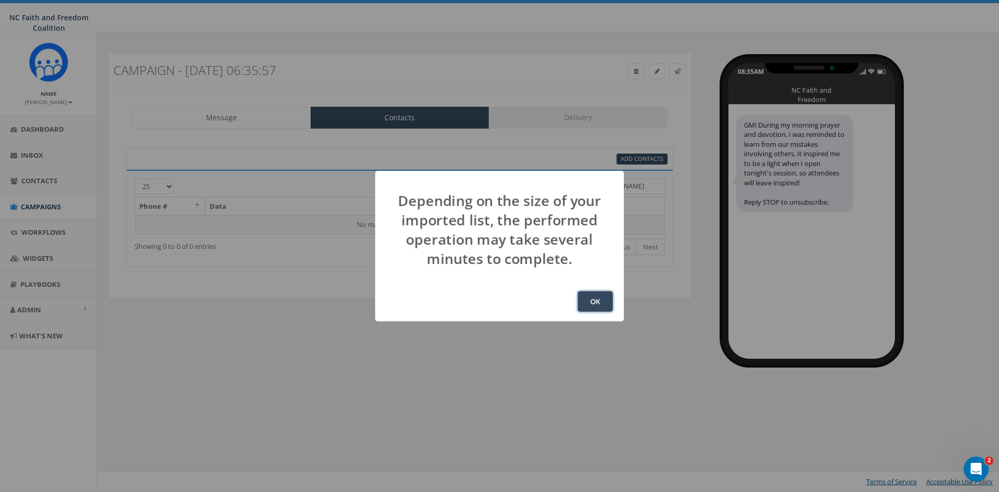
click at [597, 298] on button "OK" at bounding box center [595, 301] width 35 height 21
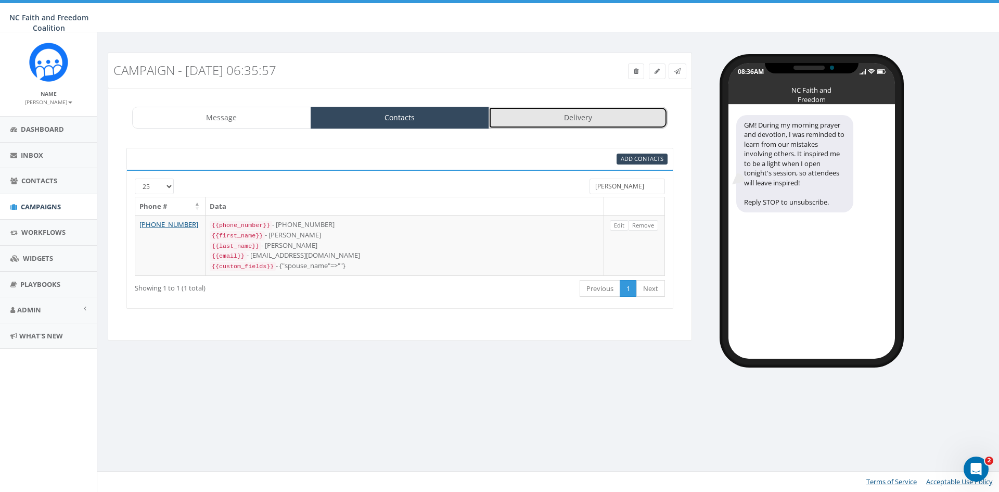
click at [543, 120] on link "Delivery" at bounding box center [578, 118] width 179 height 22
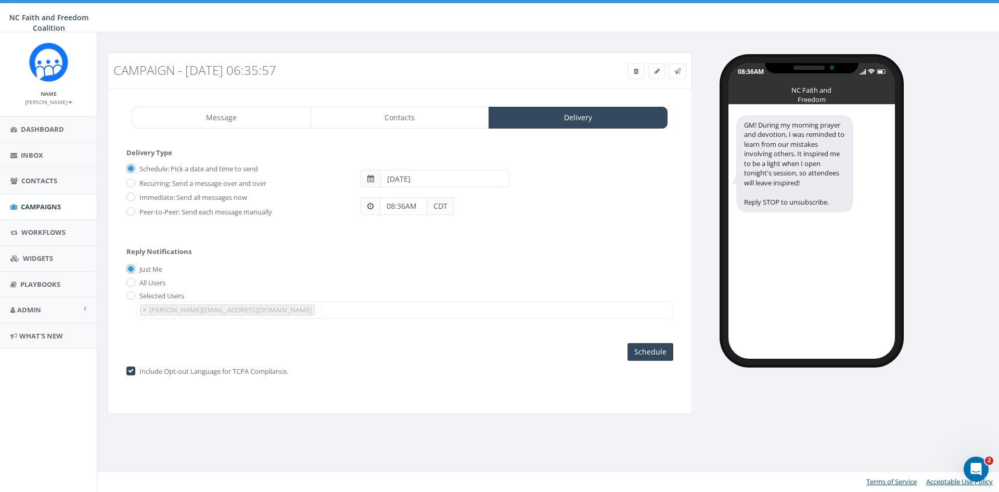
click at [430, 181] on input "[DATE]" at bounding box center [444, 179] width 129 height 18
click at [473, 274] on td "26" at bounding box center [470, 277] width 16 height 16
type input "[DATE]"
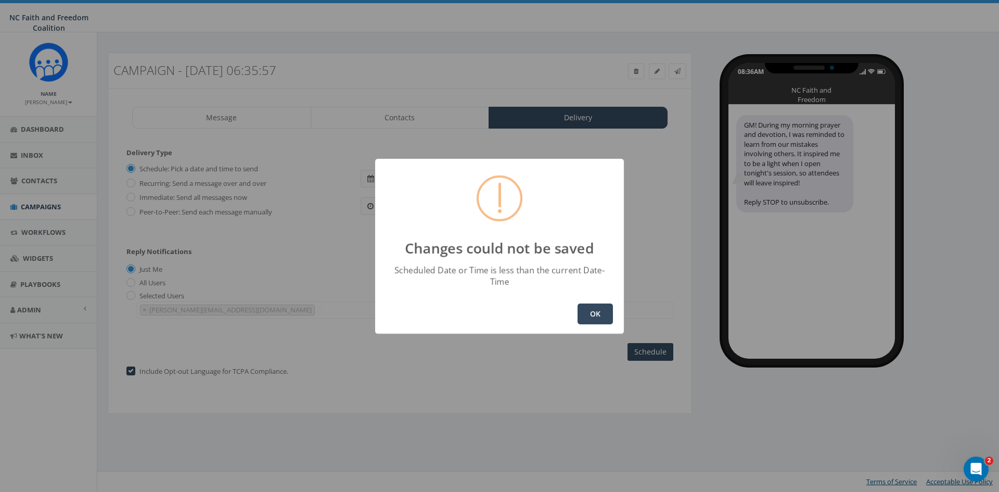
click at [581, 302] on div "OK" at bounding box center [499, 314] width 249 height 40
click at [582, 303] on button "OK" at bounding box center [595, 313] width 35 height 21
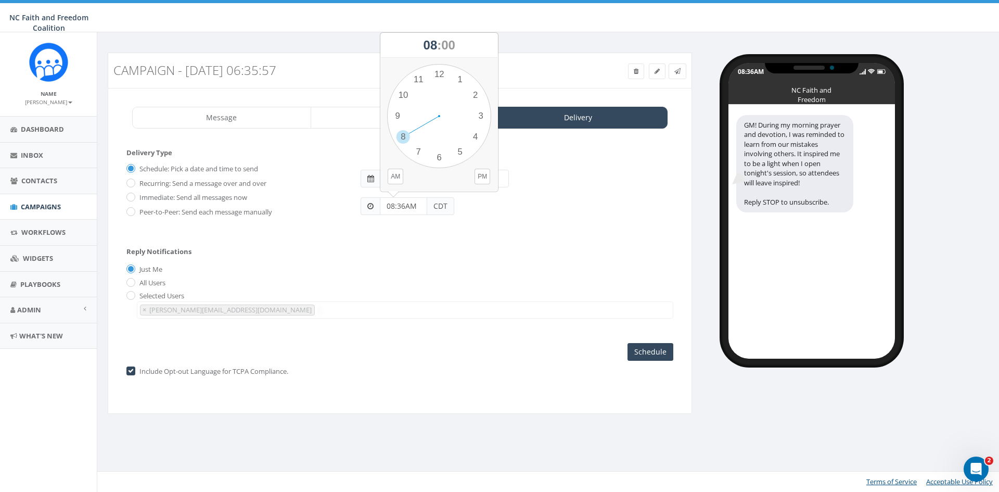
click at [417, 209] on input "08:36AM" at bounding box center [403, 206] width 47 height 18
click at [399, 114] on div "1 2 3 4 5 6 7 8 9 10 11 12 00 05 10 15 20 25 30 35 40 45 50 55" at bounding box center [439, 116] width 104 height 104
click at [442, 159] on div "1 2 3 4 5 6 7 8 9 10 11 12 00 05 10 15 20 25 30 35 40 45 50 55" at bounding box center [439, 116] width 104 height 104
type input "09:30PM"
click at [650, 347] on input "Schedule" at bounding box center [651, 352] width 46 height 18
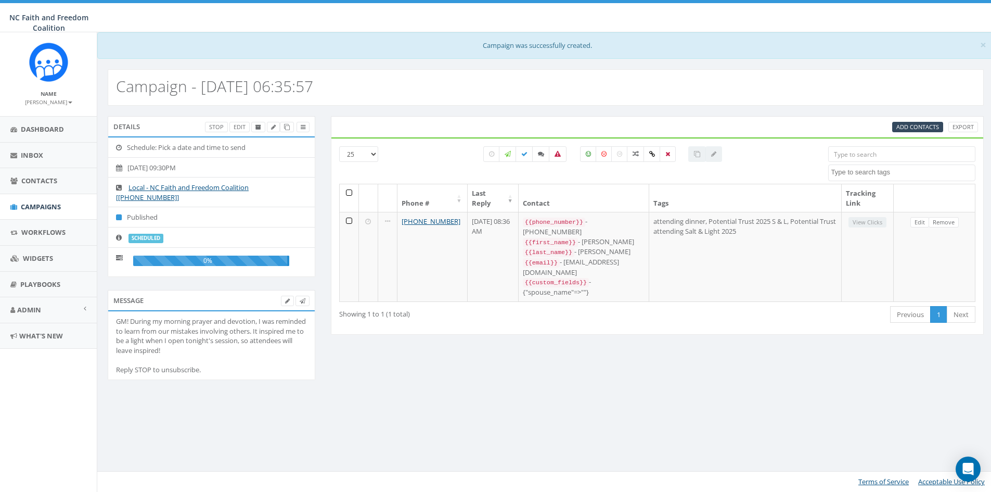
select select
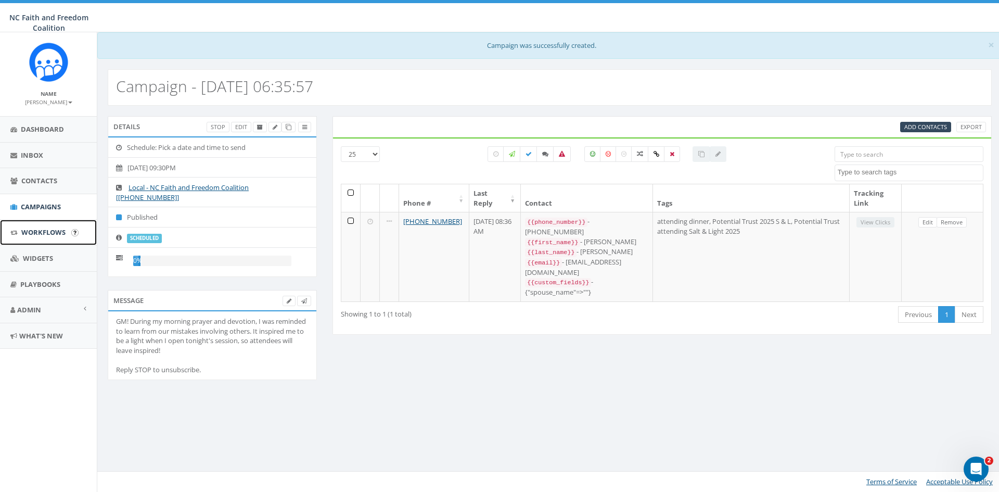
click at [53, 227] on link "Workflows" at bounding box center [48, 232] width 97 height 25
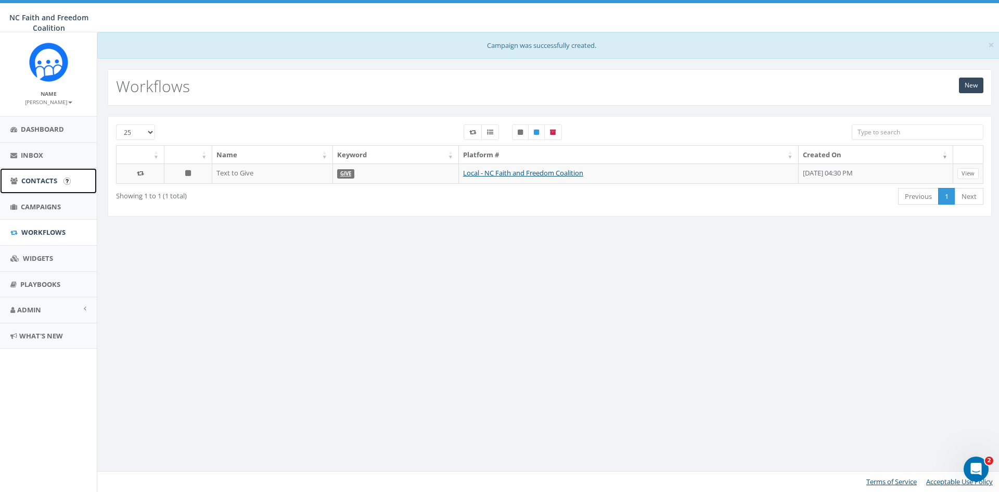
click at [33, 178] on span "Contacts" at bounding box center [39, 180] width 36 height 9
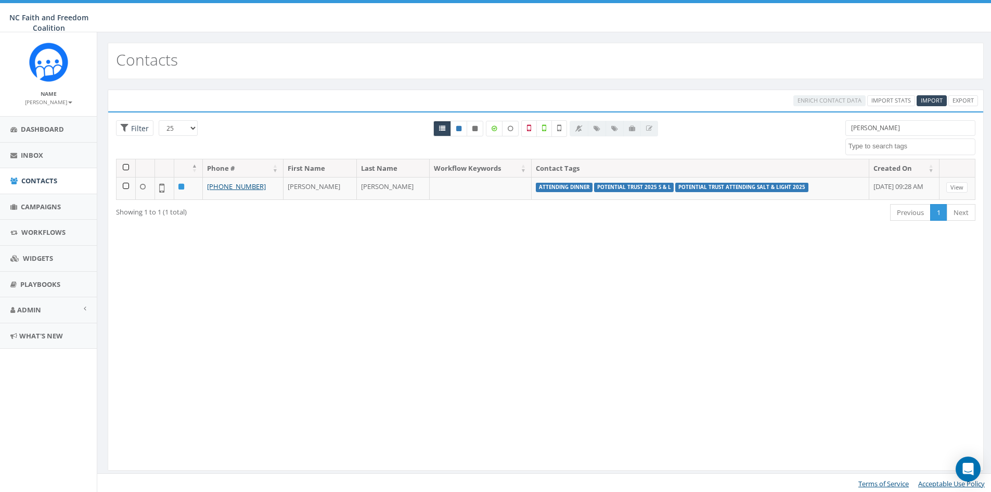
select select
click at [965, 98] on link "Export" at bounding box center [964, 100] width 30 height 11
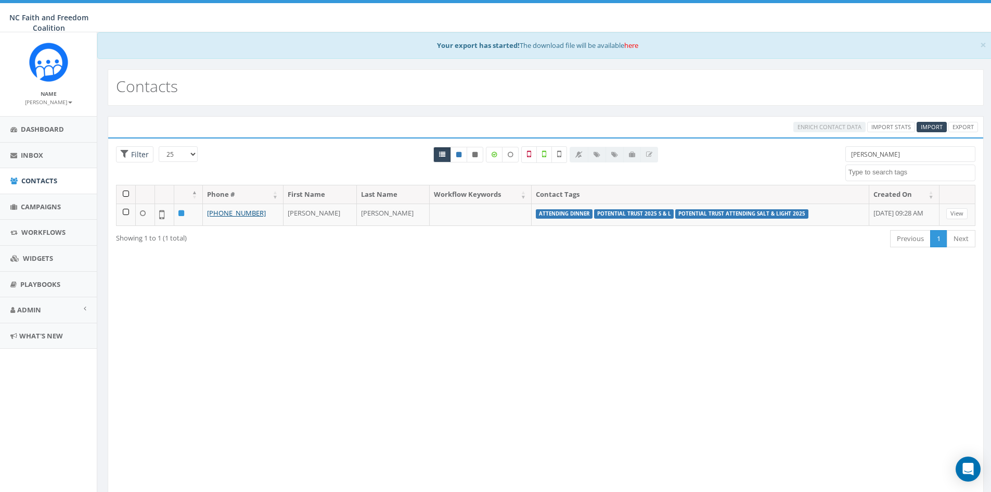
select select
click at [46, 211] on span "Campaigns" at bounding box center [41, 206] width 40 height 9
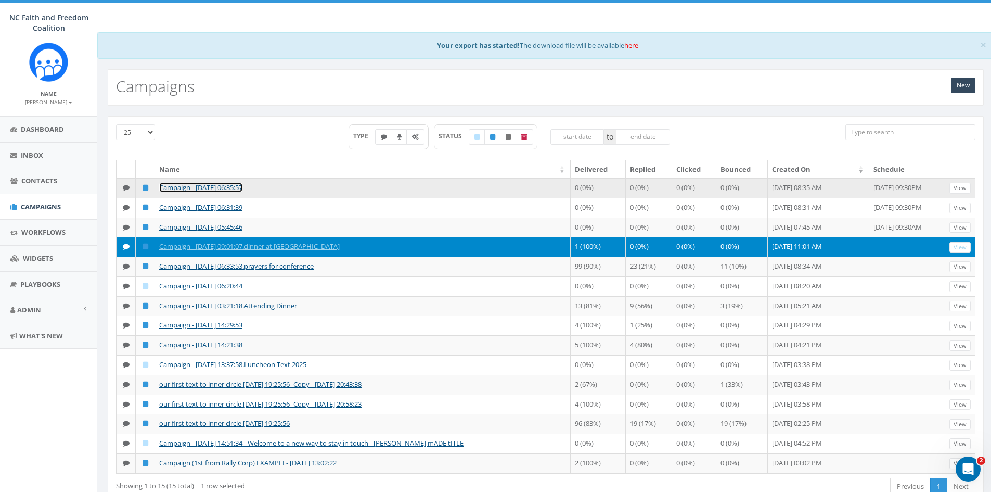
click at [200, 184] on link "Campaign - [DATE] 06:35:57" at bounding box center [200, 187] width 83 height 9
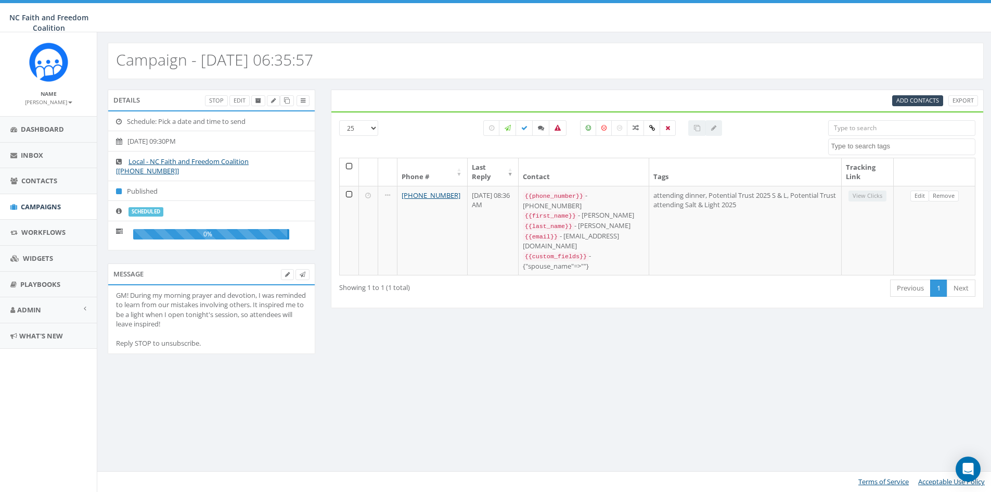
select select
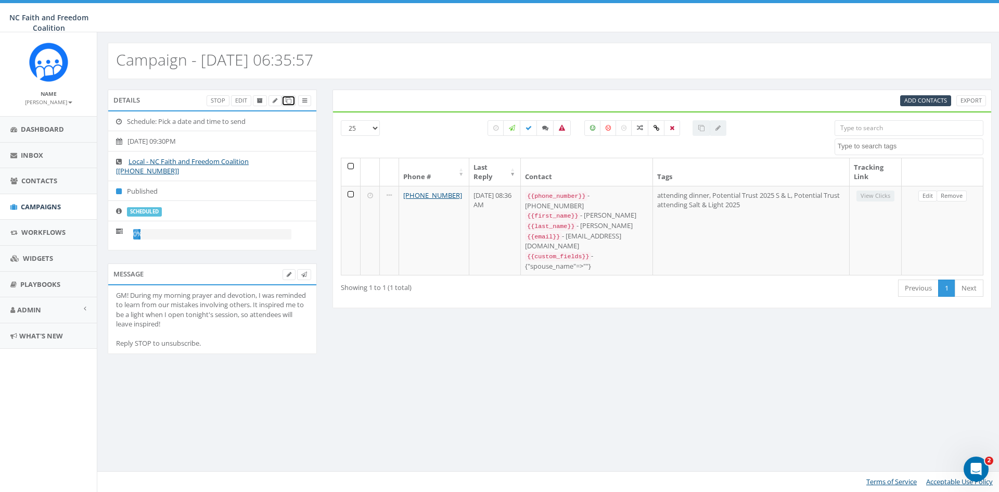
click at [288, 102] on icon at bounding box center [289, 101] width 6 height 6
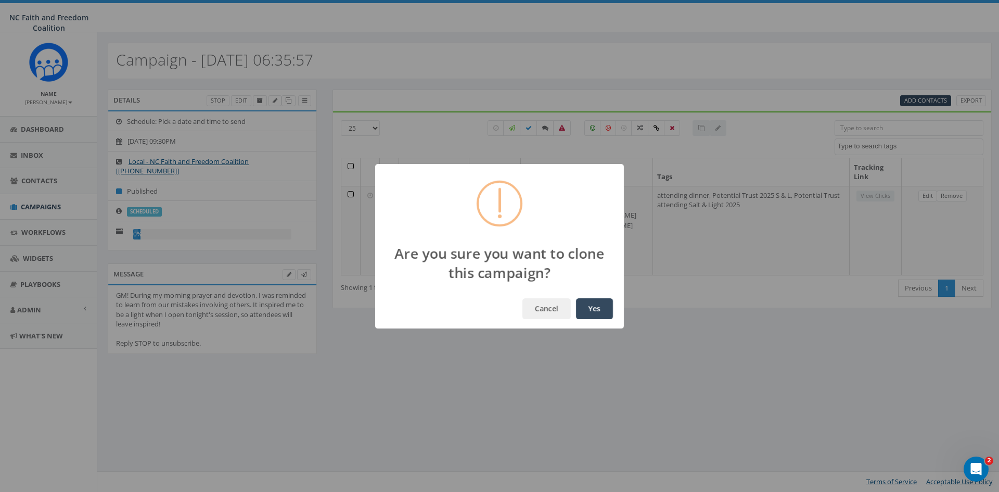
click at [589, 313] on button "Yes" at bounding box center [594, 308] width 37 height 21
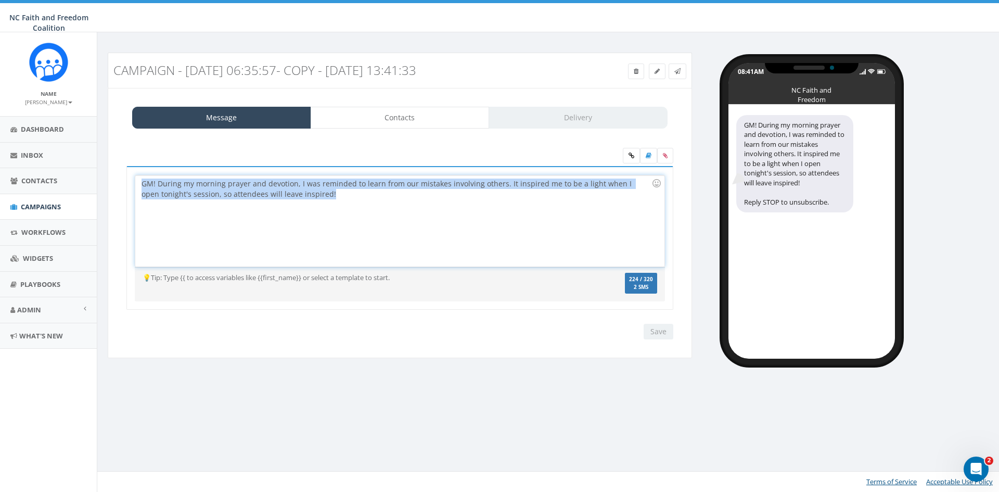
drag, startPoint x: 320, startPoint y: 193, endPoint x: 129, endPoint y: 180, distance: 191.5
click at [129, 180] on div "GM! During my morning prayer and devotion, I was reminded to learn from our mis…" at bounding box center [399, 238] width 547 height 144
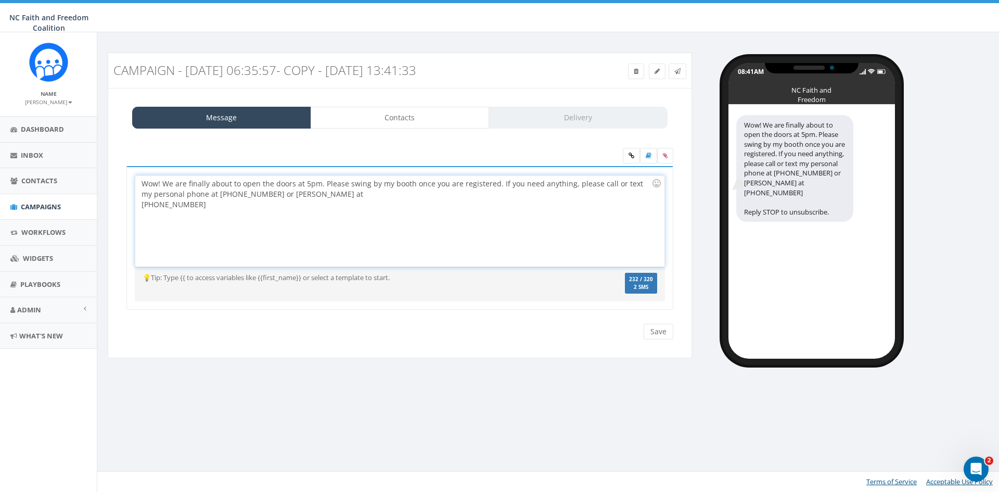
click at [140, 205] on div "Wow! We are finally about to open the doors at 5pm. Please swing by my booth on…" at bounding box center [399, 220] width 529 height 91
drag, startPoint x: 259, startPoint y: 195, endPoint x: 142, endPoint y: 195, distance: 116.6
click at [142, 195] on div "Wow! We are finally about to open the doors at 5pm. Please swing by my booth on…" at bounding box center [399, 220] width 529 height 91
click at [139, 205] on div "Wow! We are finally about to open the doors at 5pm. Please swing by my booth on…" at bounding box center [399, 220] width 529 height 91
click at [257, 195] on div "Wow! We are finally about to open the doors at 5pm. Please swing by my booth on…" at bounding box center [399, 220] width 529 height 91
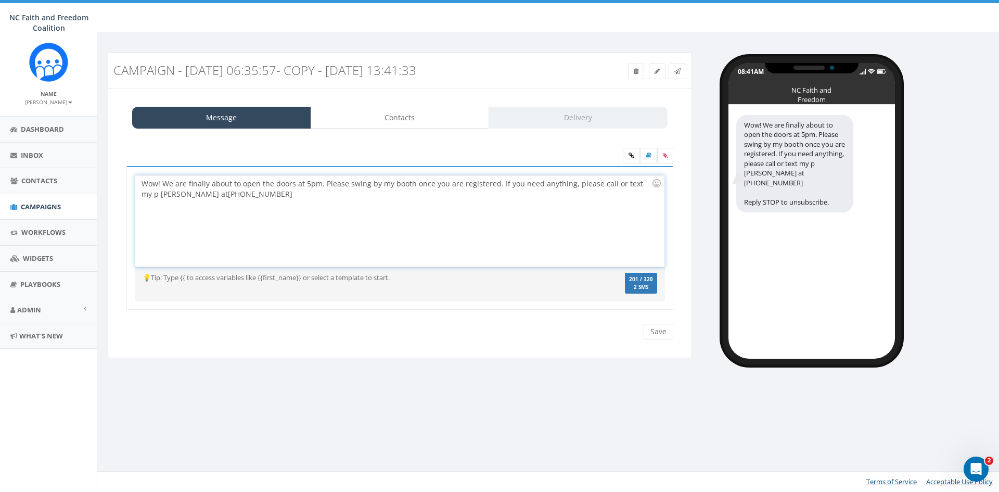
click at [254, 195] on div "Wow! We are finally about to open the doors at 5pm. Please swing by my booth on…" at bounding box center [399, 220] width 529 height 91
click at [656, 330] on input "Save" at bounding box center [659, 332] width 30 height 16
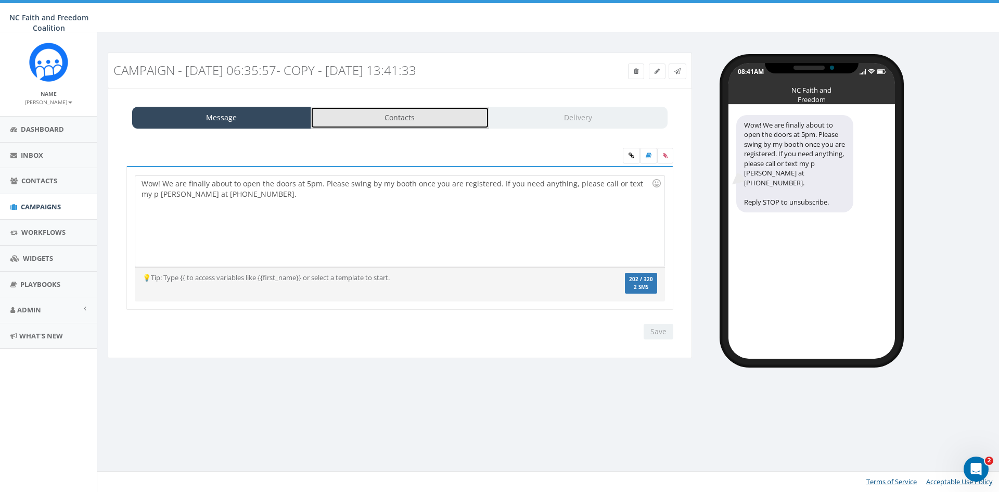
click at [404, 111] on link "Contacts" at bounding box center [400, 118] width 179 height 22
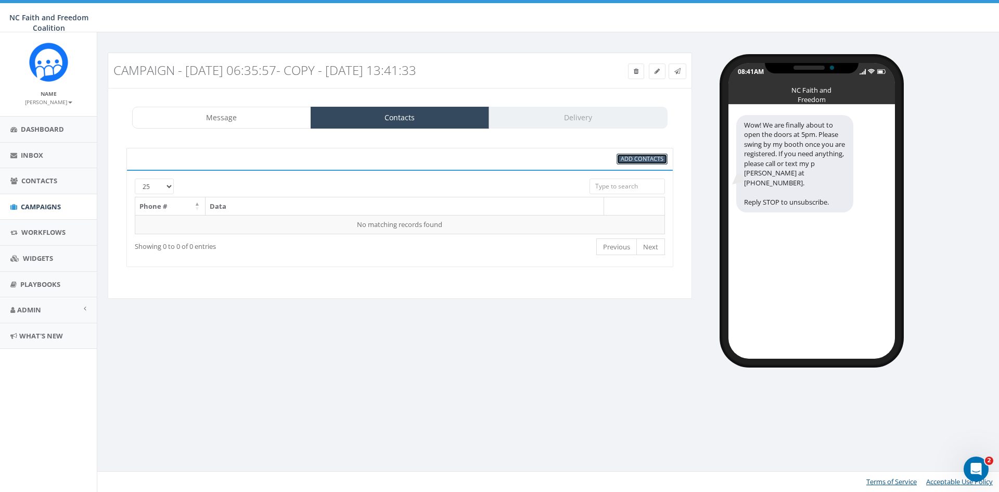
click at [640, 161] on span "Add Contacts" at bounding box center [642, 159] width 43 height 8
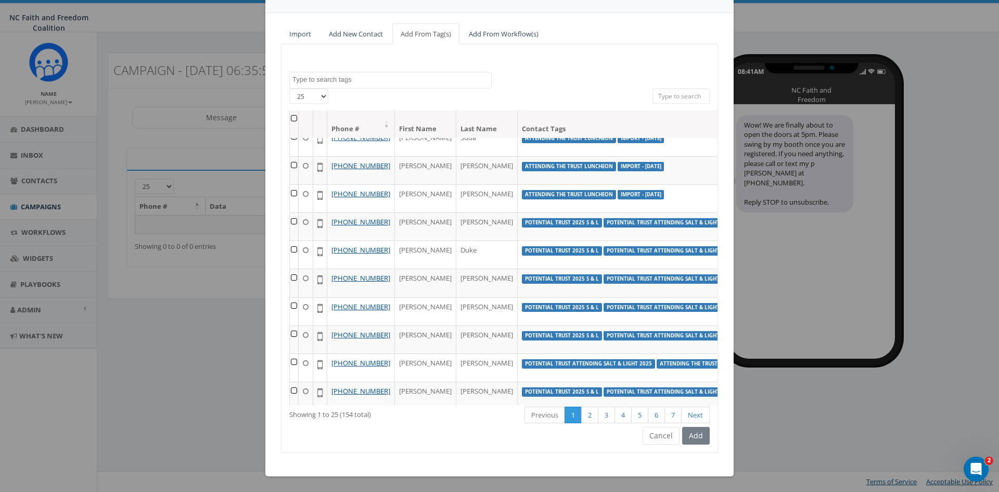
scroll to position [260, 0]
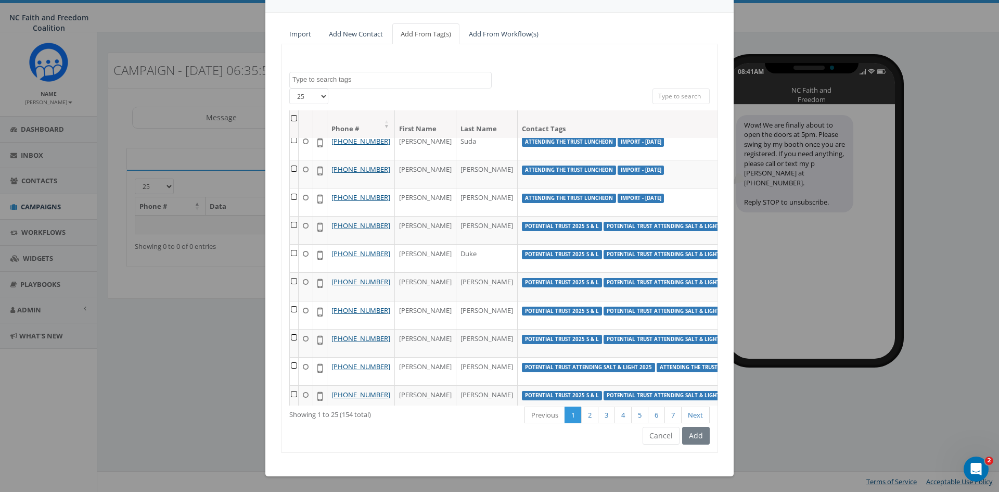
click at [390, 80] on textarea "Search" at bounding box center [391, 79] width 199 height 9
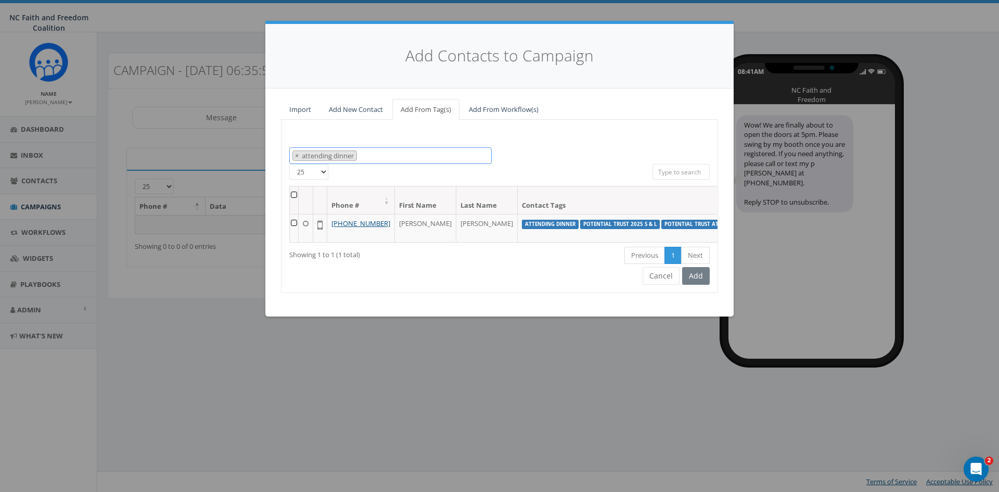
click at [387, 155] on span "× attending dinner" at bounding box center [390, 155] width 202 height 17
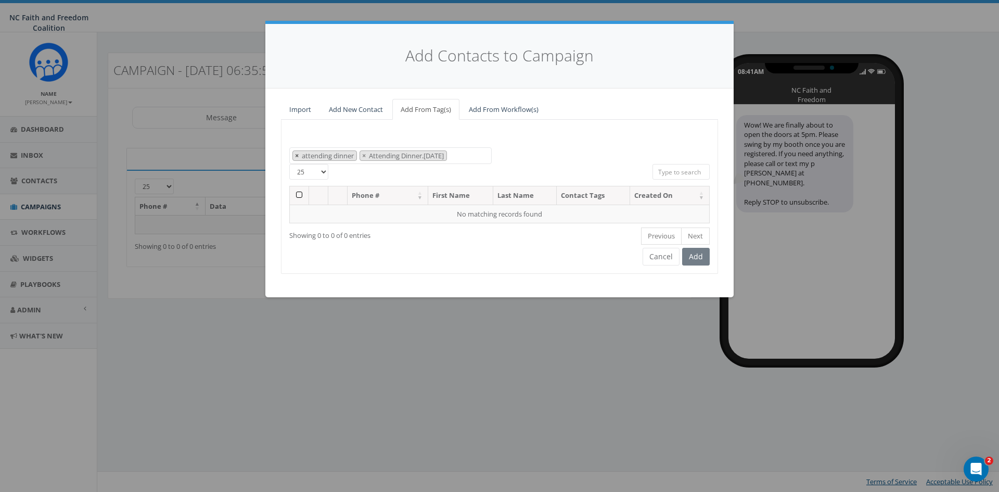
click at [297, 155] on span "×" at bounding box center [297, 155] width 4 height 9
select select "Attending Dinner.[DATE]"
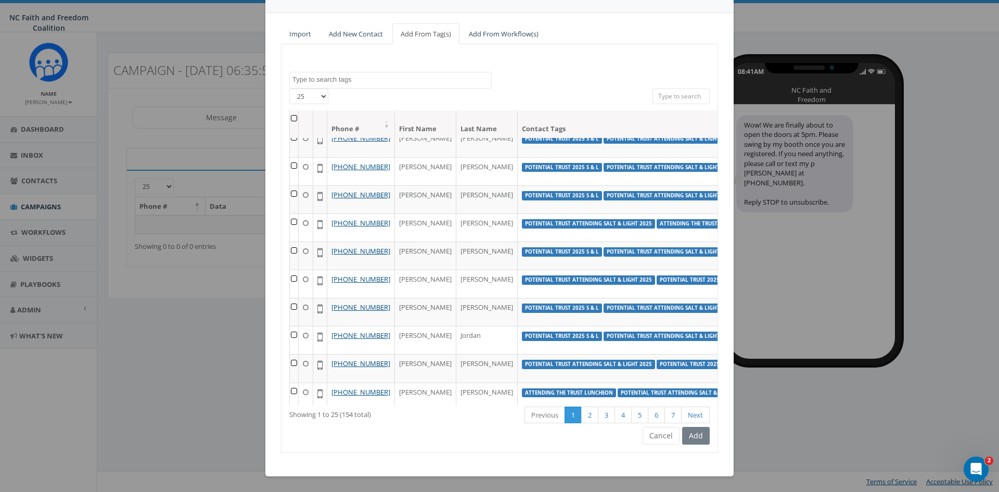
scroll to position [364, 0]
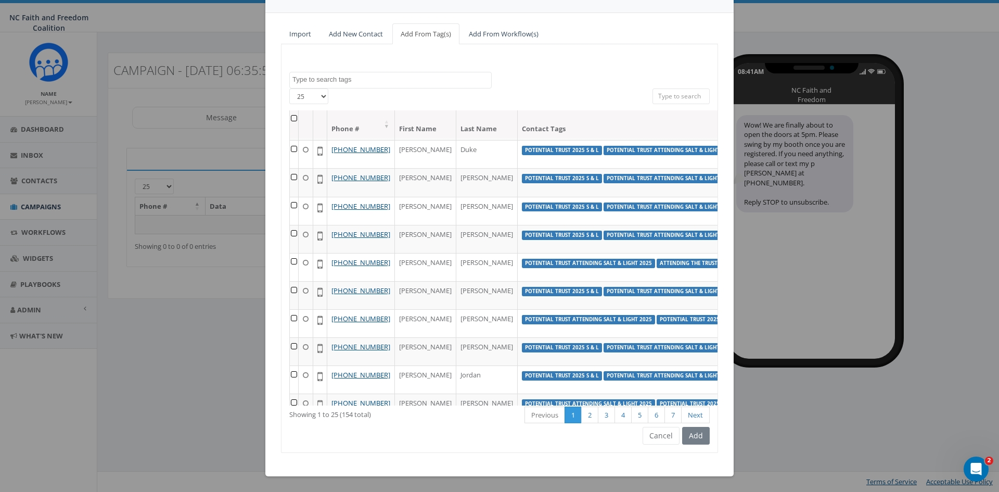
click at [369, 79] on textarea "Search" at bounding box center [391, 79] width 199 height 9
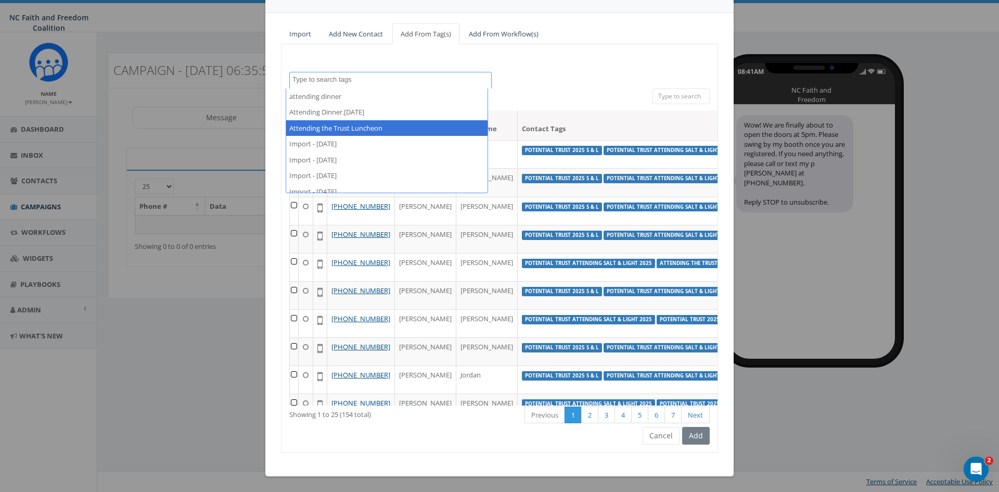
select select "Attending the Trust Luncheon"
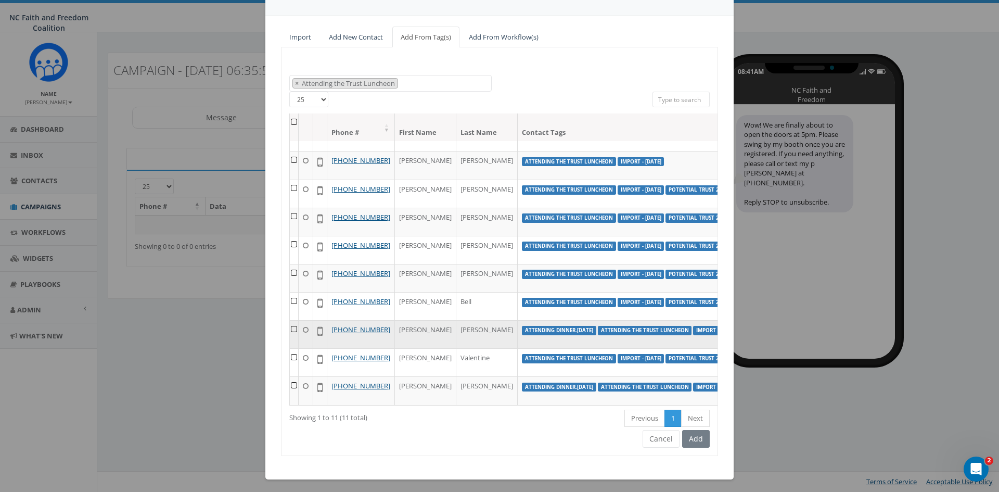
scroll to position [75, 0]
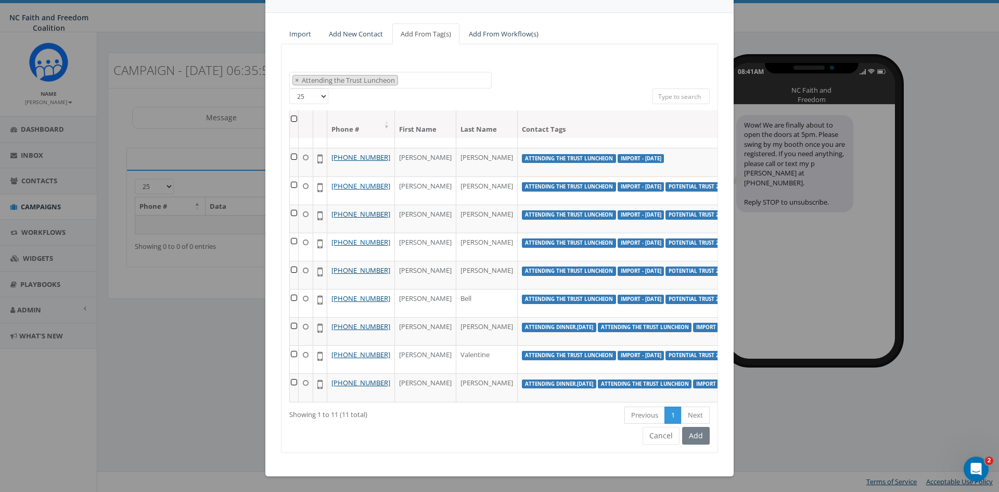
click at [699, 435] on div "Add" at bounding box center [695, 436] width 30 height 18
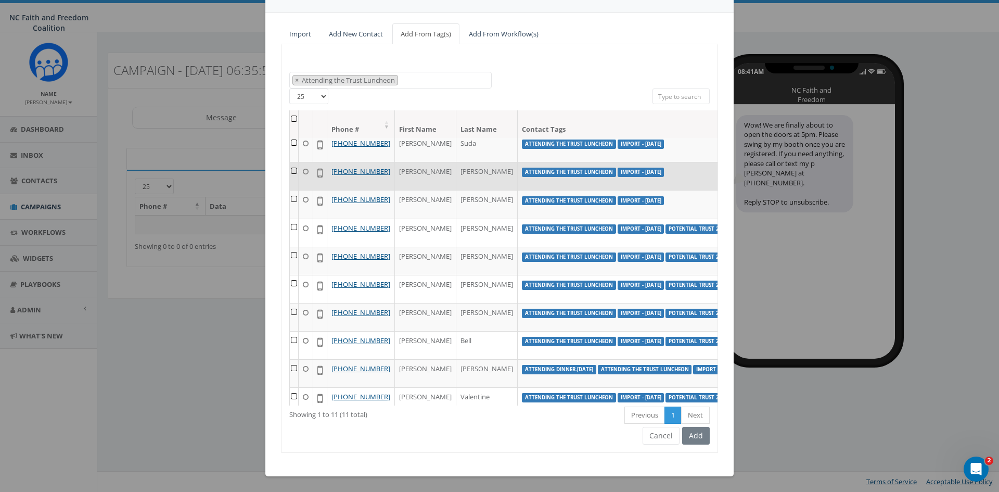
scroll to position [0, 0]
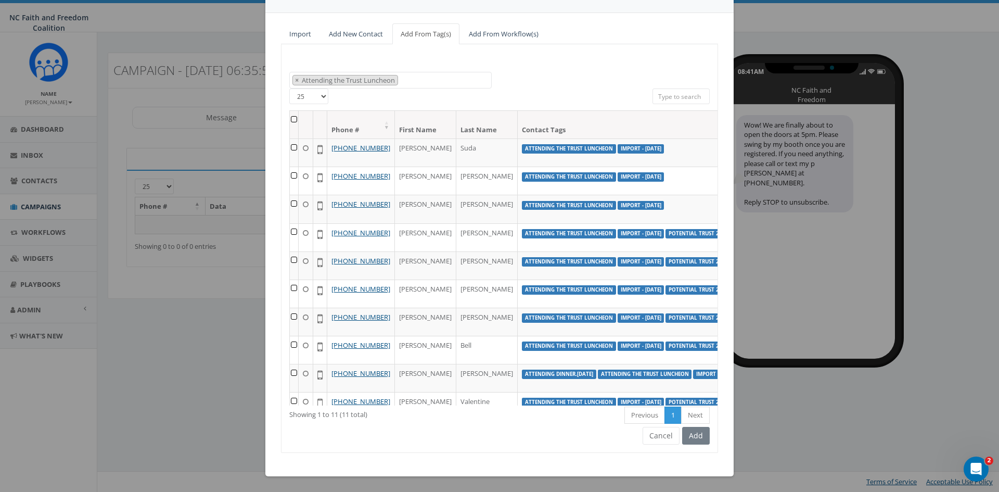
click at [290, 117] on th at bounding box center [294, 125] width 9 height 28
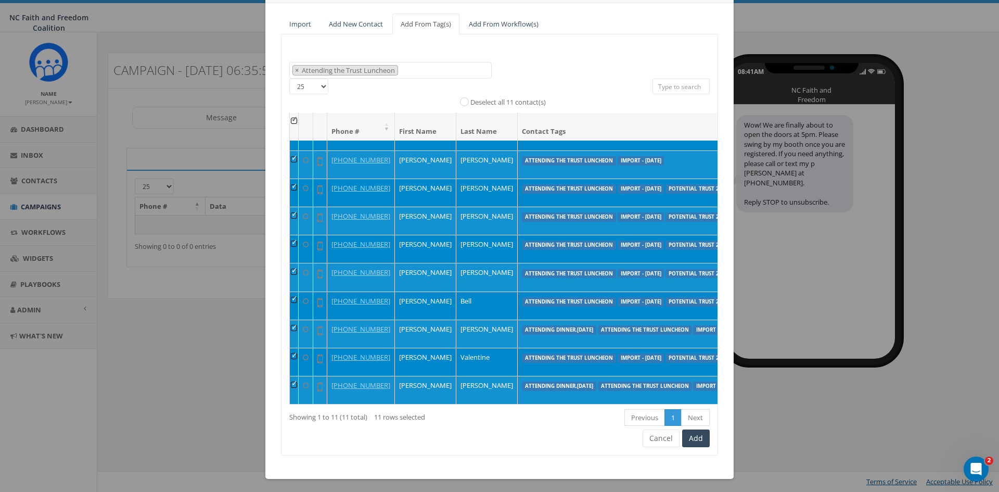
scroll to position [88, 0]
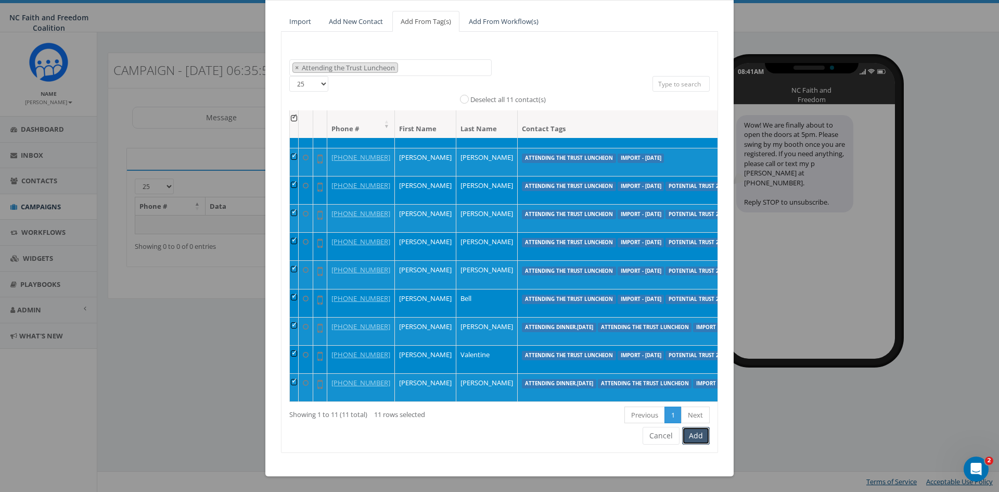
click at [691, 430] on button "Add" at bounding box center [696, 436] width 28 height 18
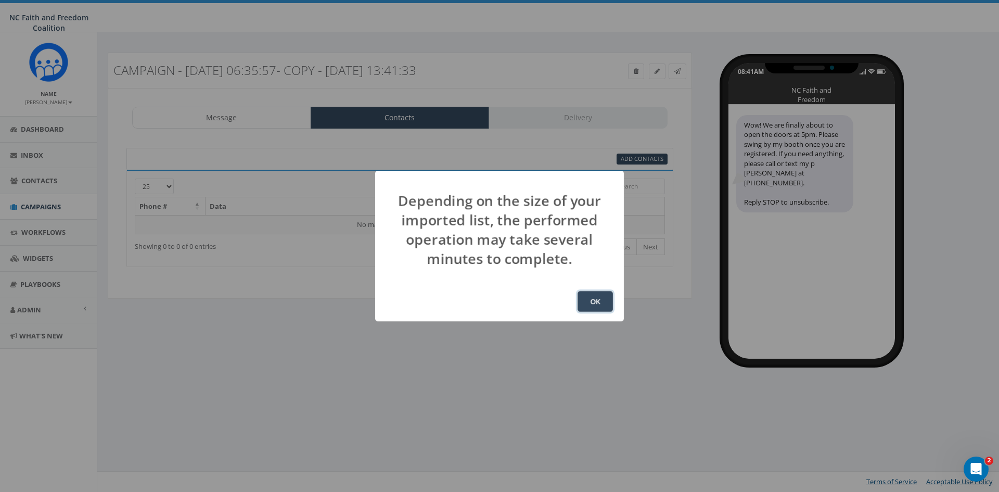
click at [589, 299] on button "OK" at bounding box center [595, 301] width 35 height 21
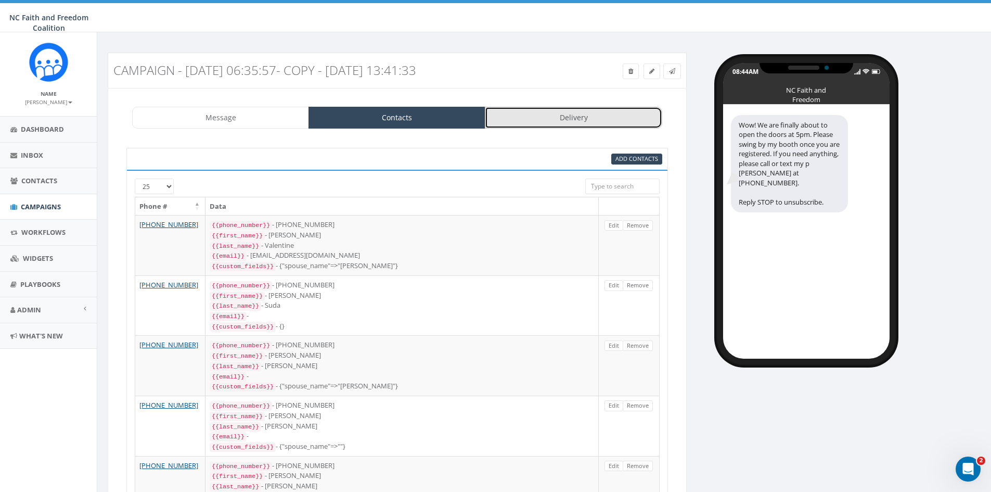
click at [545, 111] on link "Delivery" at bounding box center [573, 118] width 177 height 22
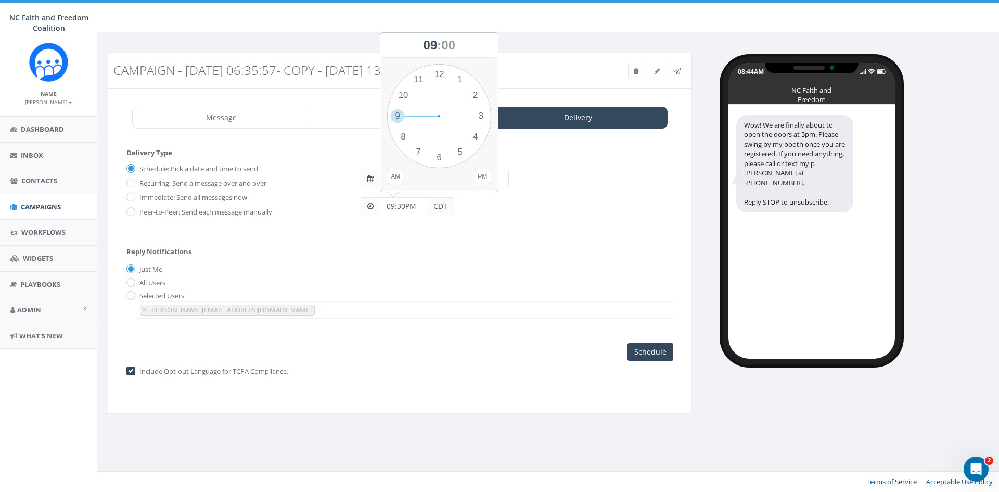
click at [394, 205] on input "09:30PM" at bounding box center [403, 206] width 47 height 18
type input "3:30PM"
click at [476, 176] on button "PM" at bounding box center [483, 177] width 16 height 16
click at [471, 245] on div "Reply Notifications Just Me All Users Selected Users paul@ncfaithandfreedom.com…" at bounding box center [399, 280] width 547 height 86
click at [658, 355] on input "Schedule" at bounding box center [651, 352] width 46 height 18
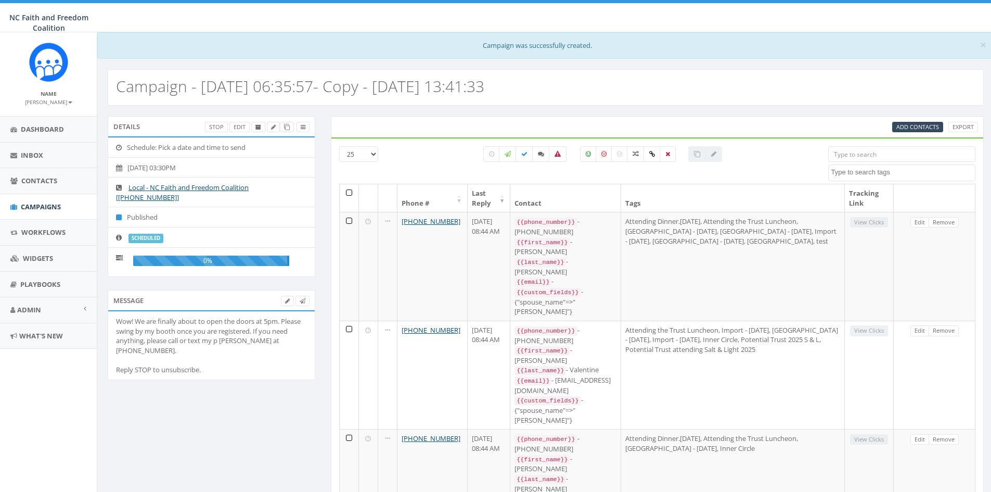
select select
click at [290, 129] on link at bounding box center [287, 127] width 14 height 11
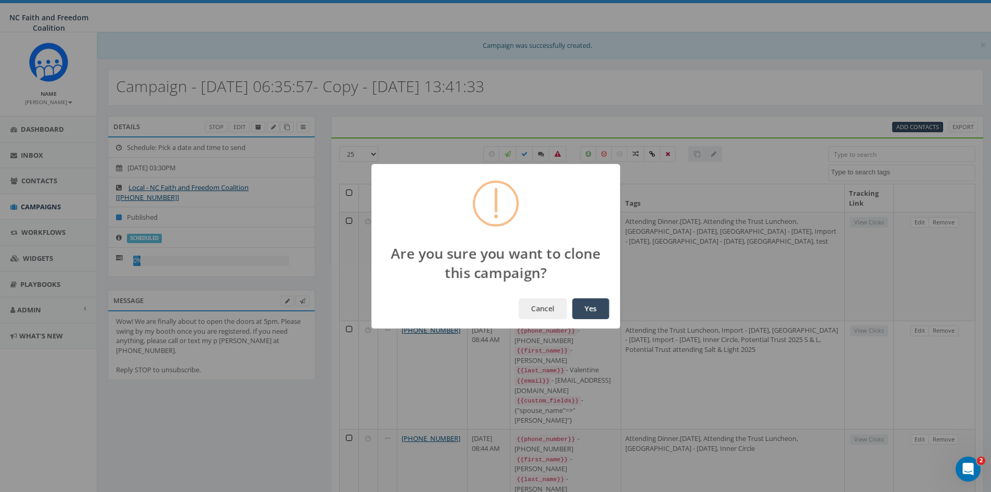
click at [591, 302] on button "Yes" at bounding box center [590, 308] width 37 height 21
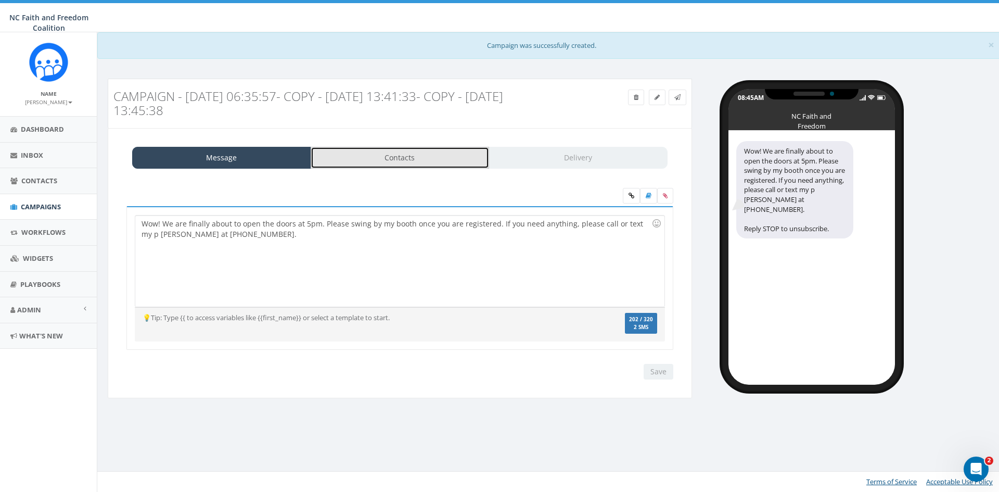
click at [381, 163] on link "Contacts" at bounding box center [400, 158] width 179 height 22
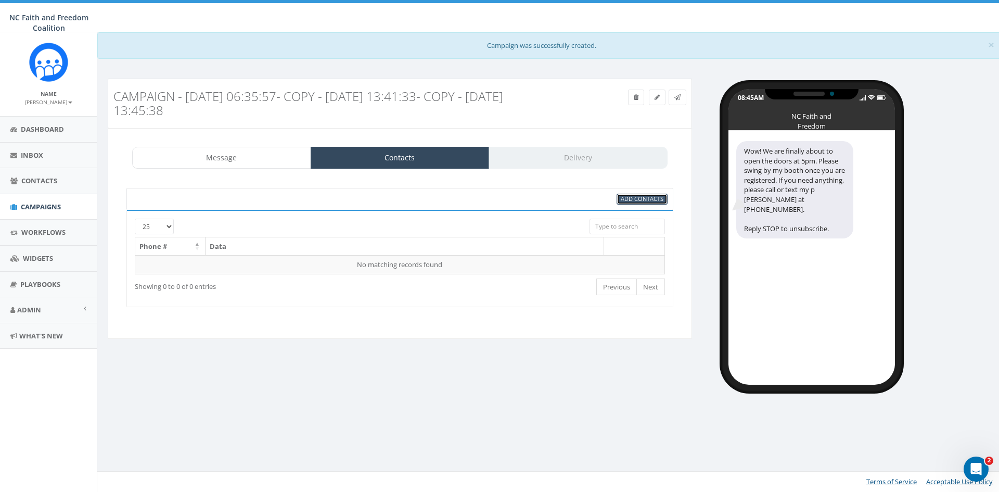
click at [632, 199] on span "Add Contacts" at bounding box center [642, 199] width 43 height 8
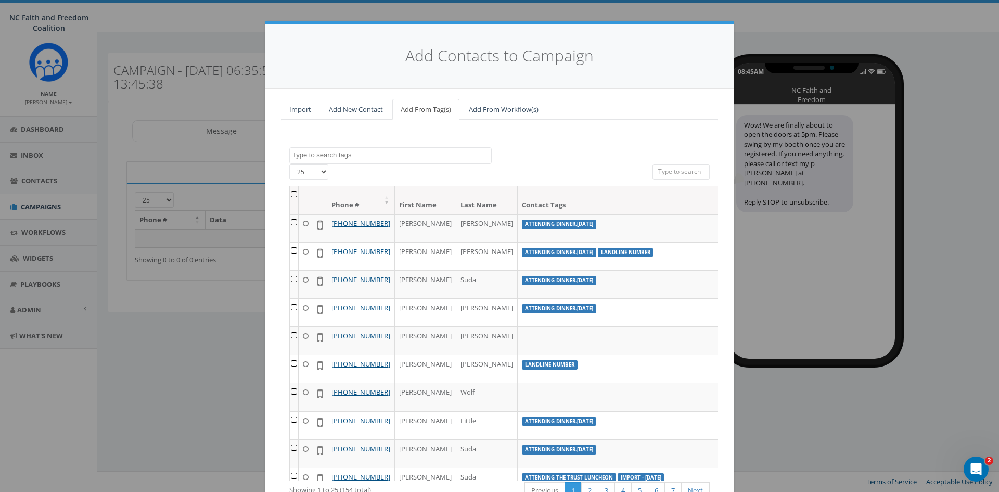
click at [364, 155] on textarea "Search" at bounding box center [391, 154] width 199 height 9
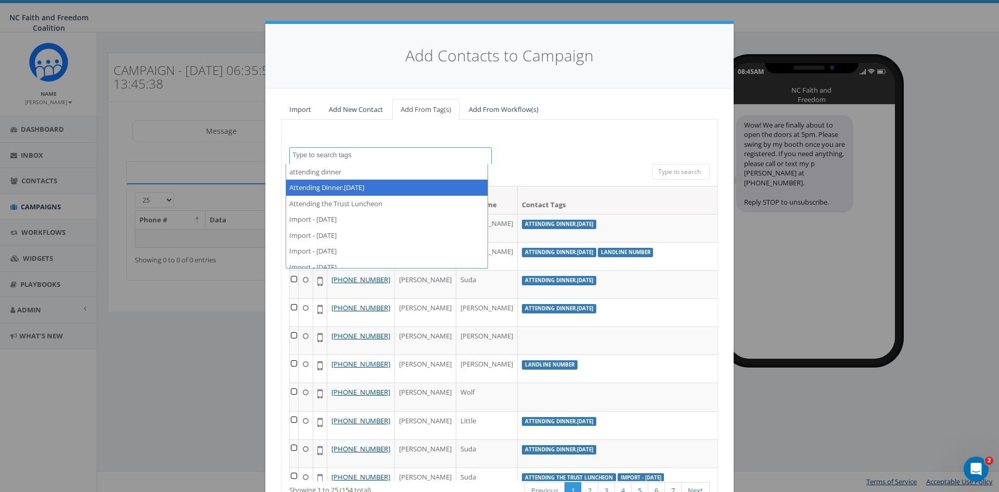
select select "Attending Dinner.[DATE]"
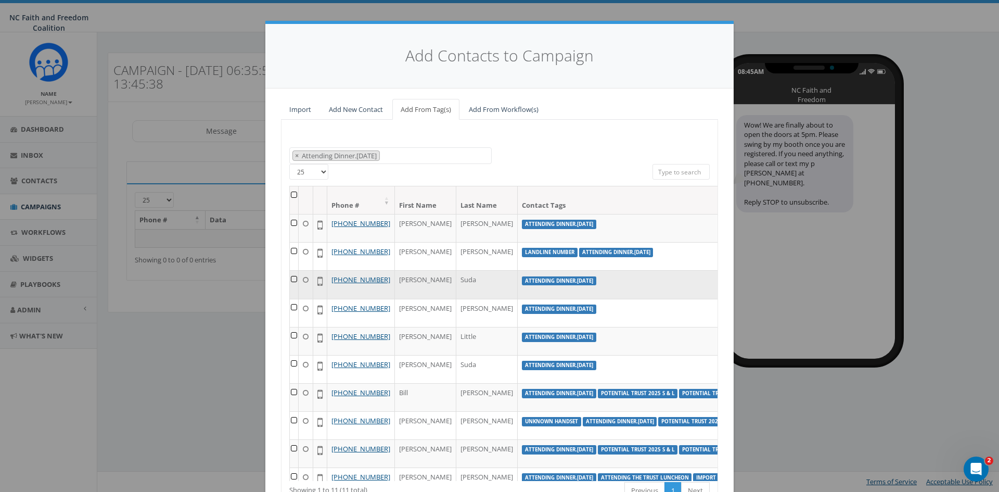
scroll to position [52, 0]
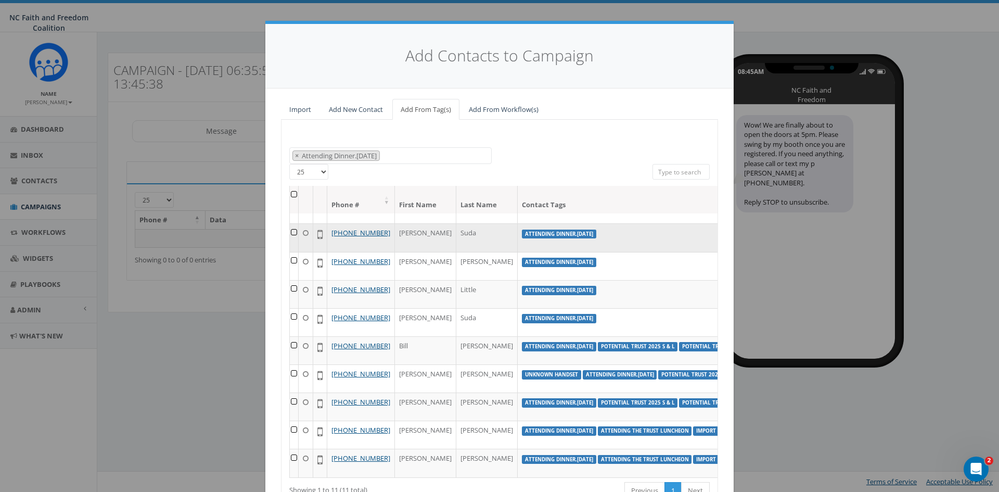
click at [290, 247] on td at bounding box center [294, 237] width 9 height 28
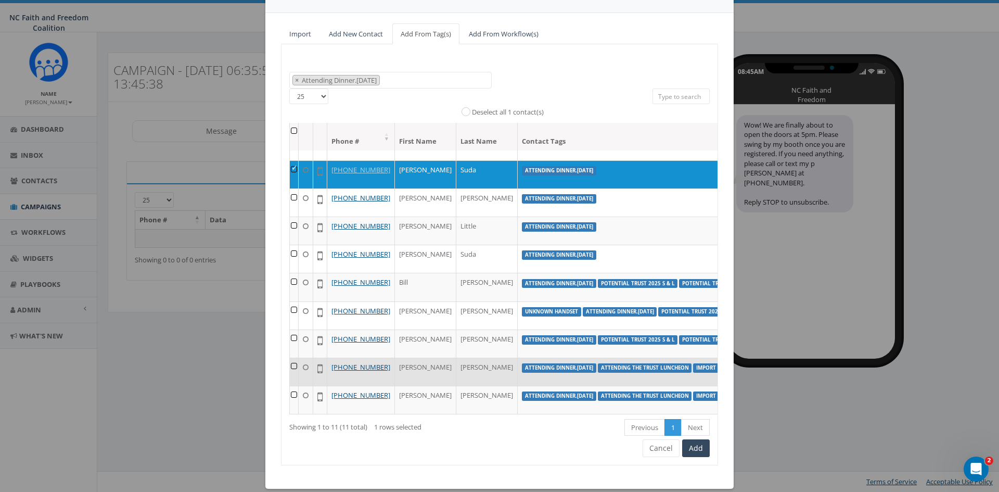
scroll to position [88, 0]
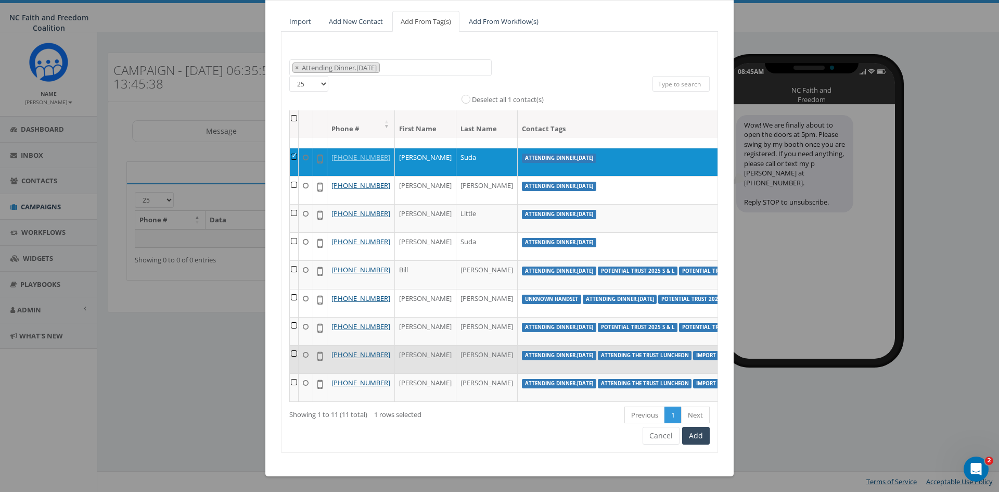
click at [290, 345] on td at bounding box center [294, 359] width 9 height 28
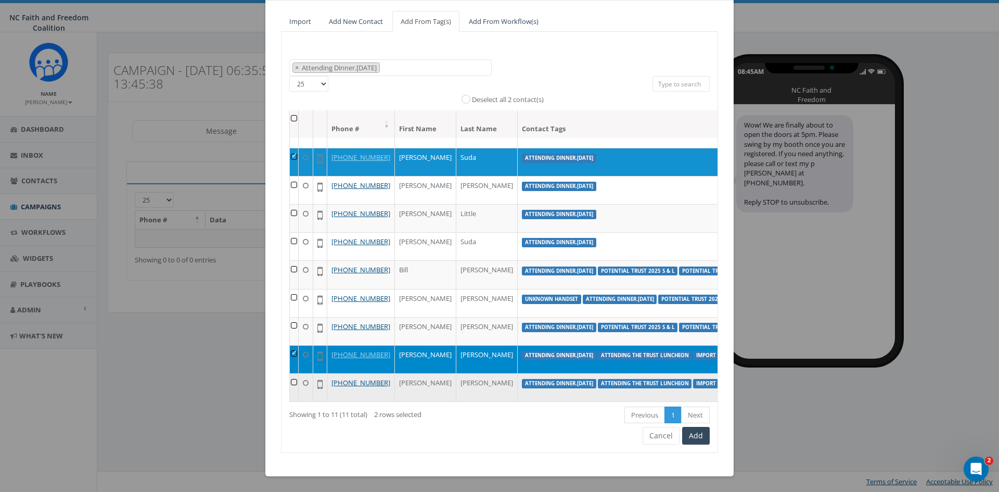
click at [290, 373] on td at bounding box center [294, 387] width 9 height 28
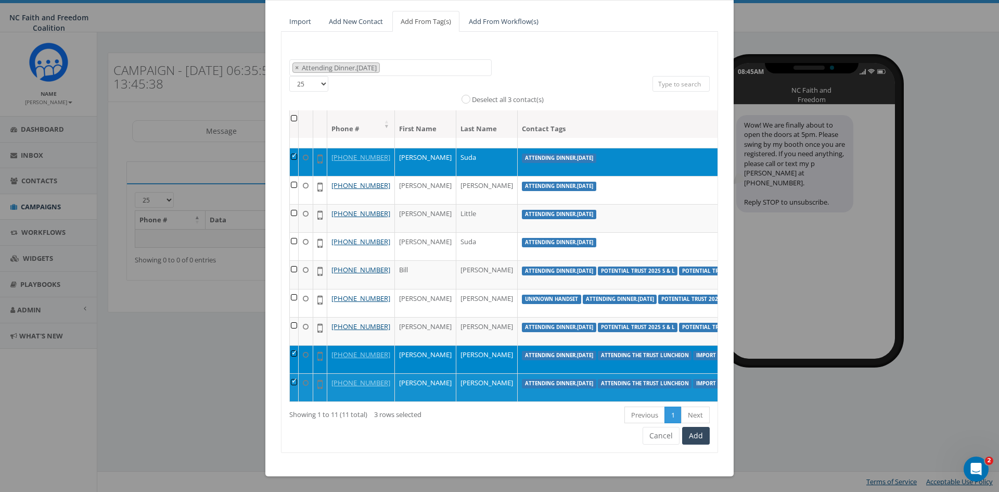
scroll to position [4, 0]
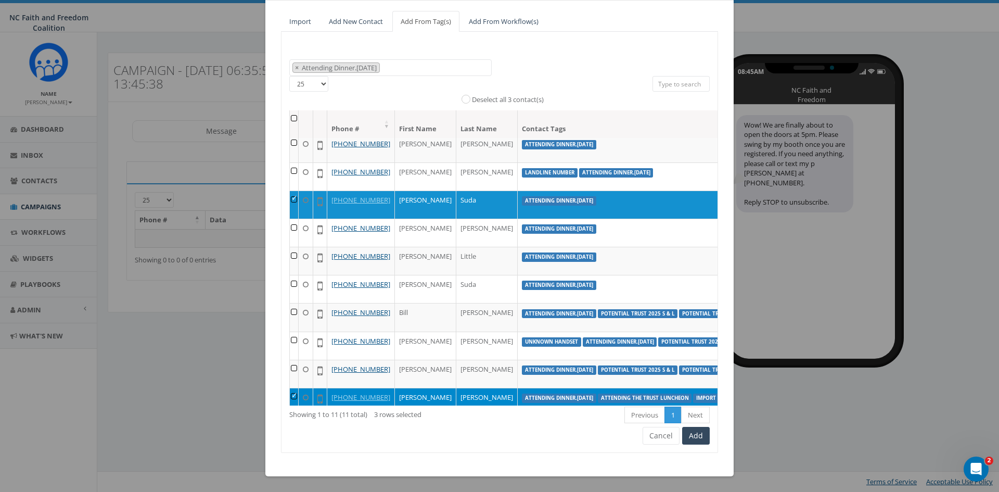
drag, startPoint x: 288, startPoint y: 118, endPoint x: 289, endPoint y: 123, distance: 5.2
click at [290, 118] on th at bounding box center [294, 124] width 9 height 28
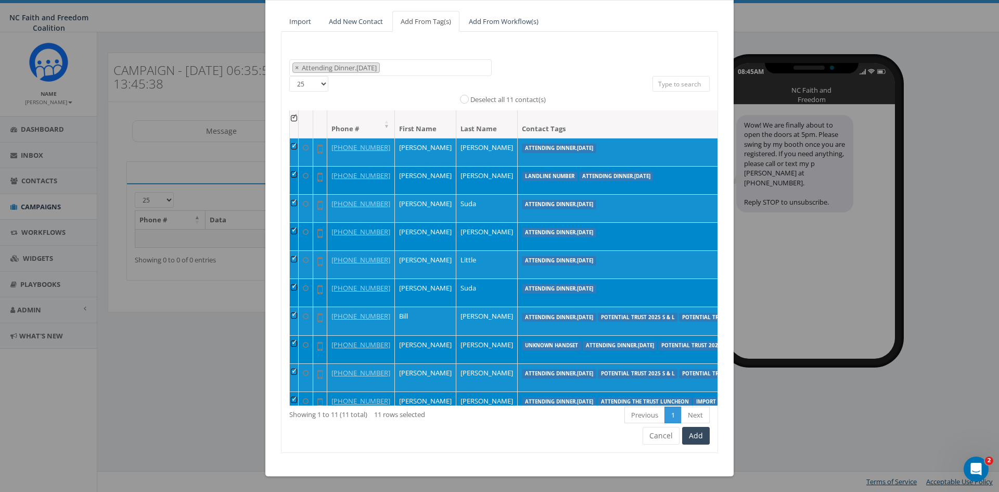
scroll to position [0, 0]
click at [291, 307] on td at bounding box center [294, 293] width 9 height 28
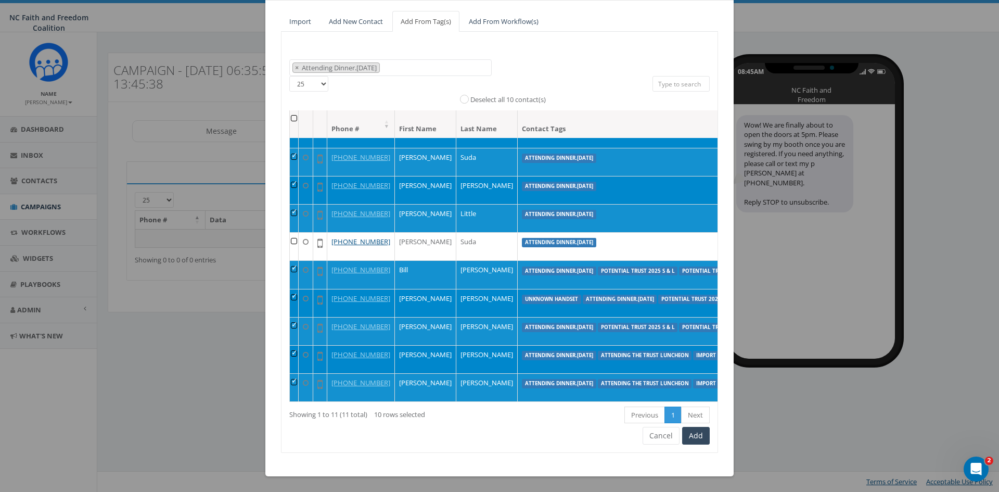
scroll to position [160, 0]
click at [290, 345] on td at bounding box center [294, 359] width 9 height 28
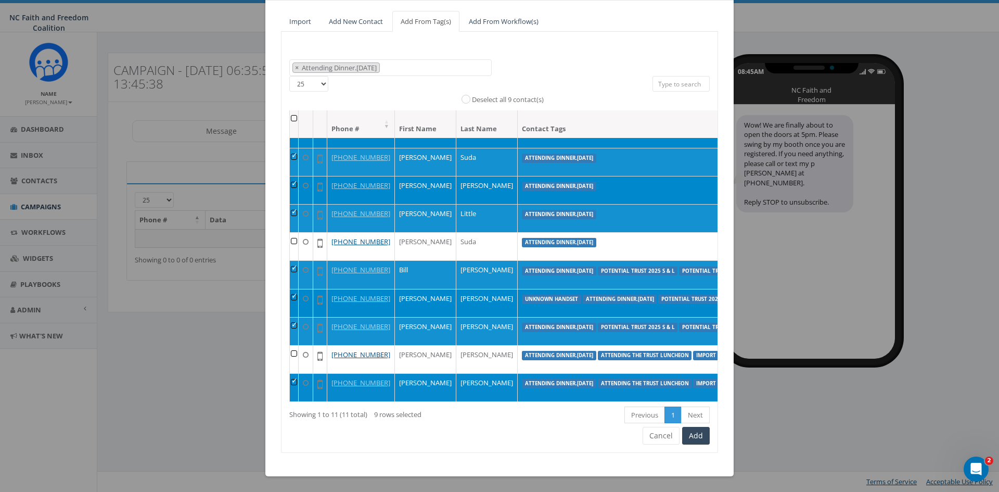
click at [290, 373] on td at bounding box center [294, 387] width 9 height 28
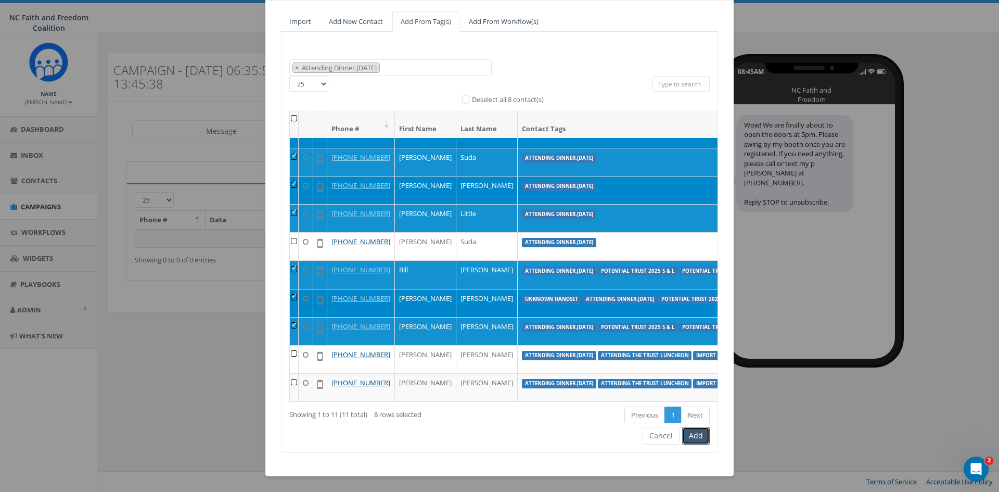
click at [685, 435] on button "Add" at bounding box center [696, 436] width 28 height 18
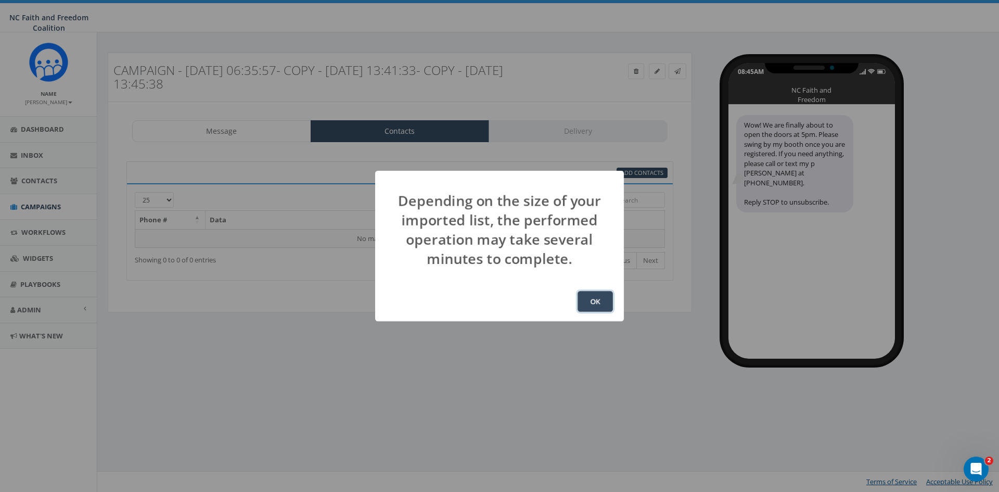
click at [593, 300] on button "OK" at bounding box center [595, 301] width 35 height 21
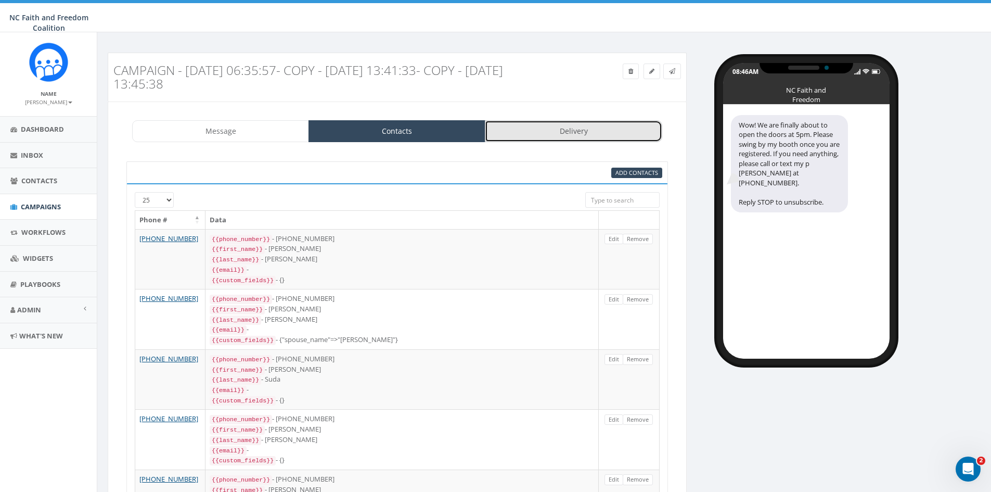
click at [561, 129] on link "Delivery" at bounding box center [573, 131] width 177 height 22
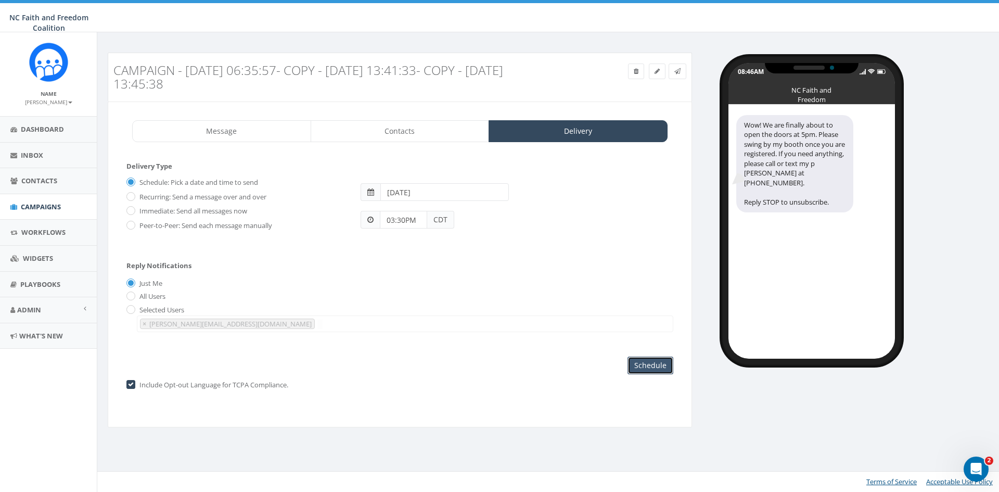
click at [660, 371] on input "Schedule" at bounding box center [651, 365] width 46 height 18
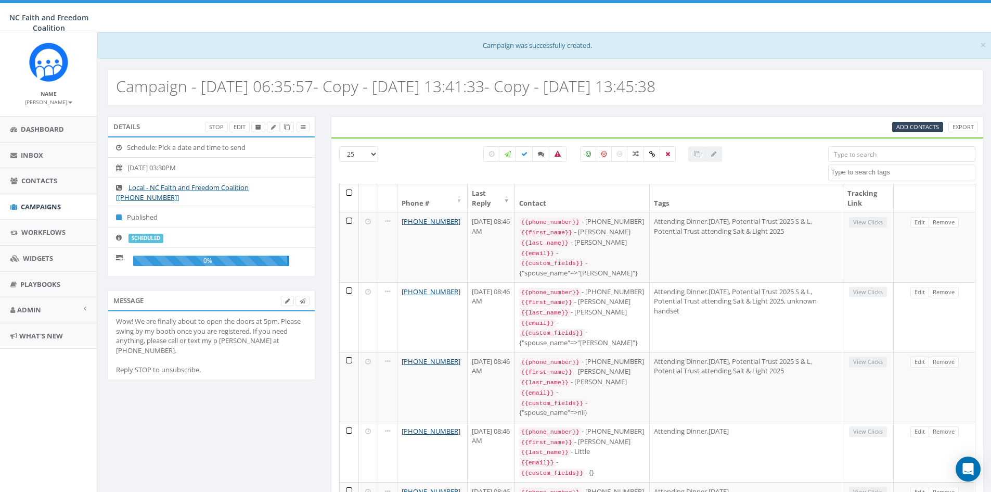
select select
